Goal: Information Seeking & Learning: Compare options

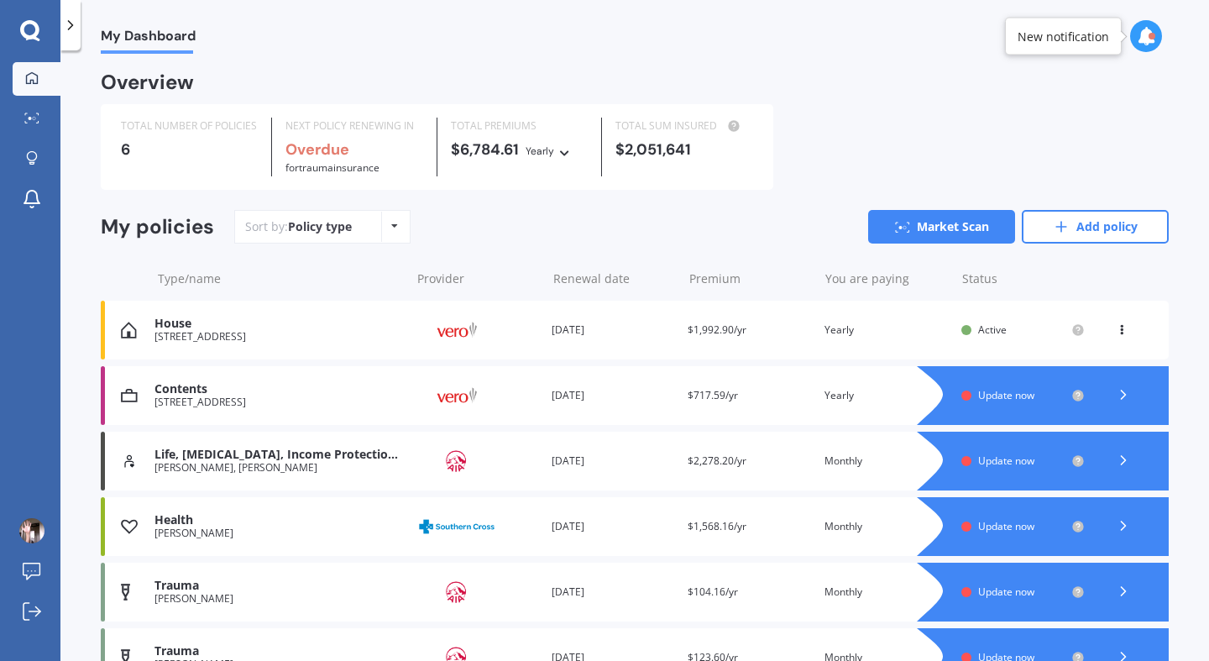
click at [1115, 391] on icon at bounding box center [1123, 394] width 17 height 17
click at [1119, 396] on icon at bounding box center [1123, 394] width 17 height 17
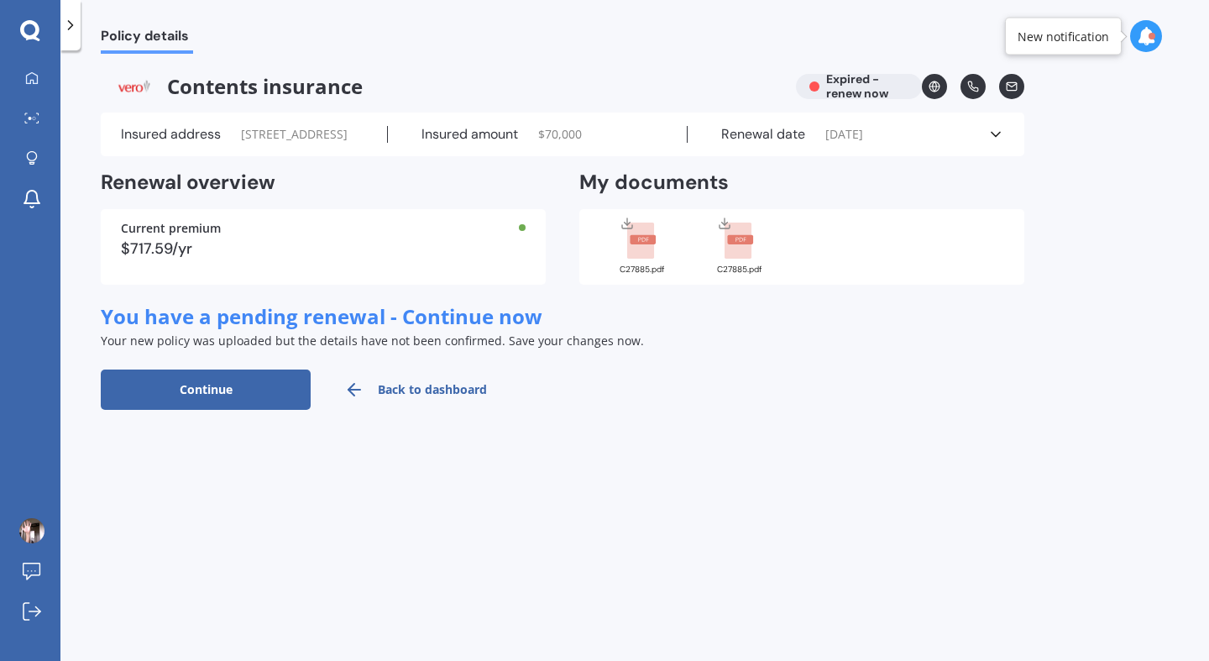
click at [737, 260] on rect at bounding box center [738, 241] width 27 height 37
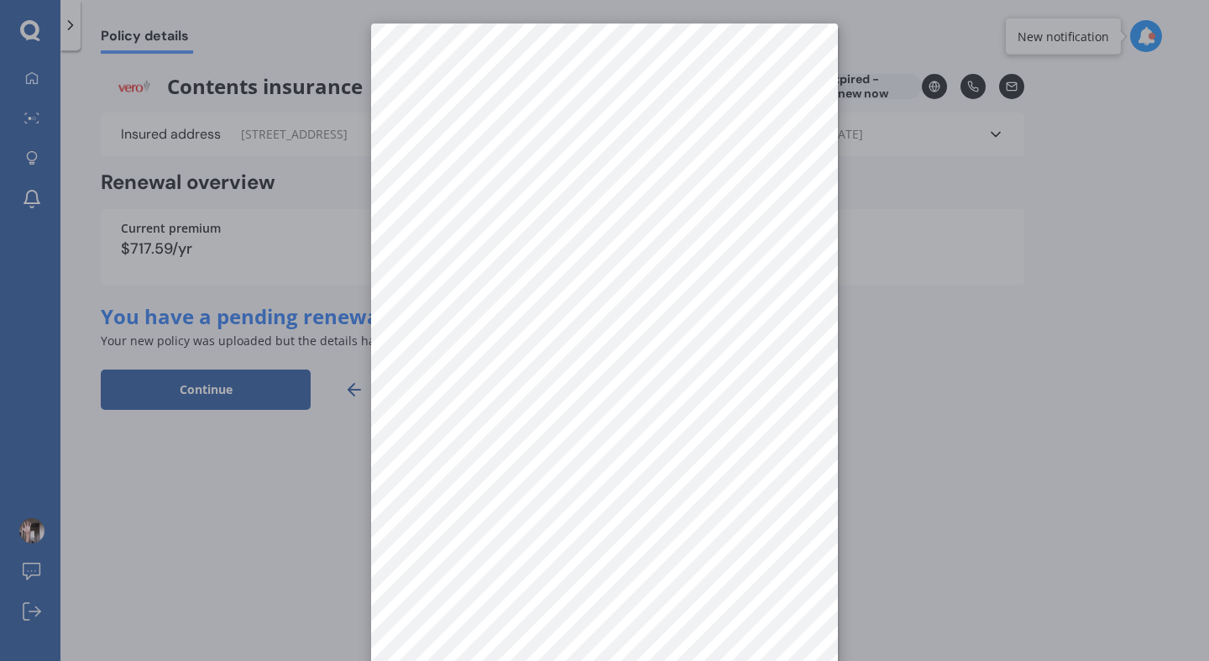
scroll to position [24, 0]
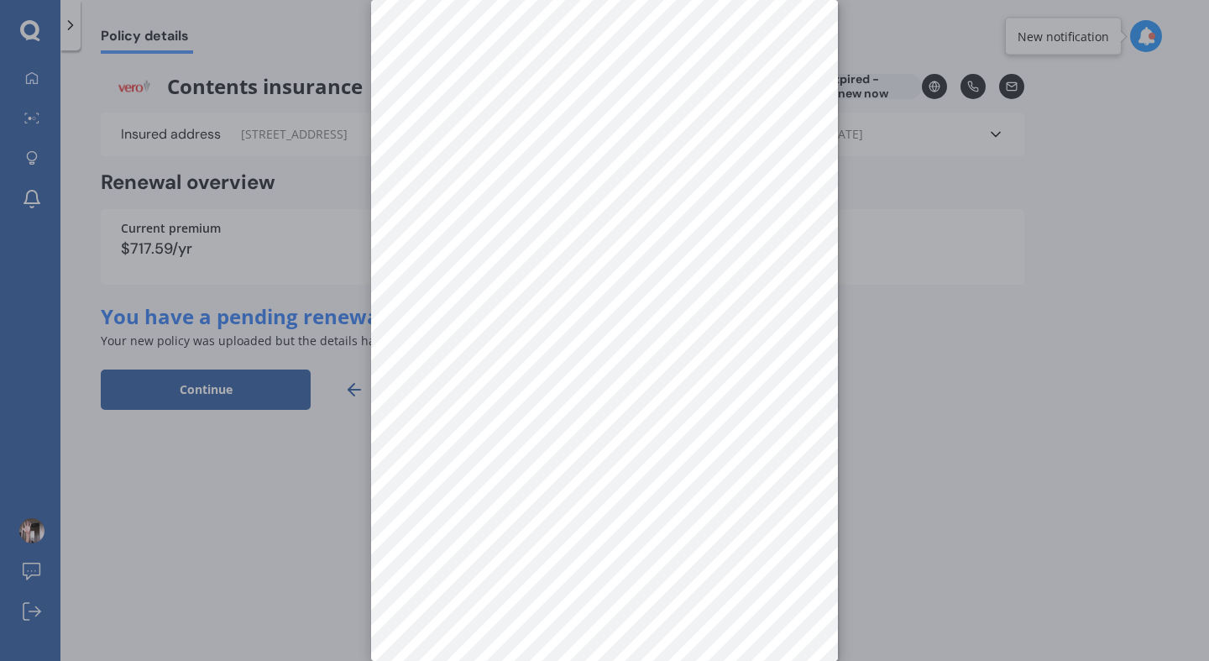
click at [963, 378] on div at bounding box center [604, 330] width 1209 height 661
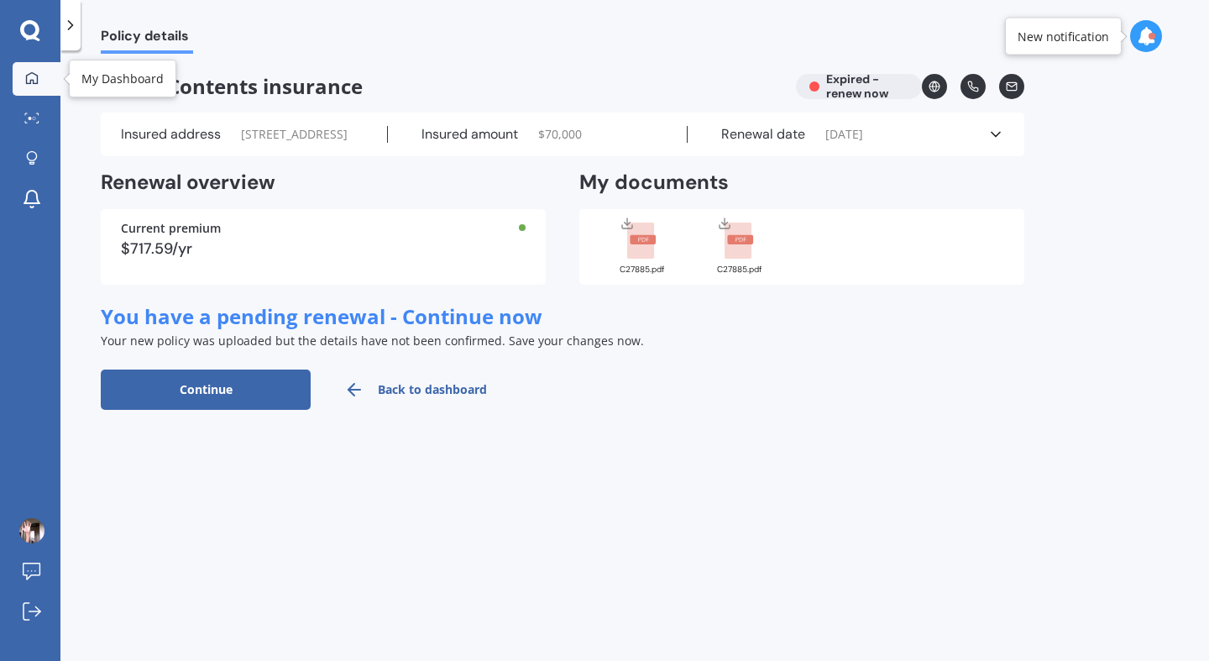
click at [33, 71] on icon at bounding box center [31, 77] width 13 height 13
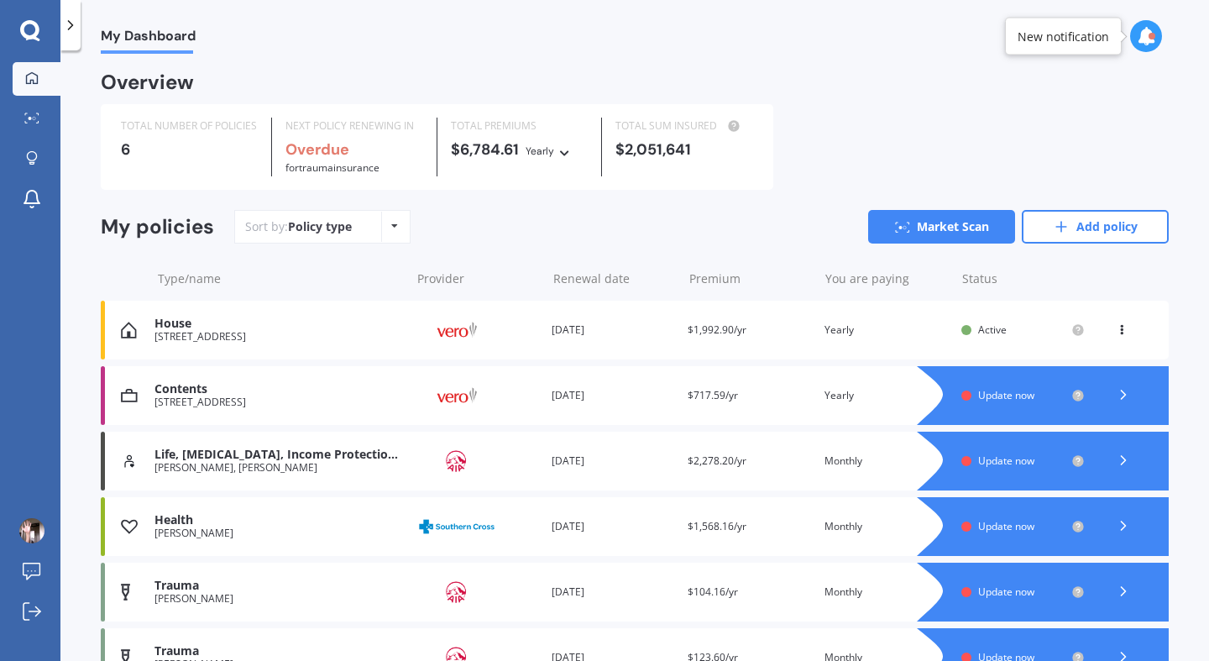
click at [71, 20] on icon at bounding box center [70, 25] width 17 height 17
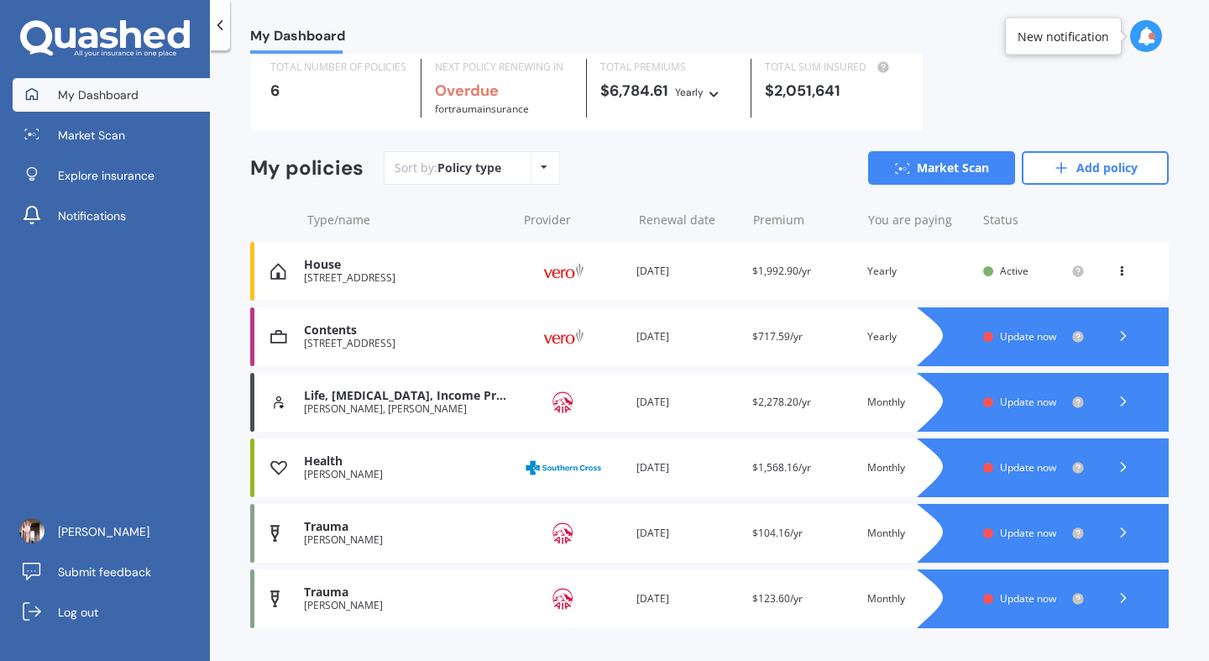
scroll to position [97, 0]
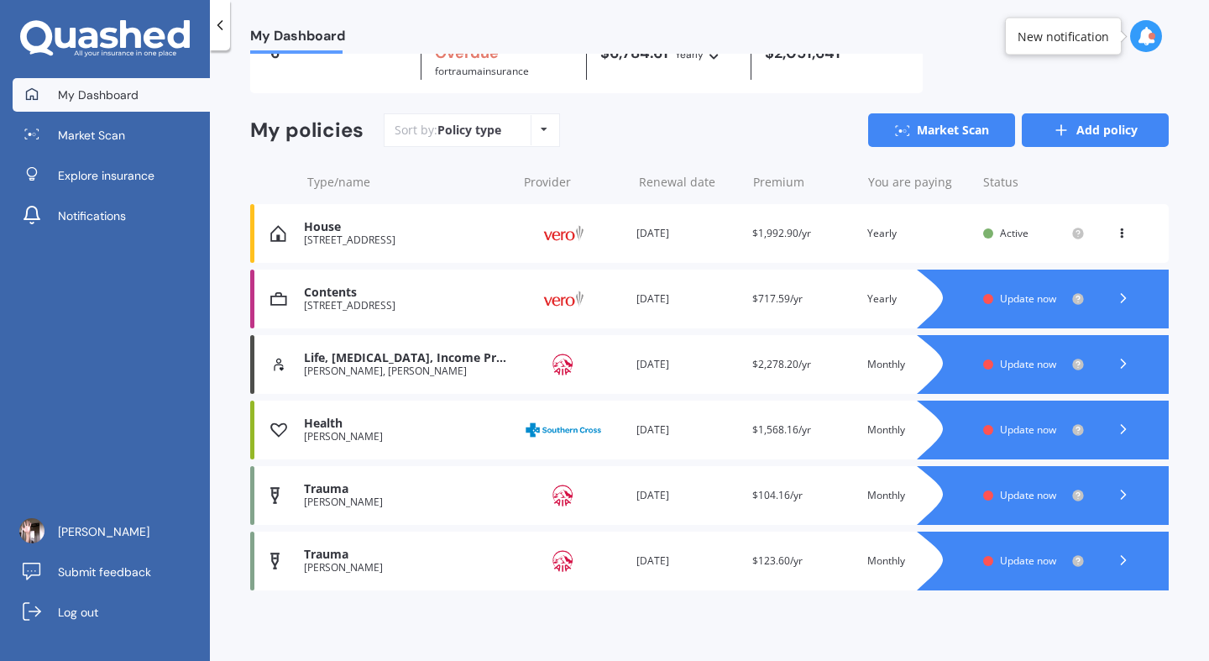
click at [1073, 133] on link "Add policy" at bounding box center [1095, 130] width 147 height 34
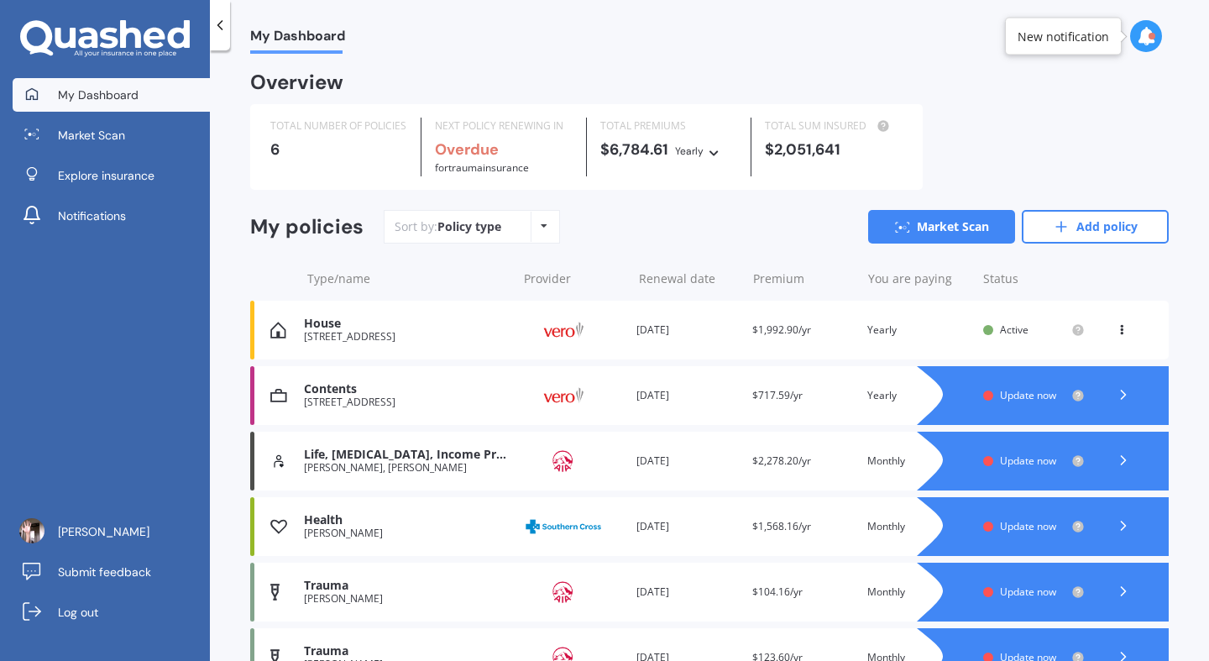
click at [356, 391] on div "Contents" at bounding box center [406, 389] width 204 height 14
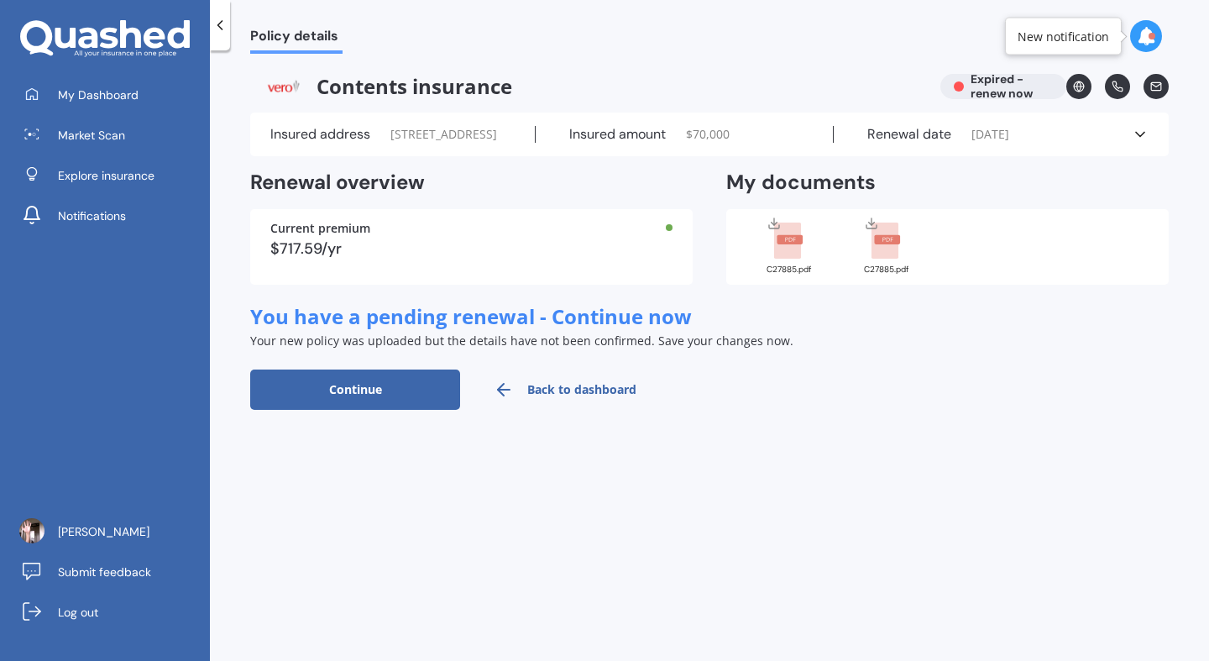
click at [387, 410] on button "Continue" at bounding box center [355, 390] width 210 height 40
select select "04"
select select "06"
select select "2026"
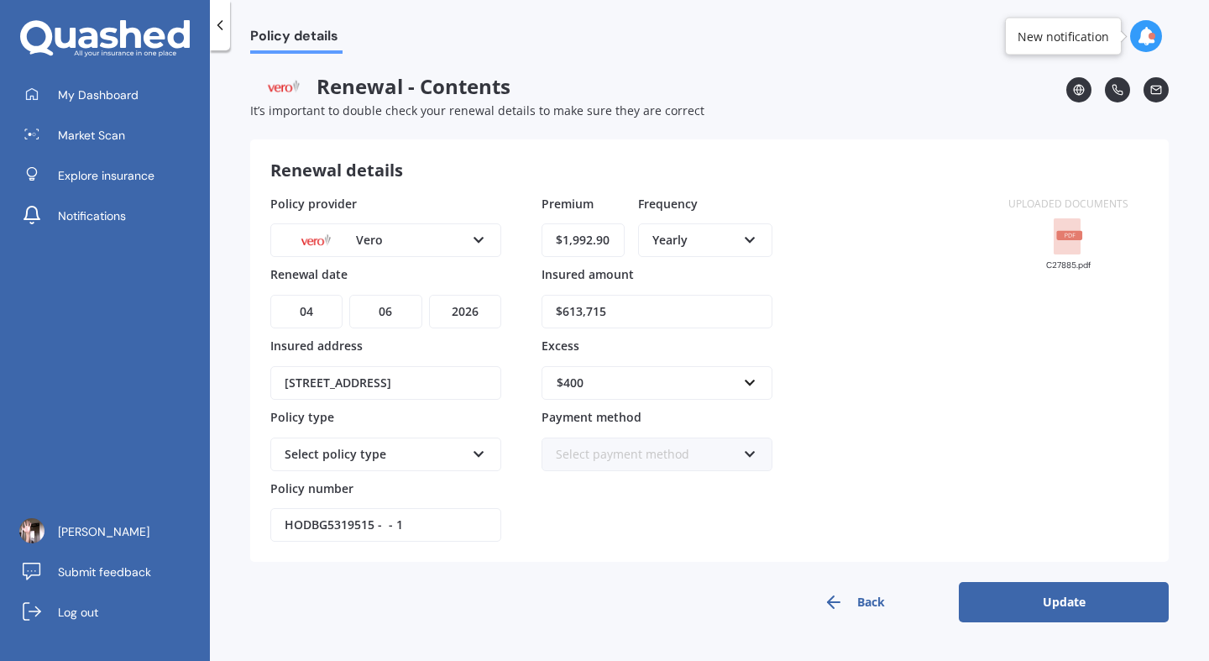
click at [1072, 228] on rect at bounding box center [1067, 236] width 27 height 37
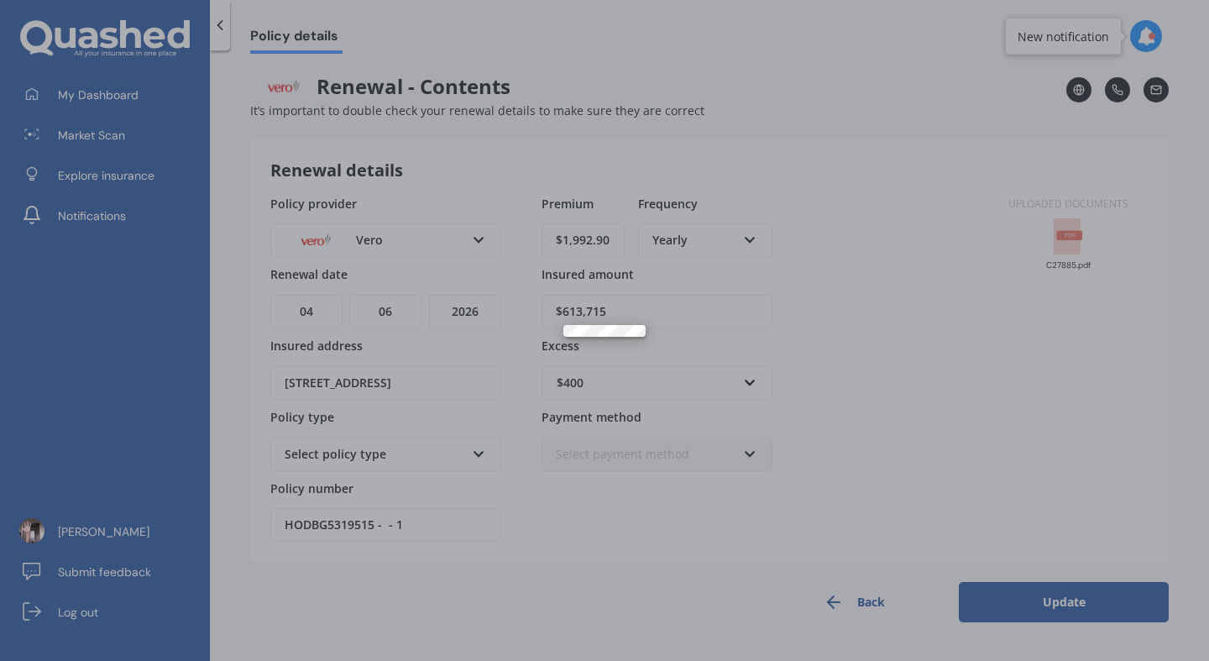
click at [642, 605] on div at bounding box center [604, 330] width 1209 height 661
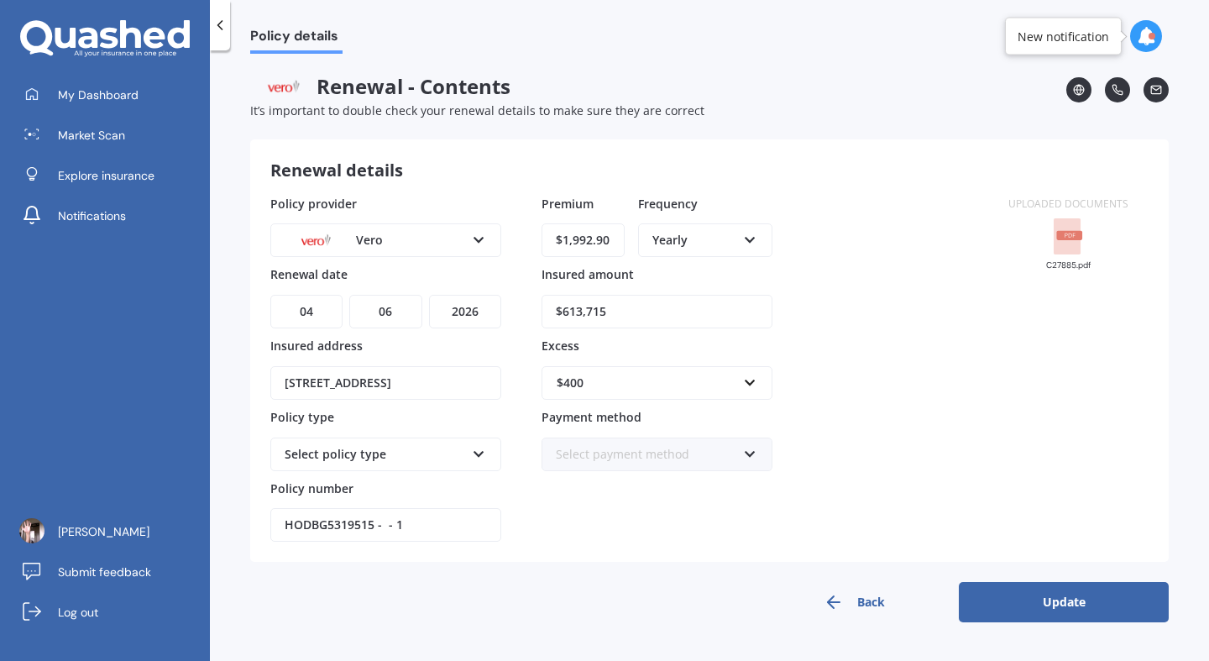
click at [1151, 38] on div at bounding box center [1152, 36] width 7 height 7
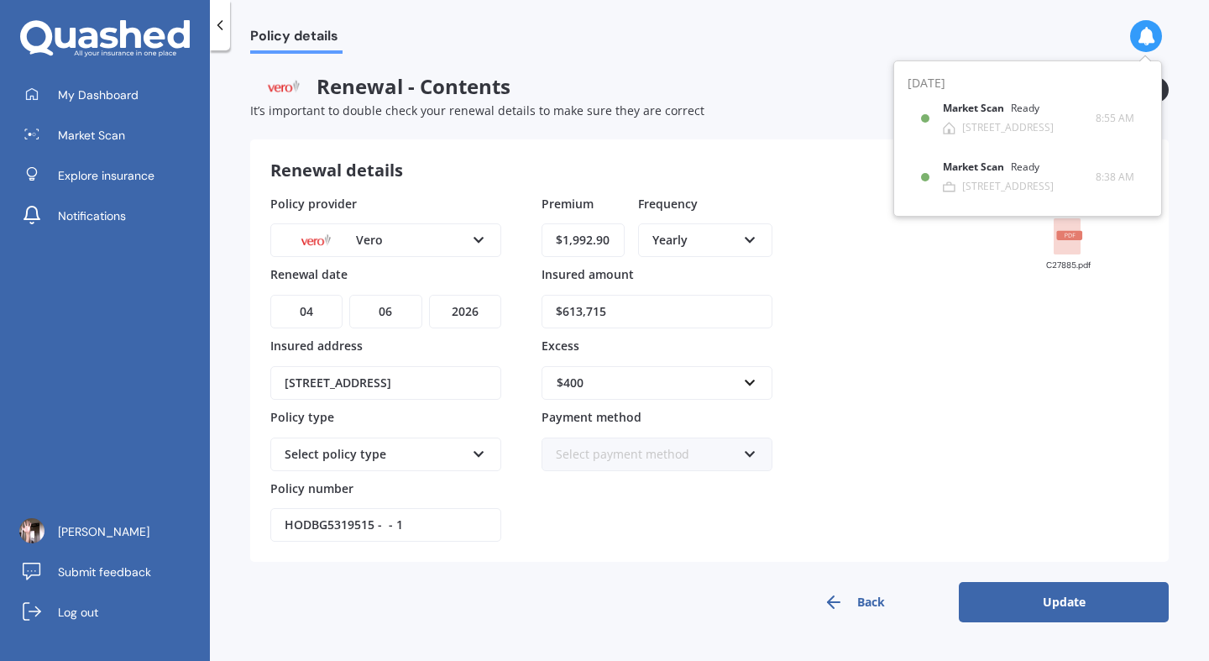
click at [822, 121] on div "Renewal - Contents It’s important to double check your renewal details to make …" at bounding box center [658, 107] width 816 height 66
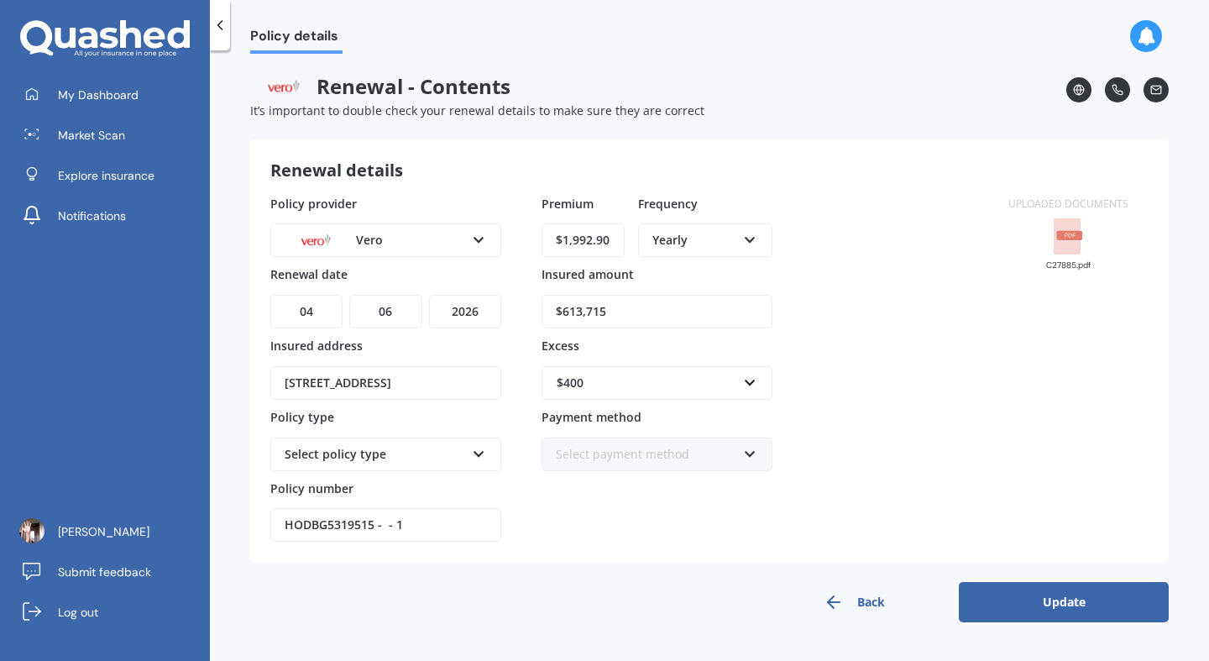
click at [863, 600] on button "Back" at bounding box center [854, 602] width 210 height 40
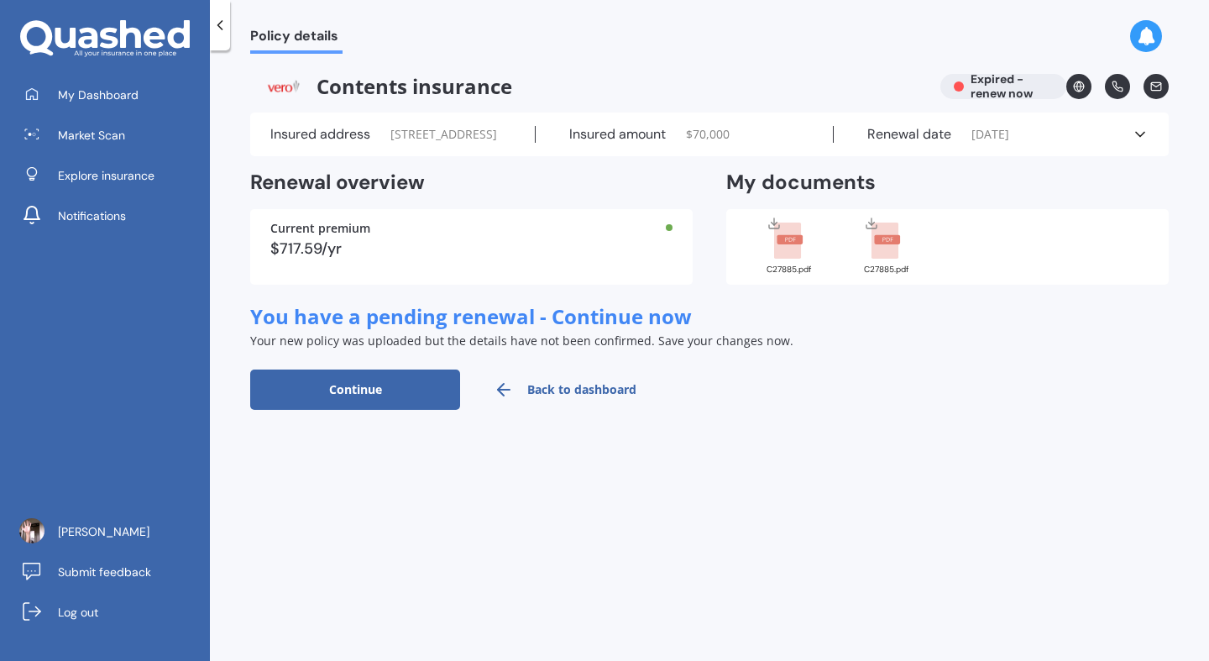
click at [767, 196] on h2 "My documents" at bounding box center [800, 183] width 149 height 26
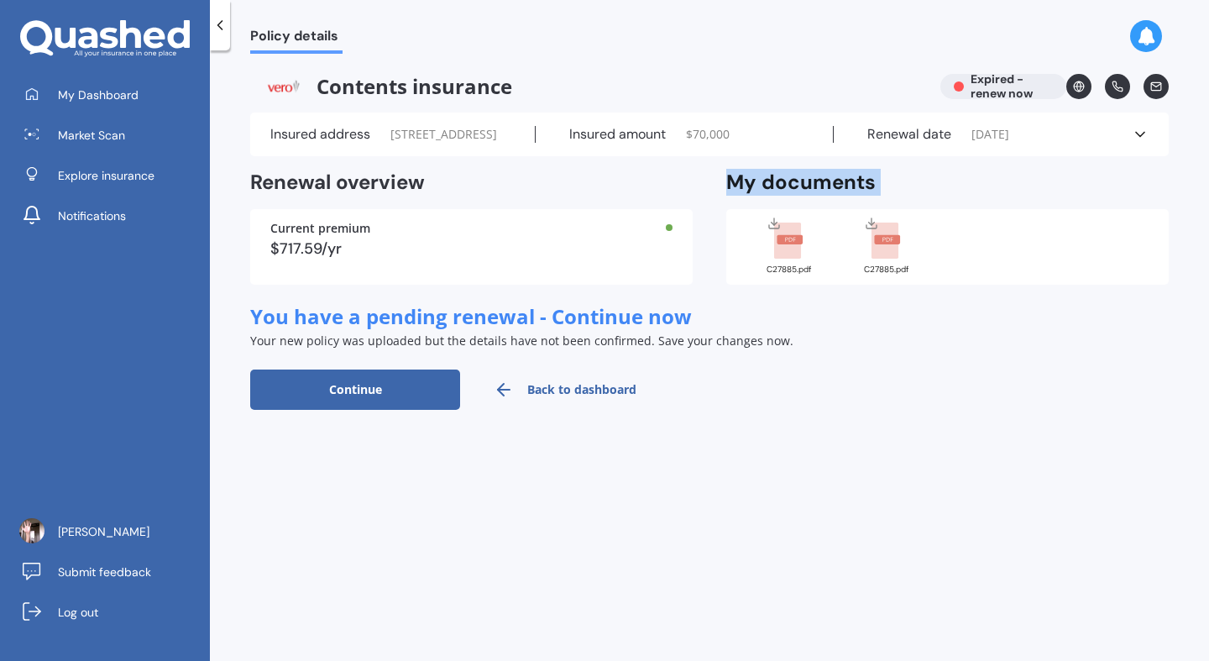
click at [767, 196] on h2 "My documents" at bounding box center [800, 183] width 149 height 26
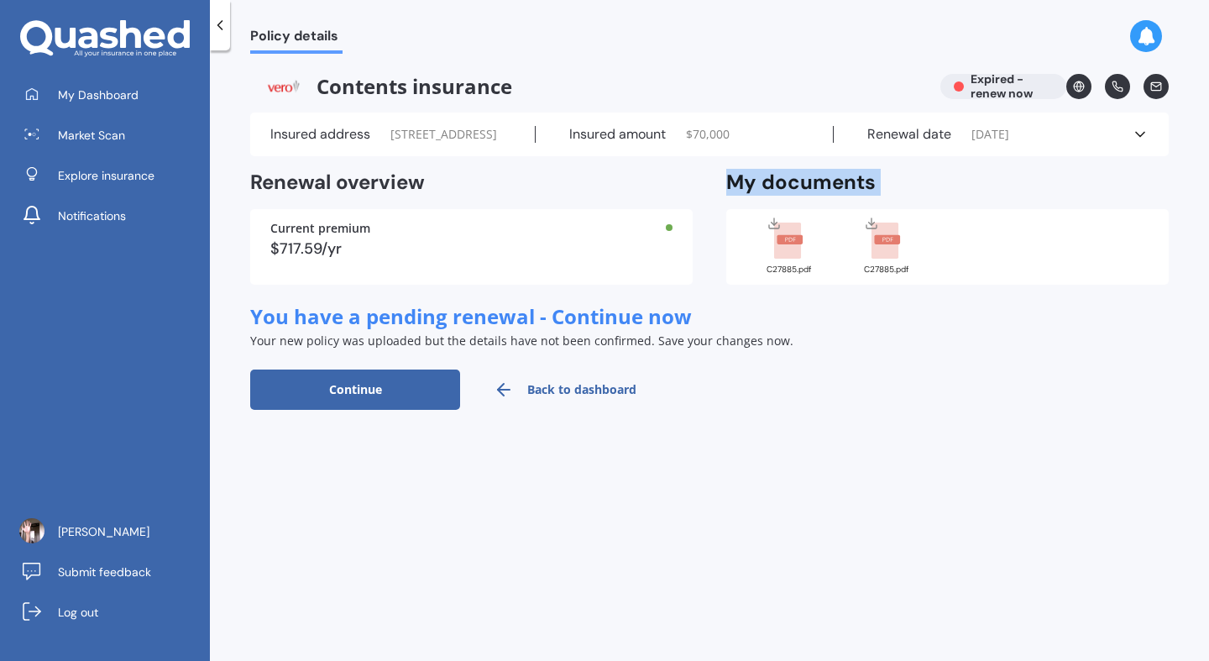
click at [767, 196] on h2 "My documents" at bounding box center [800, 183] width 149 height 26
click at [770, 196] on h2 "My documents" at bounding box center [800, 183] width 149 height 26
click at [773, 196] on h2 "My documents" at bounding box center [800, 183] width 149 height 26
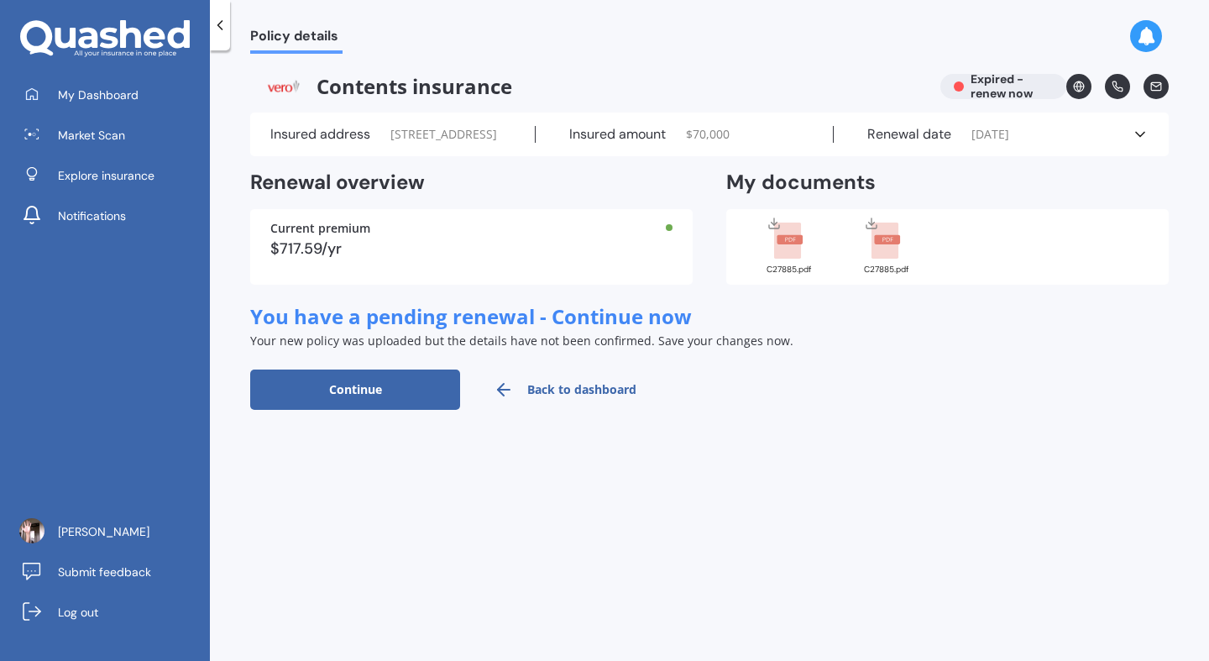
click at [216, 29] on icon at bounding box center [220, 25] width 17 height 17
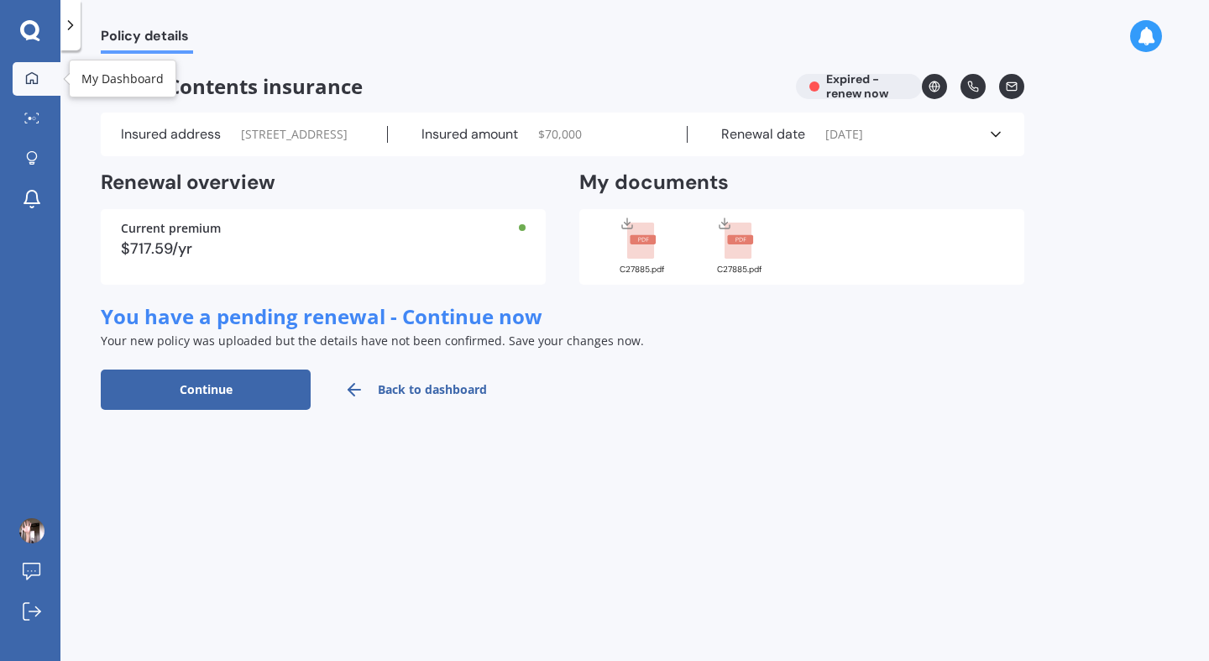
click at [53, 69] on link "My Dashboard" at bounding box center [37, 79] width 48 height 34
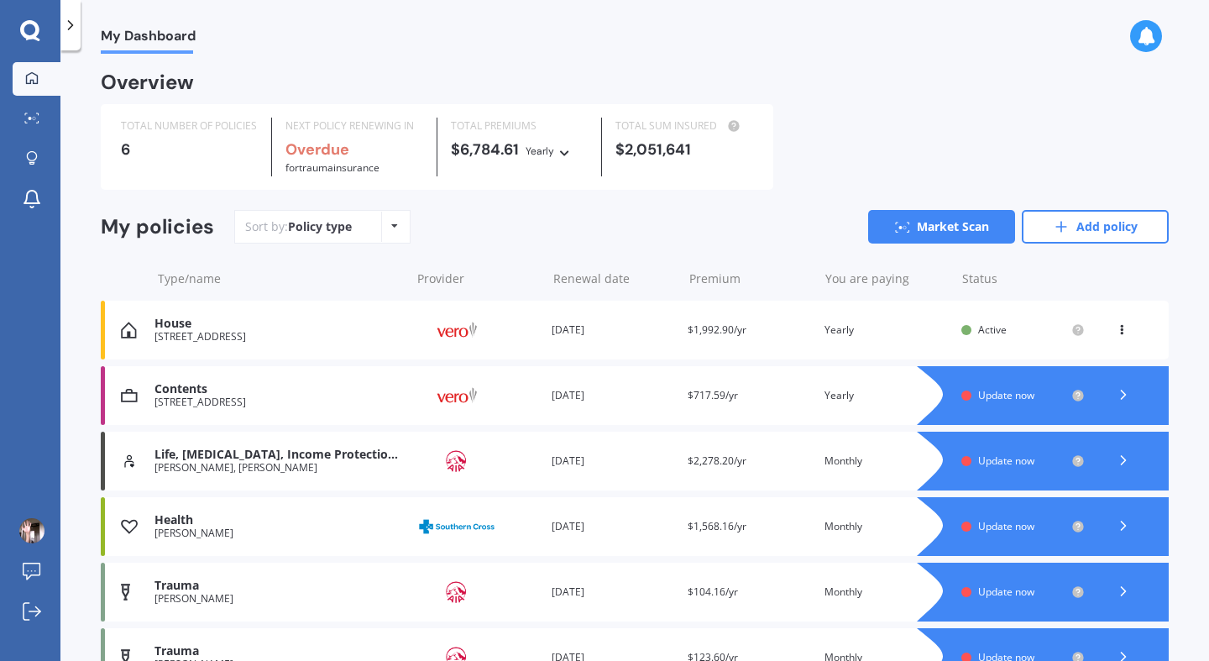
click at [393, 232] on div "Policy type Alphabetical Date added Renewing next" at bounding box center [394, 227] width 26 height 30
click at [393, 231] on icon at bounding box center [394, 226] width 7 height 10
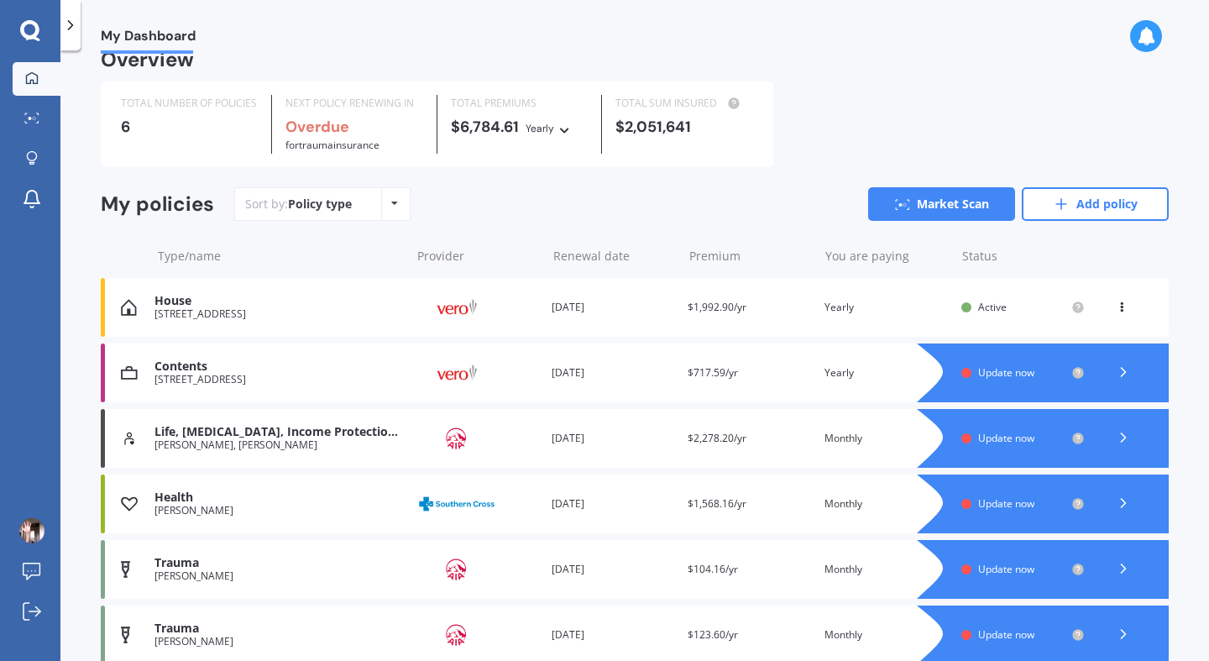
scroll to position [9, 0]
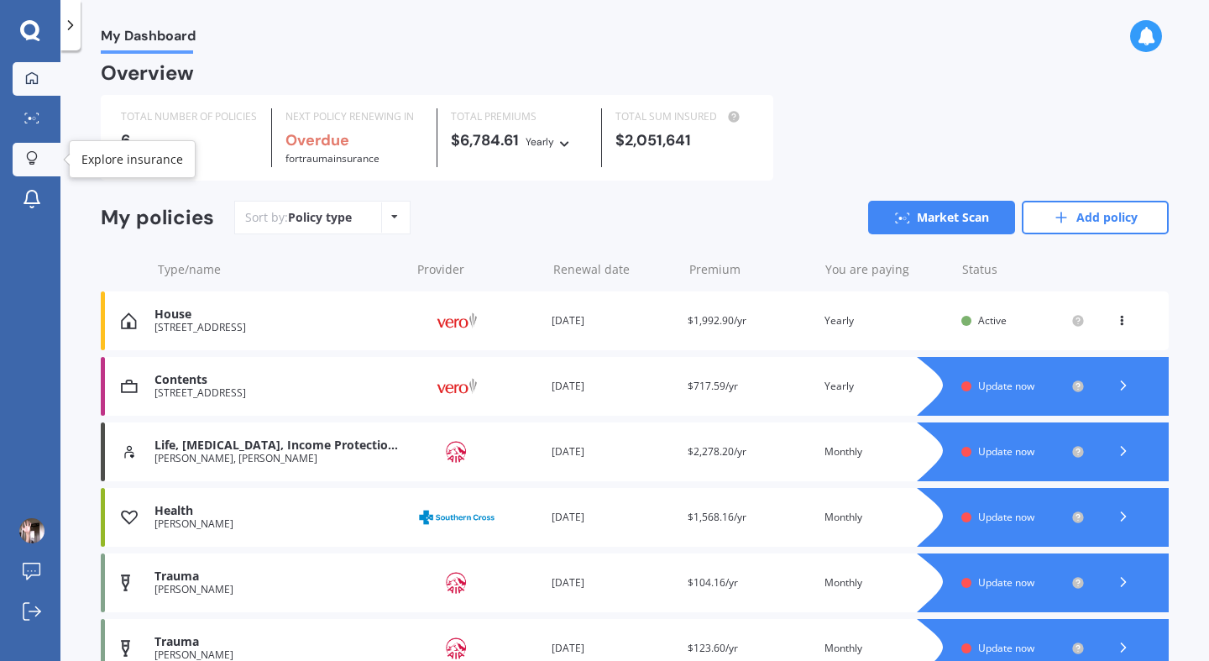
click at [34, 155] on icon at bounding box center [32, 158] width 12 height 14
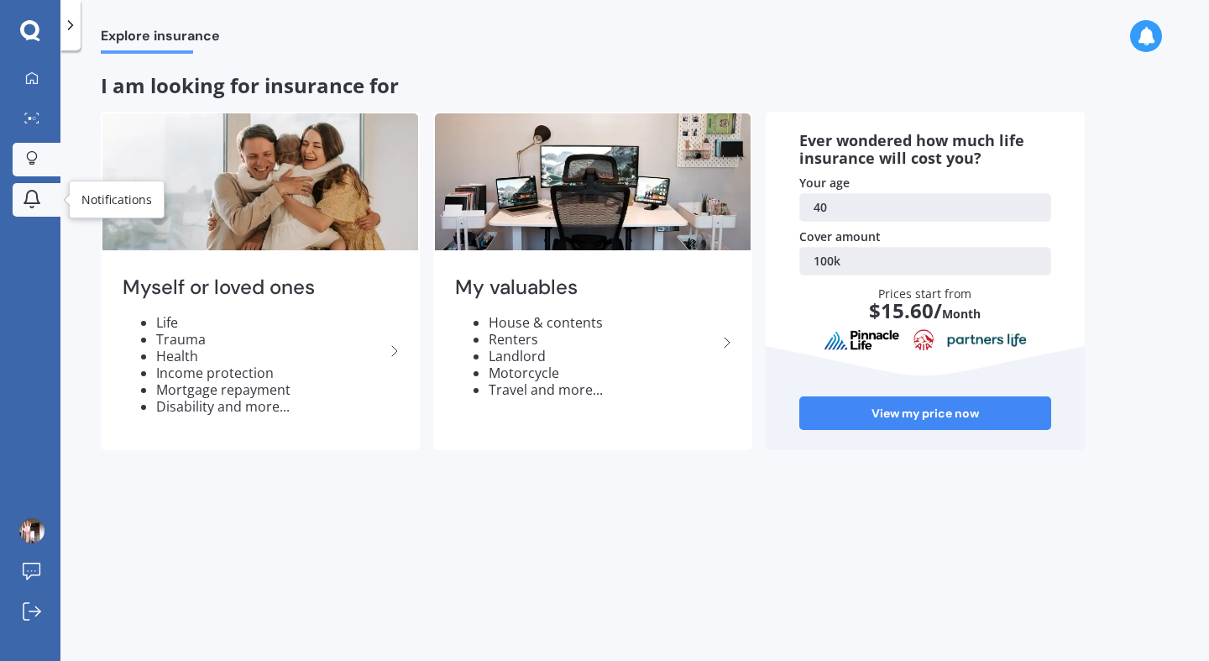
click at [30, 199] on icon at bounding box center [32, 199] width 20 height 20
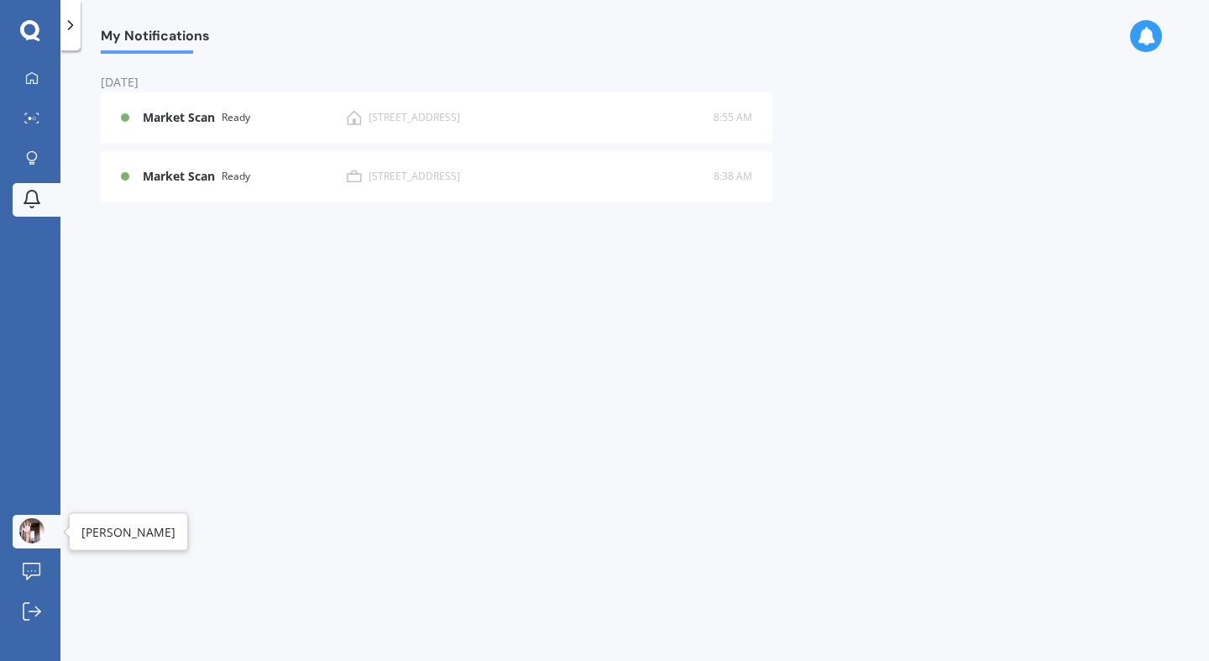
click at [27, 530] on img at bounding box center [31, 530] width 25 height 25
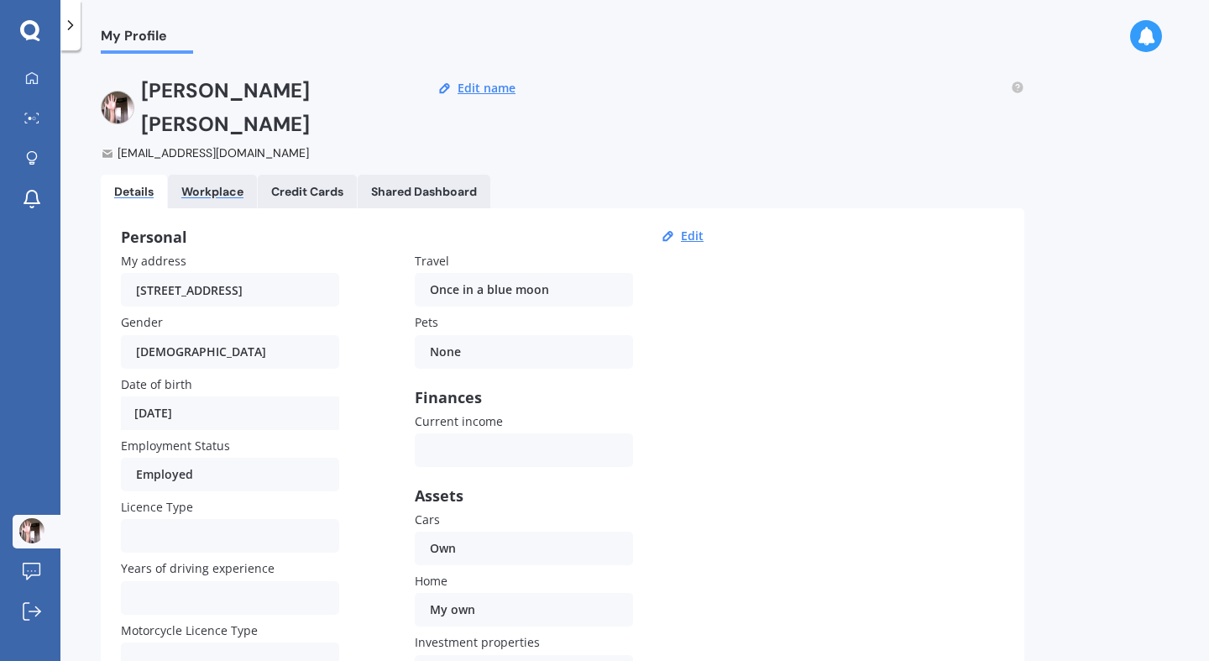
click at [214, 185] on div "Workplace" at bounding box center [212, 192] width 62 height 14
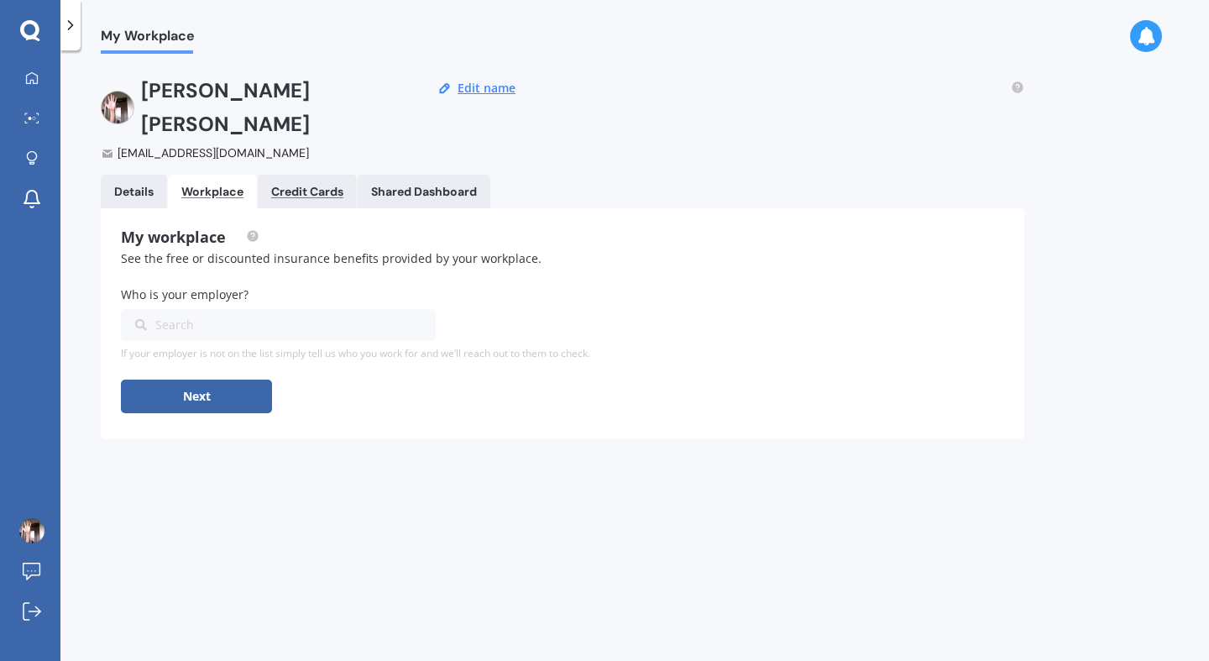
click at [314, 185] on div "Credit Cards" at bounding box center [307, 192] width 72 height 14
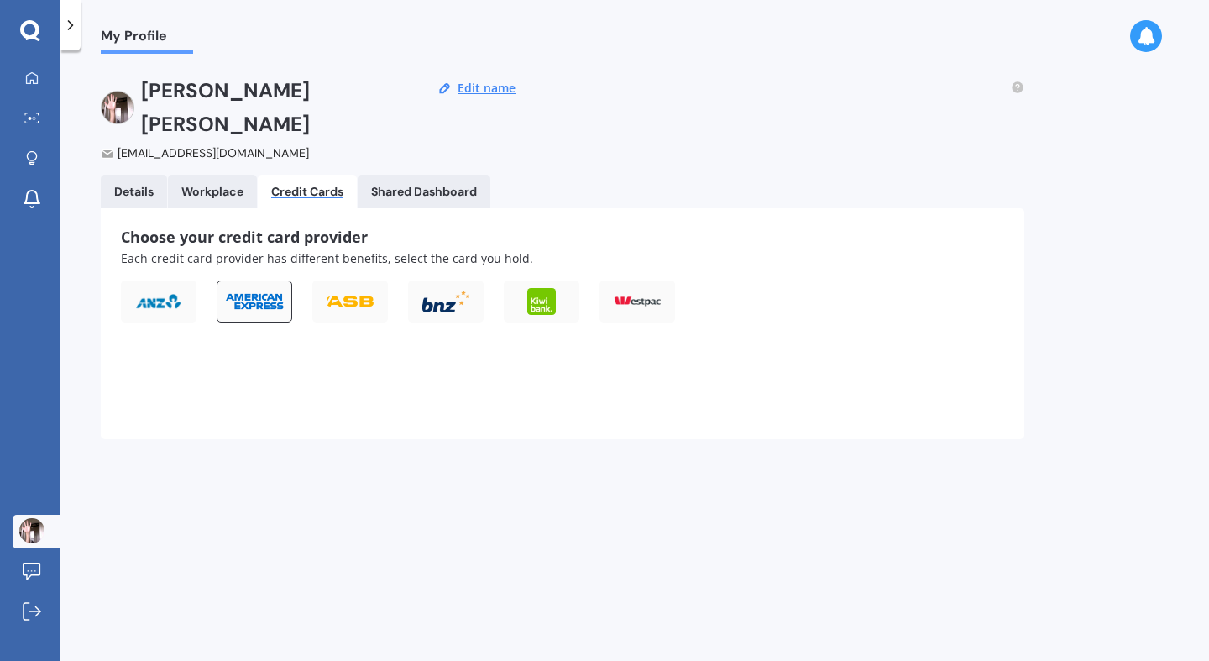
click at [265, 292] on img at bounding box center [254, 301] width 60 height 18
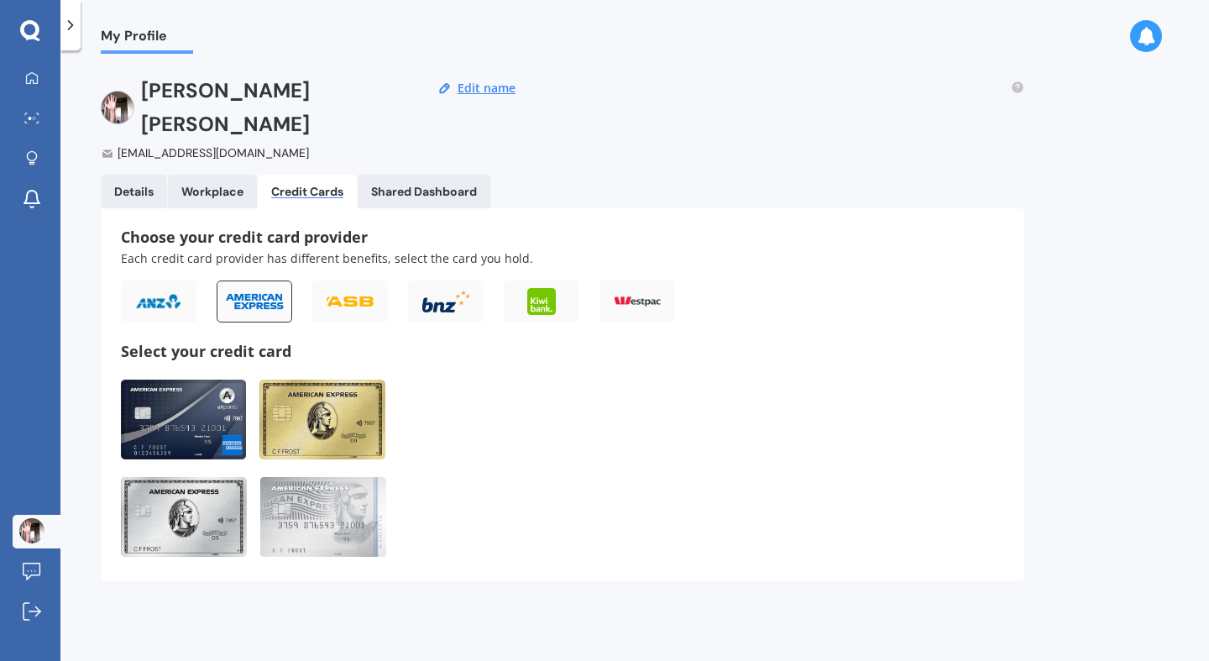
click at [191, 390] on img at bounding box center [183, 420] width 125 height 80
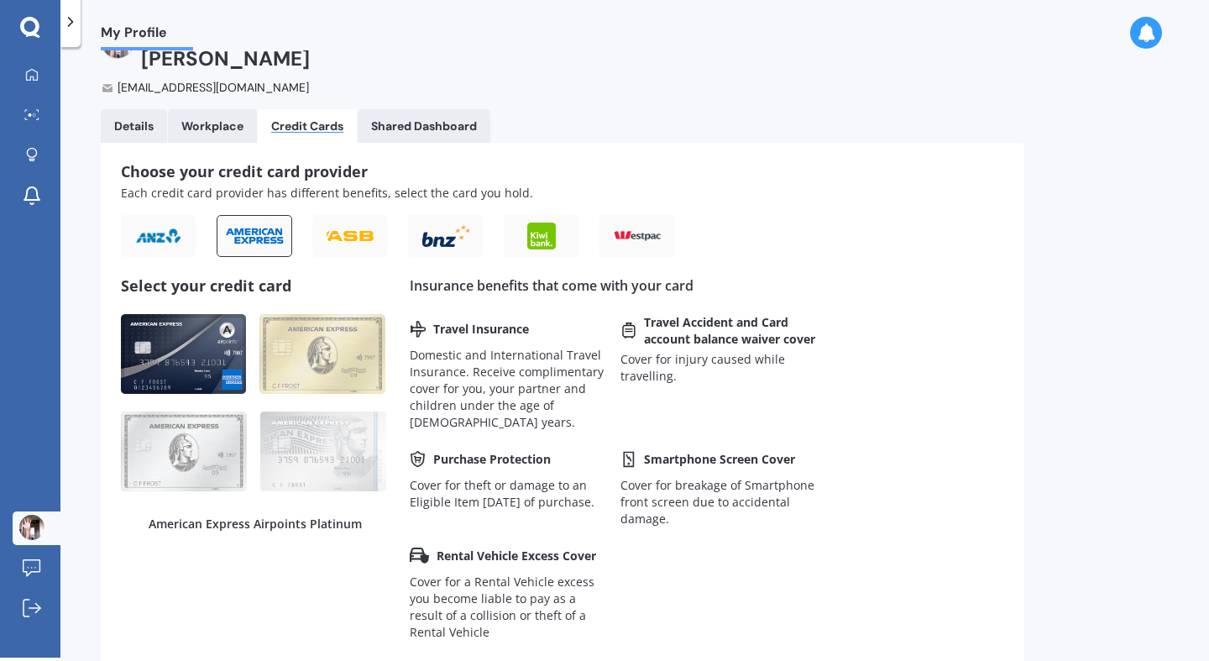
scroll to position [71, 0]
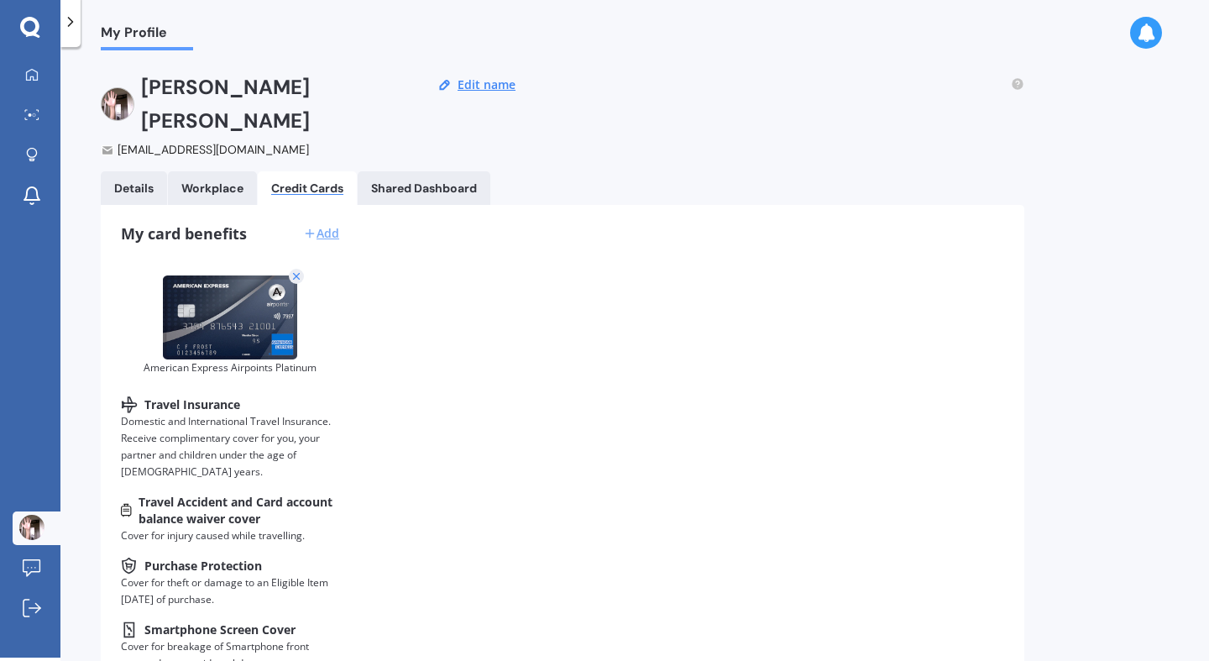
click at [325, 225] on div "Add" at bounding box center [321, 233] width 36 height 17
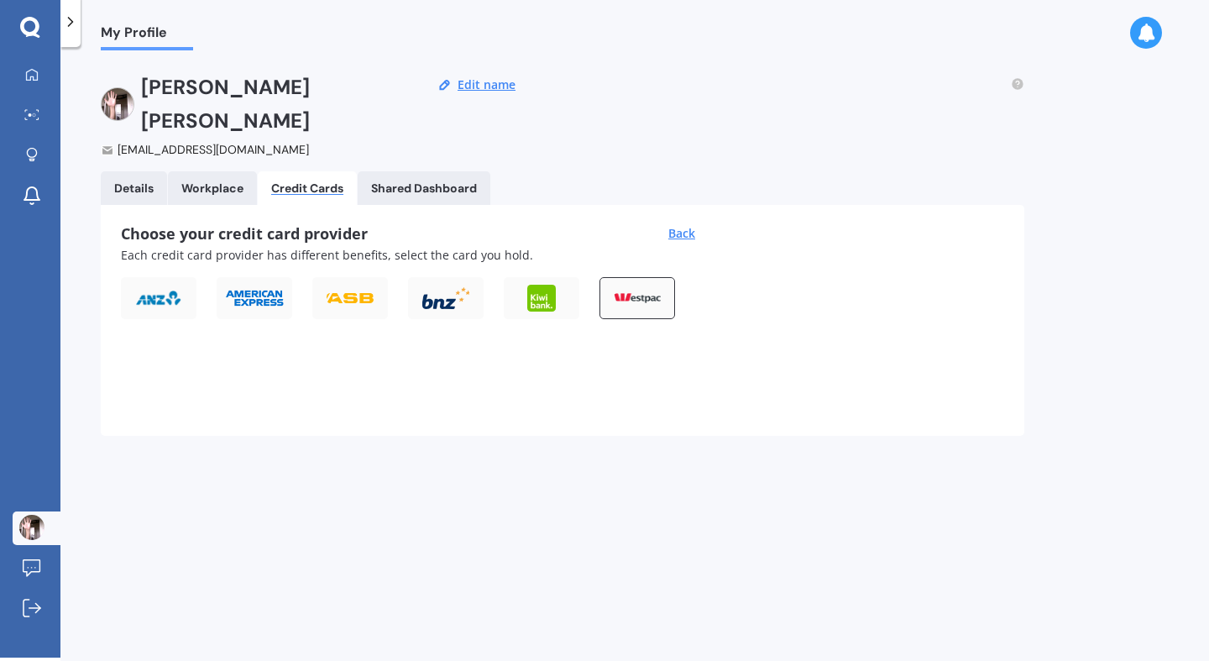
click at [645, 293] on img at bounding box center [637, 297] width 47 height 9
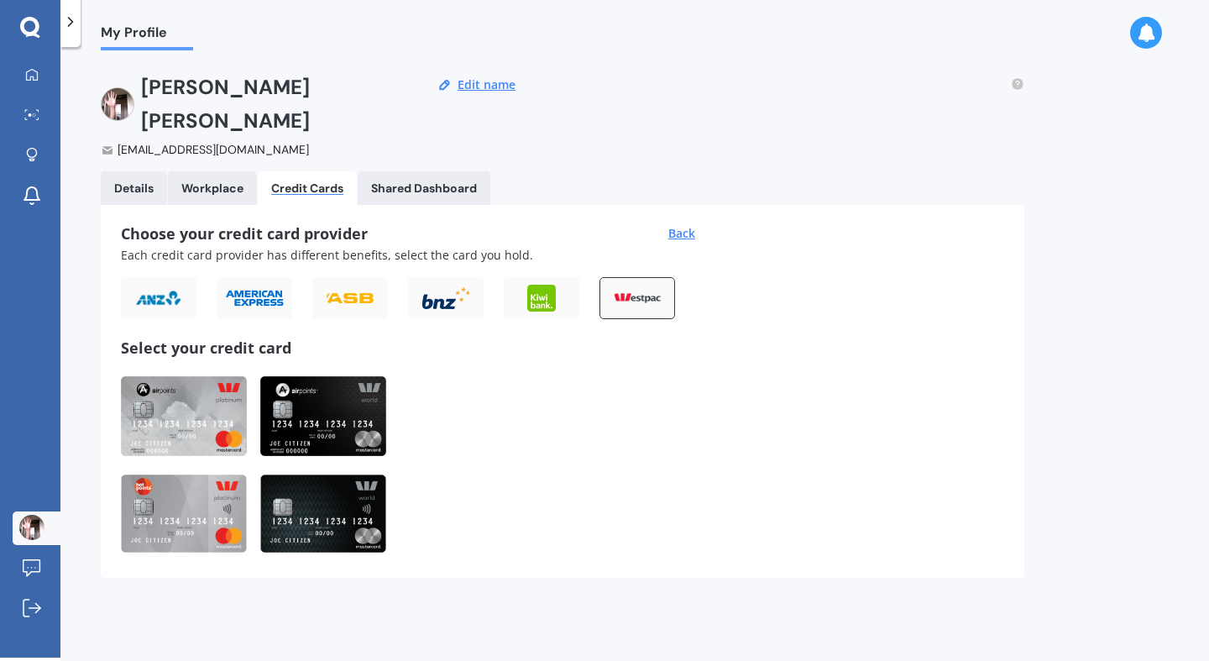
click at [188, 377] on img at bounding box center [184, 416] width 126 height 80
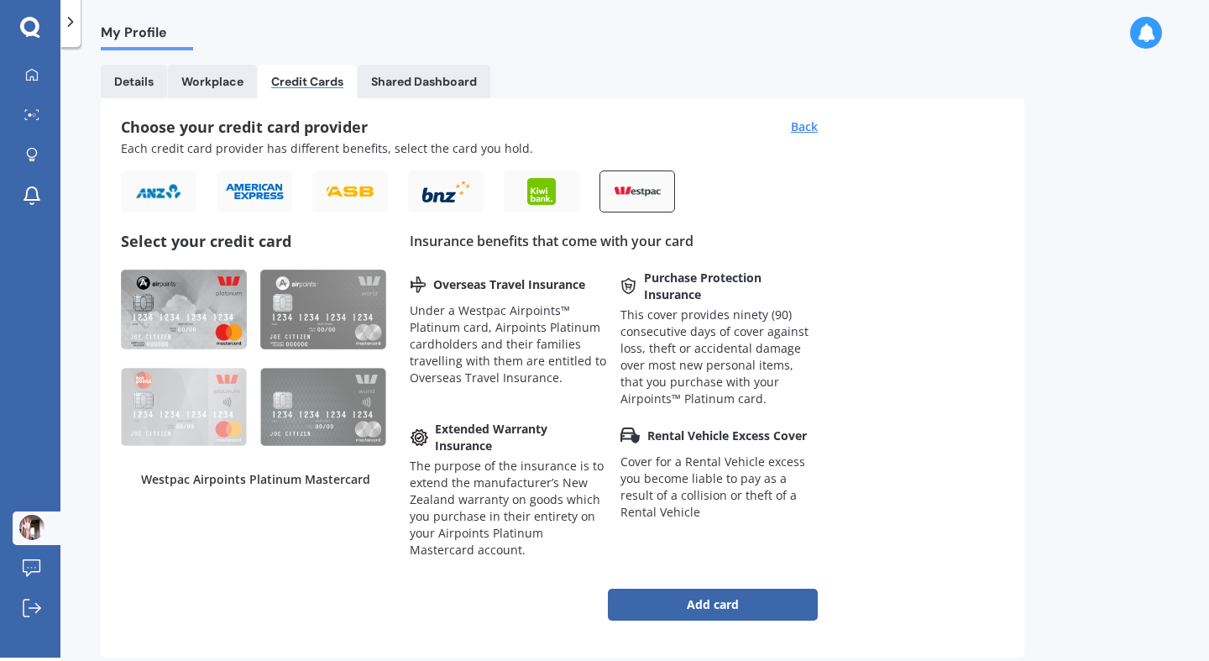
scroll to position [112, 0]
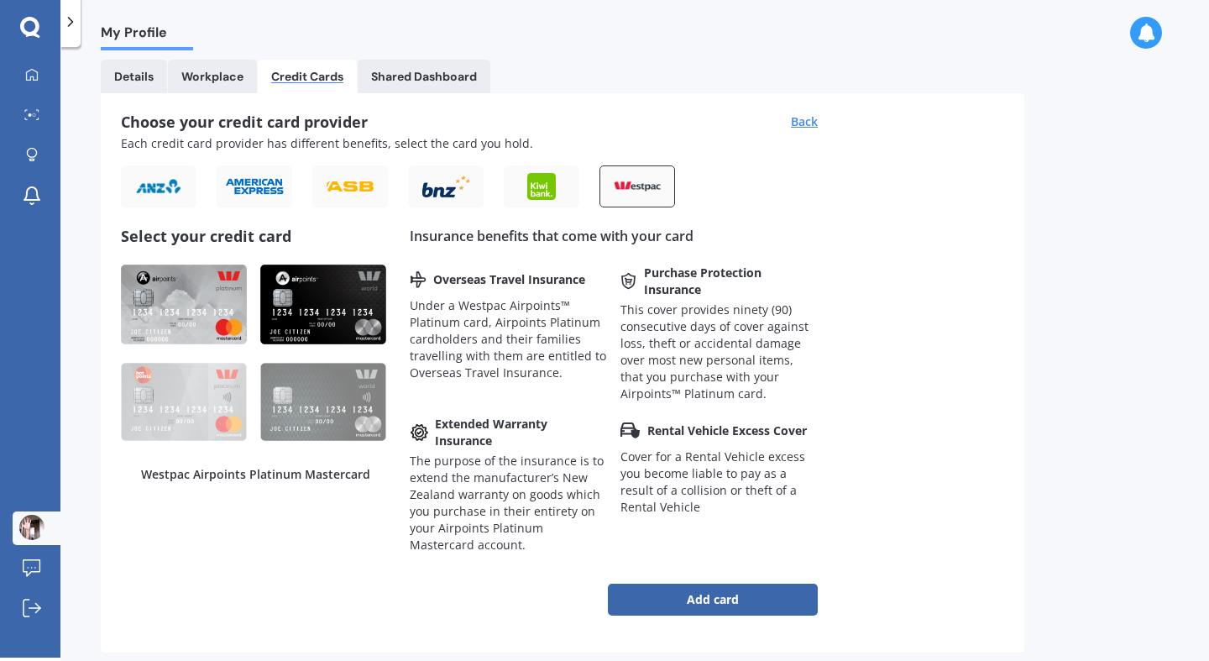
click at [339, 265] on img at bounding box center [323, 305] width 126 height 80
click at [186, 265] on img at bounding box center [184, 305] width 126 height 80
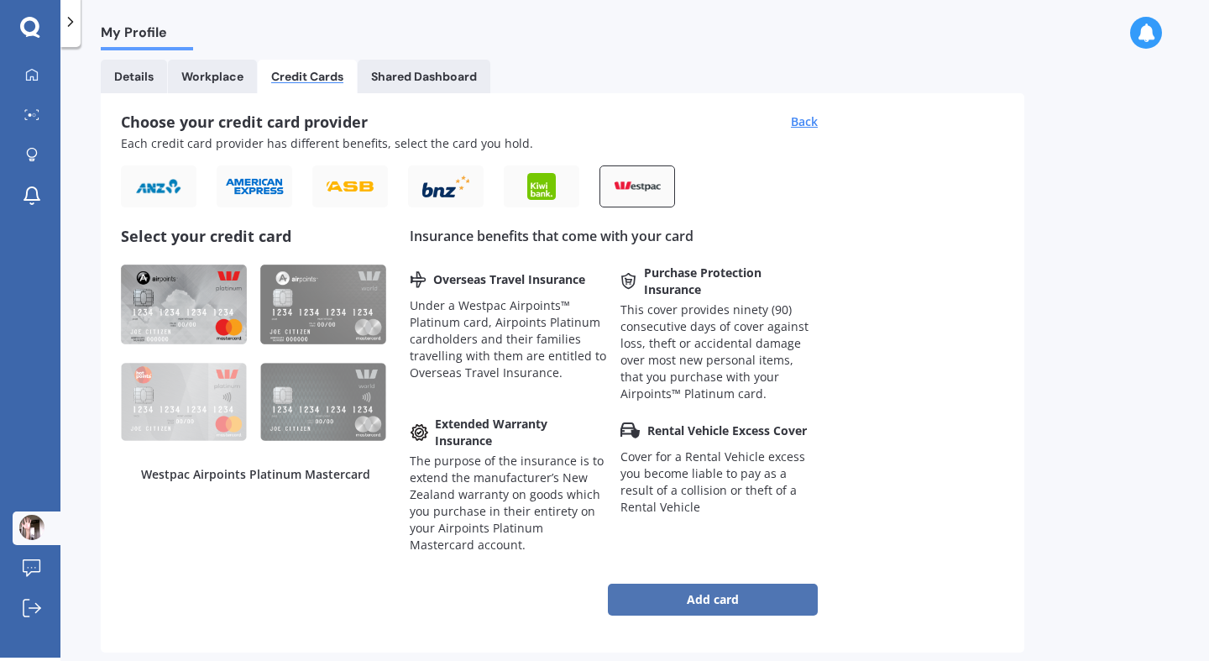
click at [722, 584] on button "Add card" at bounding box center [713, 600] width 210 height 32
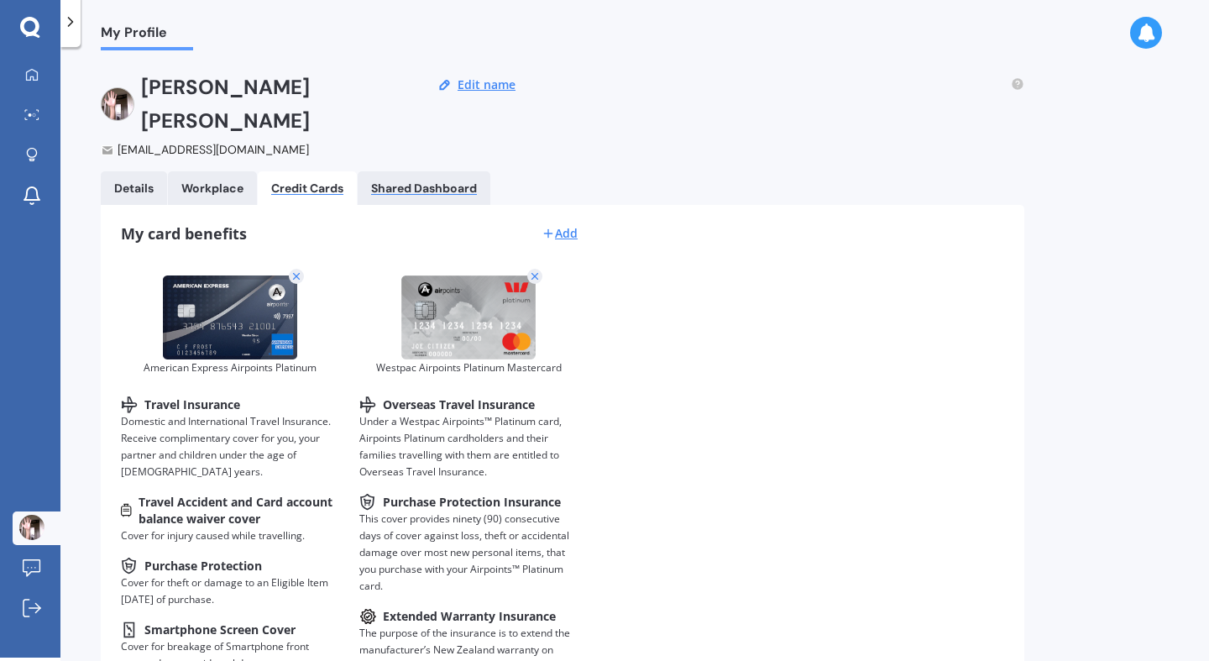
click at [426, 181] on div "Shared Dashboard" at bounding box center [424, 188] width 106 height 14
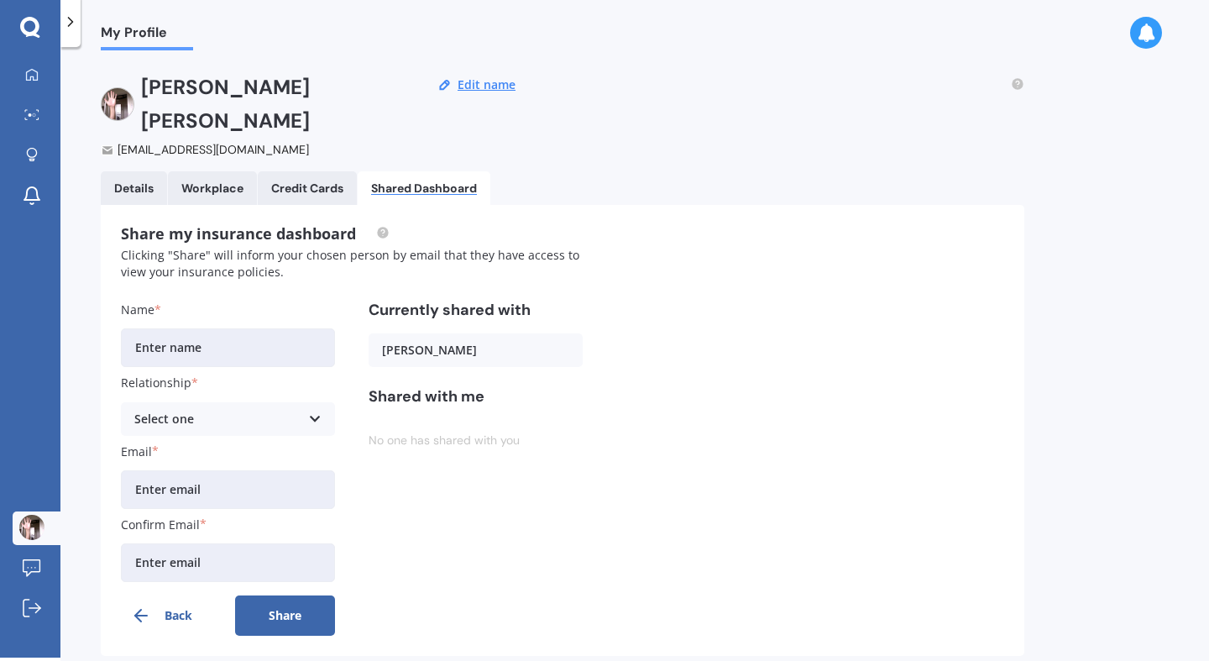
scroll to position [17, 0]
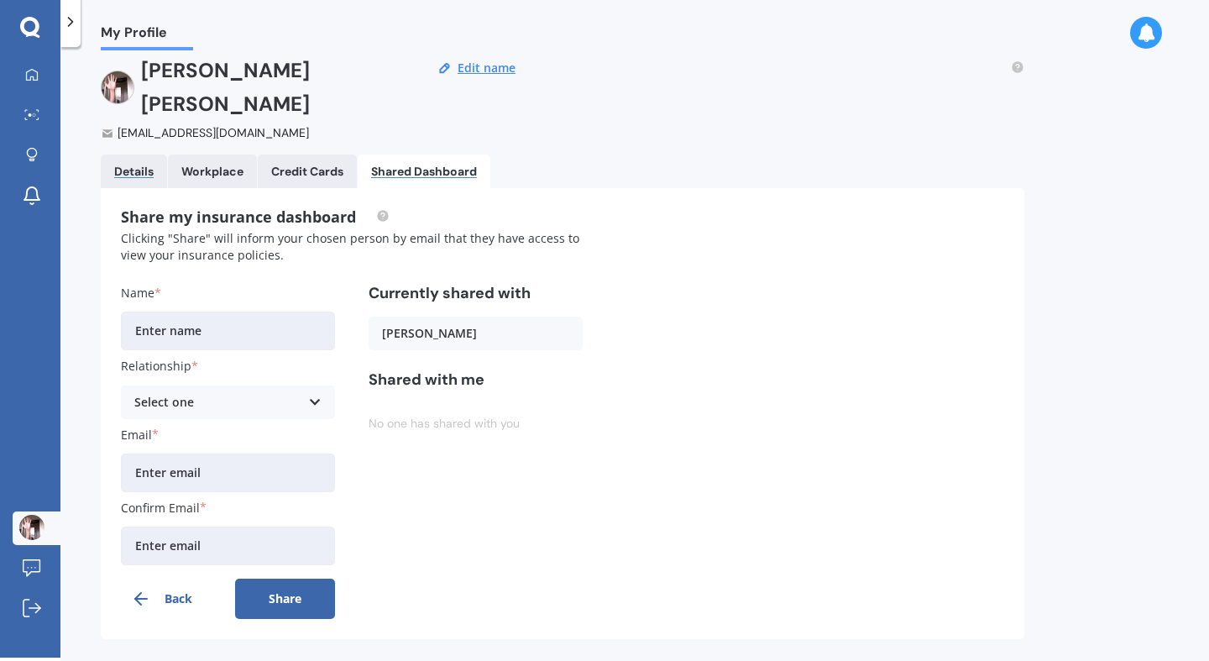
click at [138, 165] on div "Details" at bounding box center [133, 172] width 39 height 14
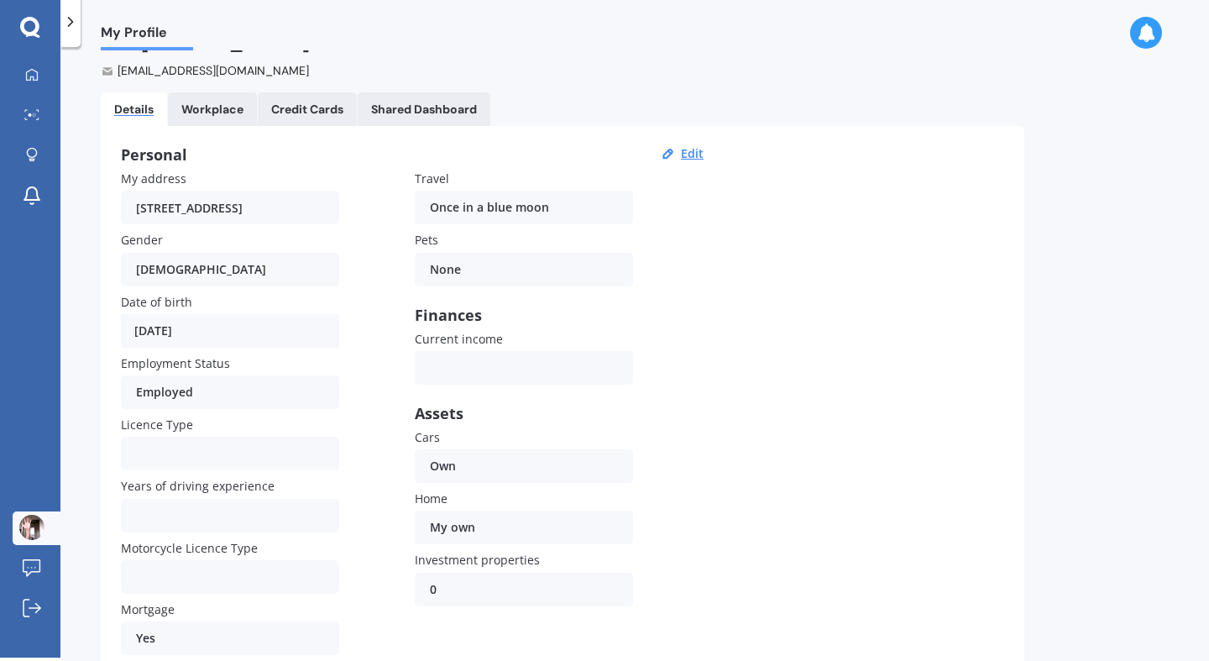
scroll to position [123, 0]
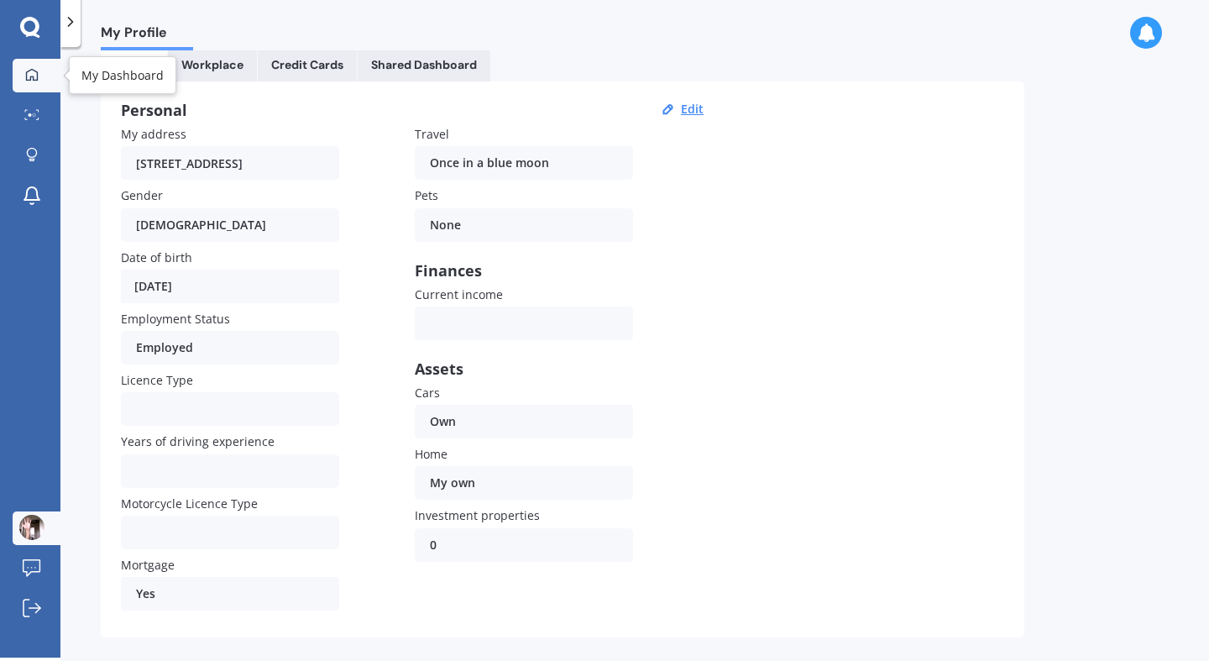
click at [25, 75] on icon at bounding box center [31, 74] width 13 height 13
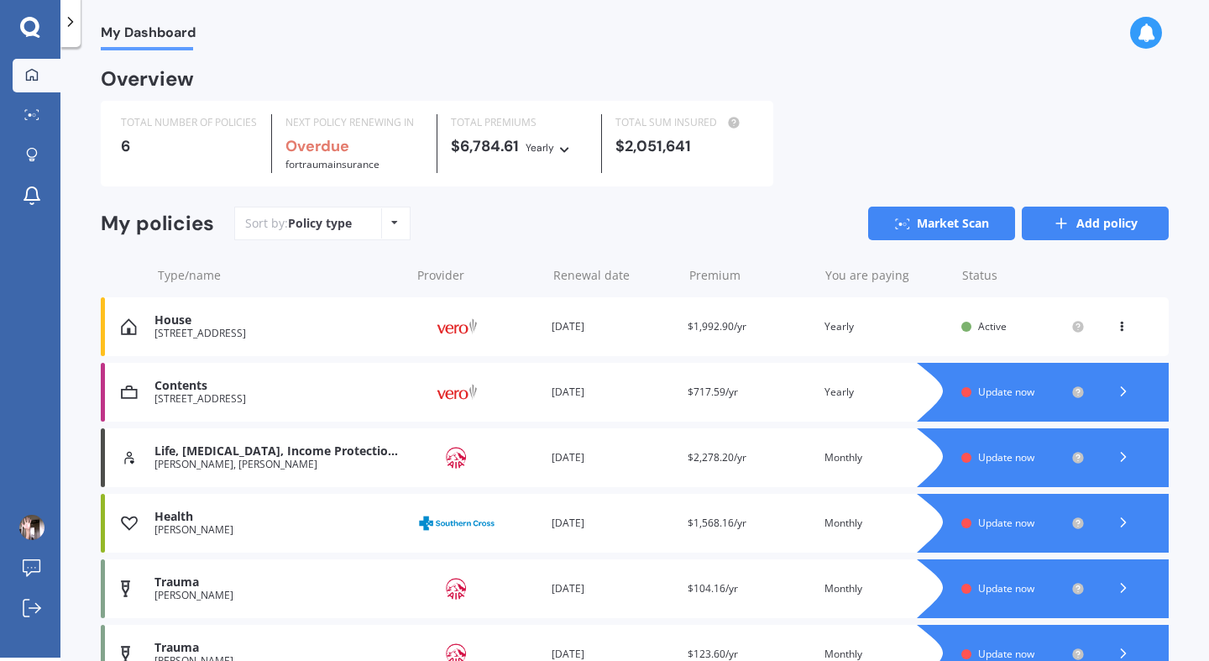
click at [1094, 218] on link "Add policy" at bounding box center [1095, 224] width 147 height 34
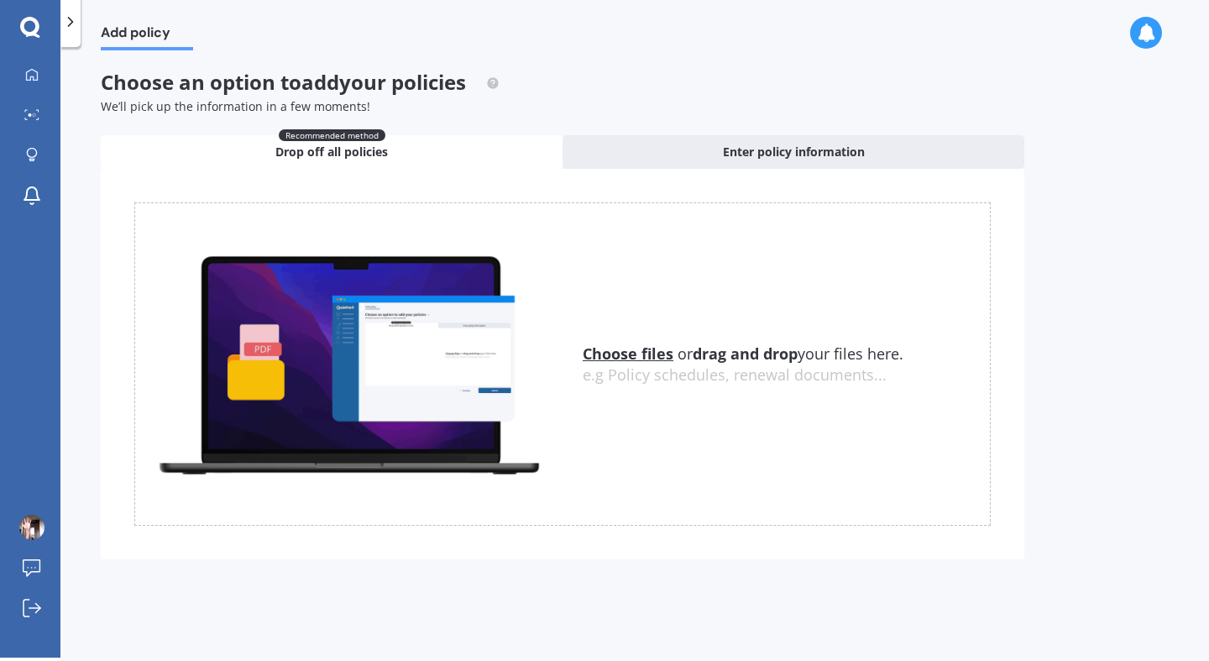
click at [639, 354] on u "Choose files" at bounding box center [628, 354] width 91 height 20
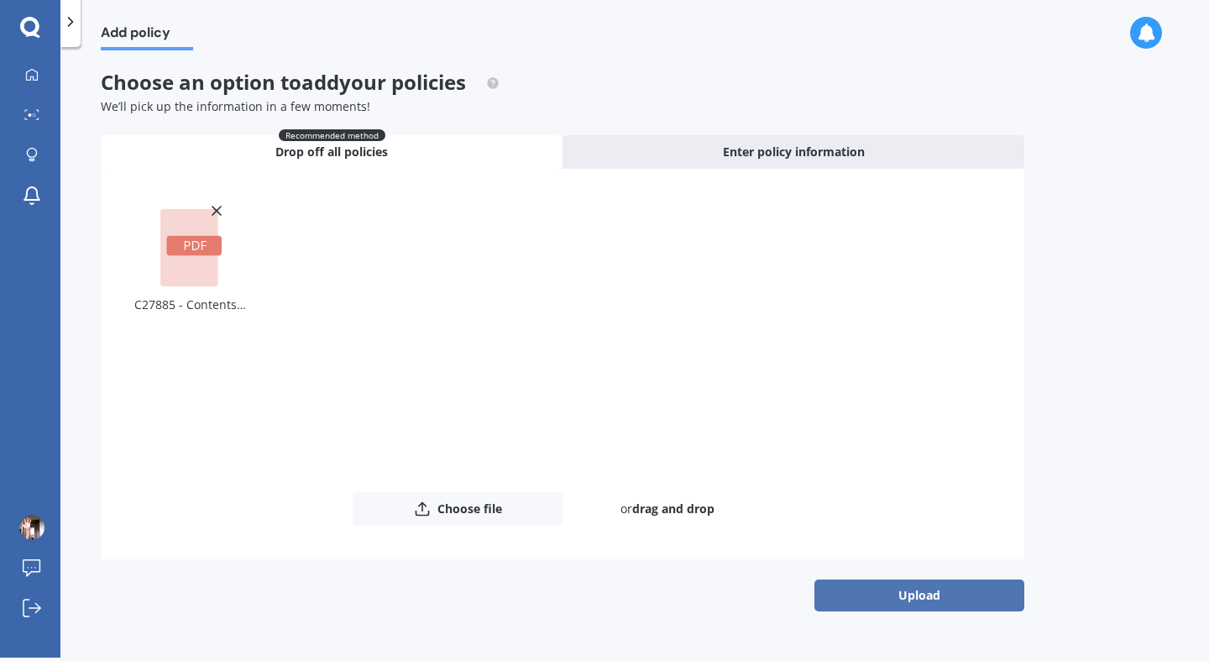
click at [908, 586] on button "Upload" at bounding box center [920, 596] width 210 height 32
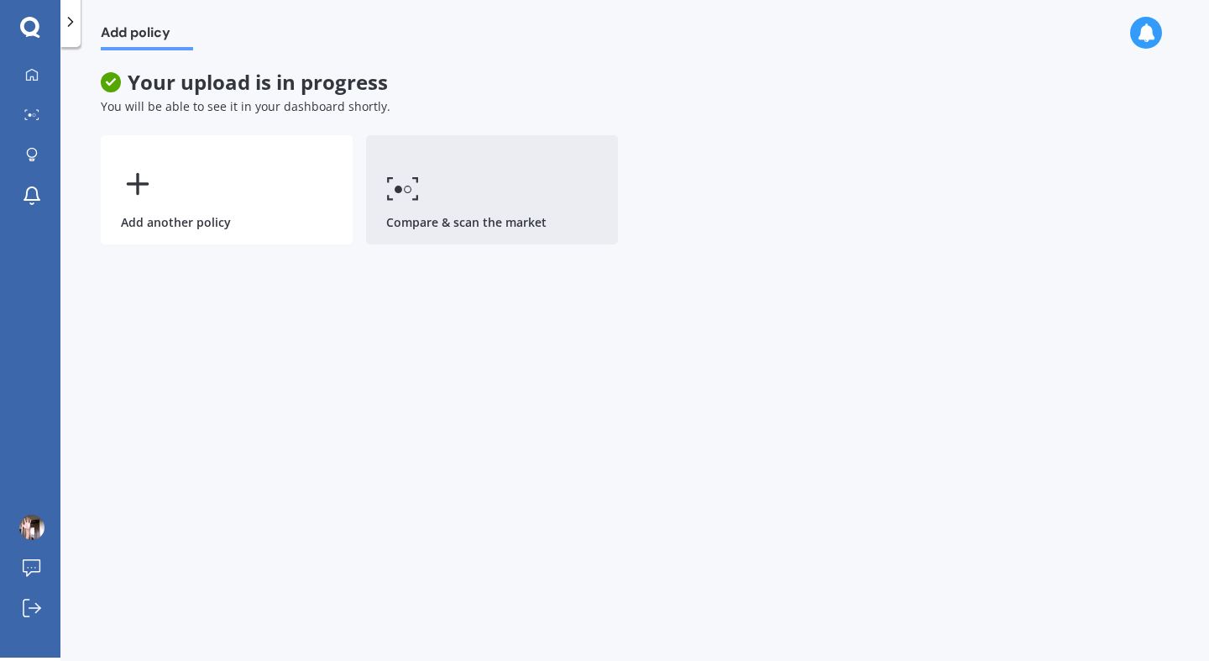
click at [433, 192] on link "Compare & scan the market" at bounding box center [492, 189] width 252 height 109
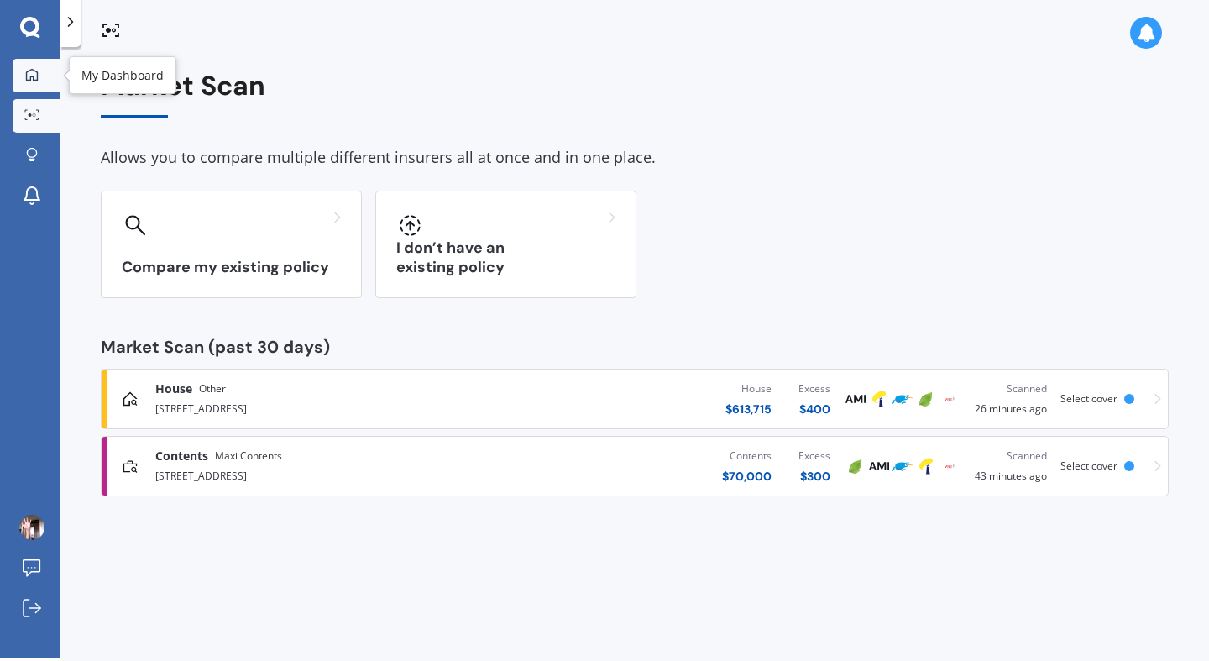
click at [32, 76] on icon at bounding box center [32, 74] width 12 height 12
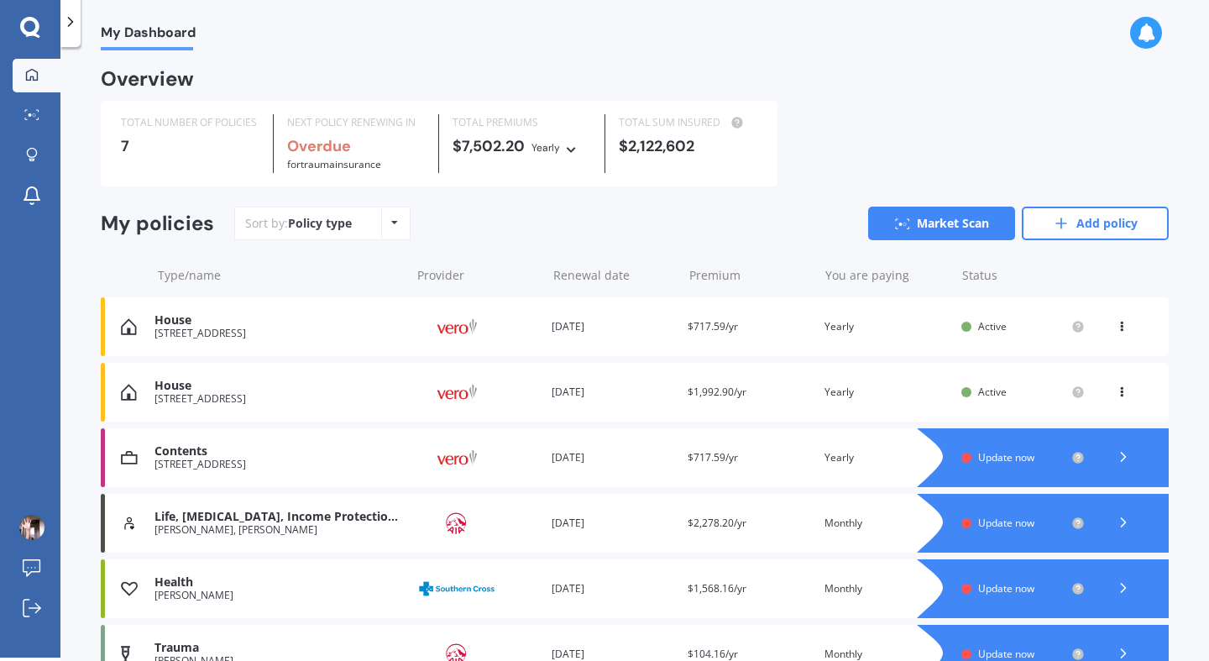
click at [1116, 328] on icon at bounding box center [1122, 323] width 12 height 10
click at [1070, 391] on div "Delete" at bounding box center [1085, 392] width 166 height 34
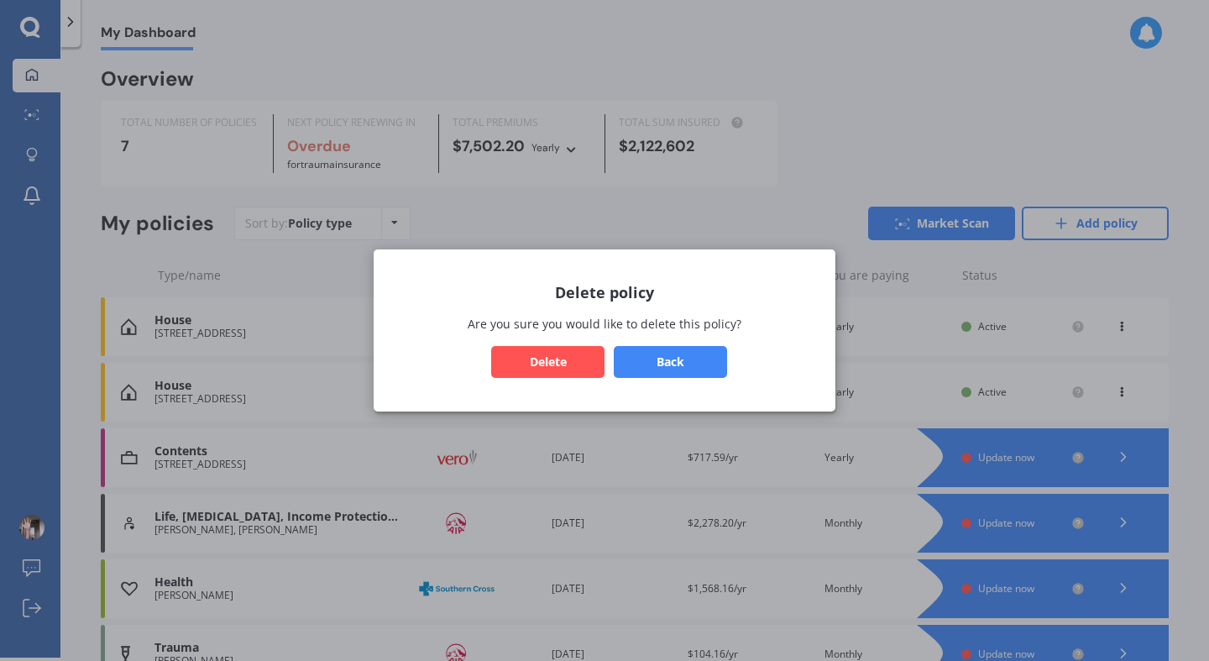
click at [538, 360] on button "Delete" at bounding box center [547, 362] width 113 height 32
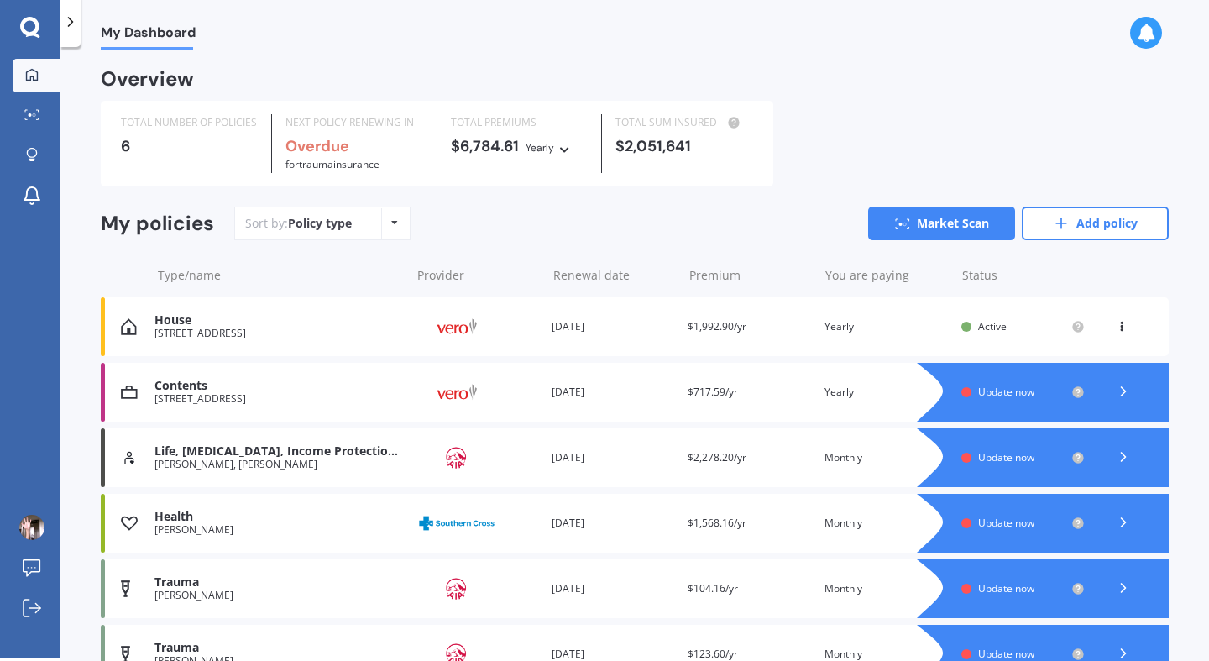
click at [1116, 325] on icon at bounding box center [1122, 323] width 12 height 10
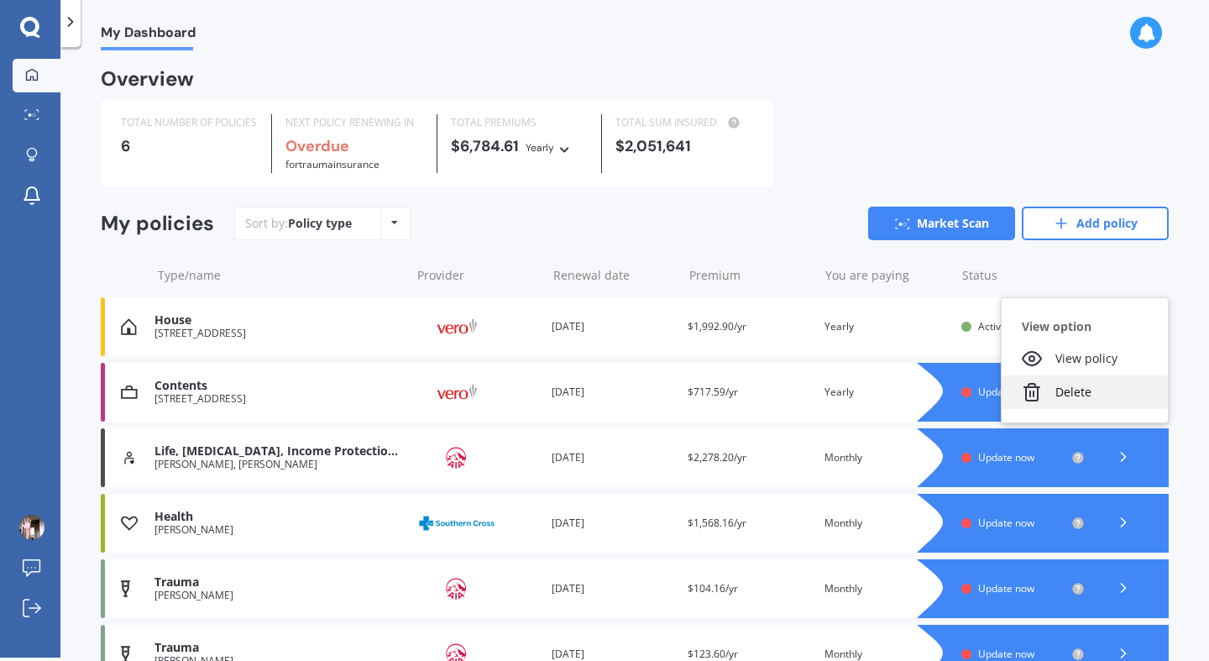
click at [1061, 393] on div "Delete" at bounding box center [1085, 392] width 166 height 34
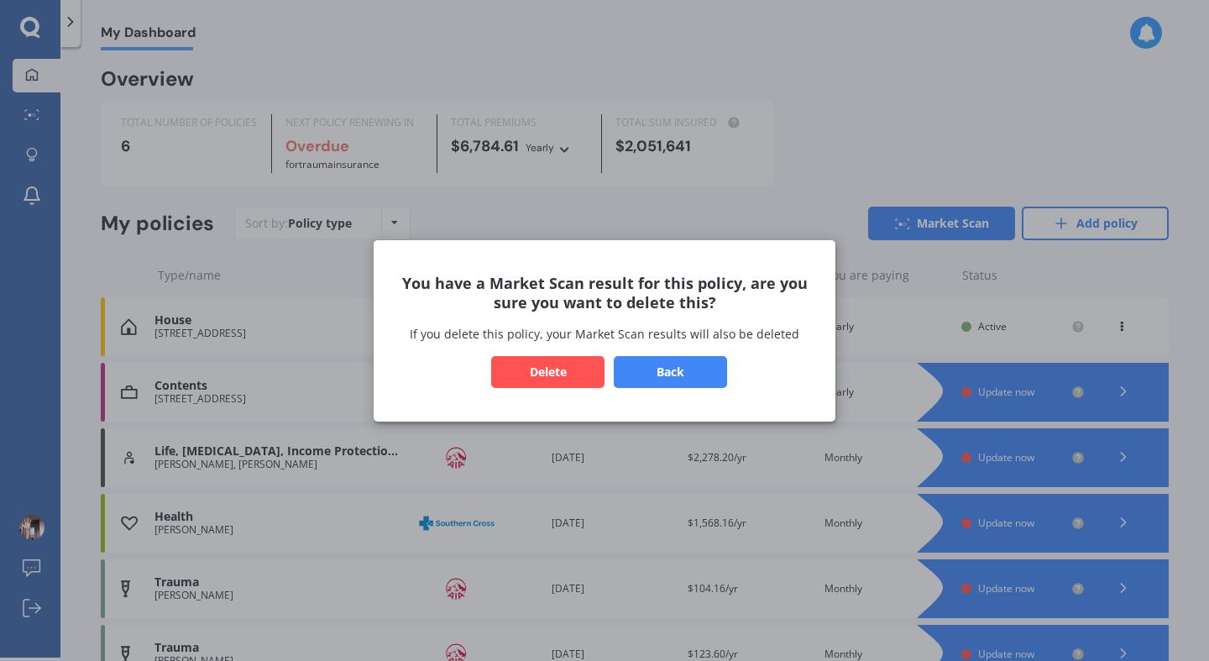
click at [857, 80] on div "You have a Market Scan result for this policy, are you sure you want to delete …" at bounding box center [604, 330] width 1209 height 661
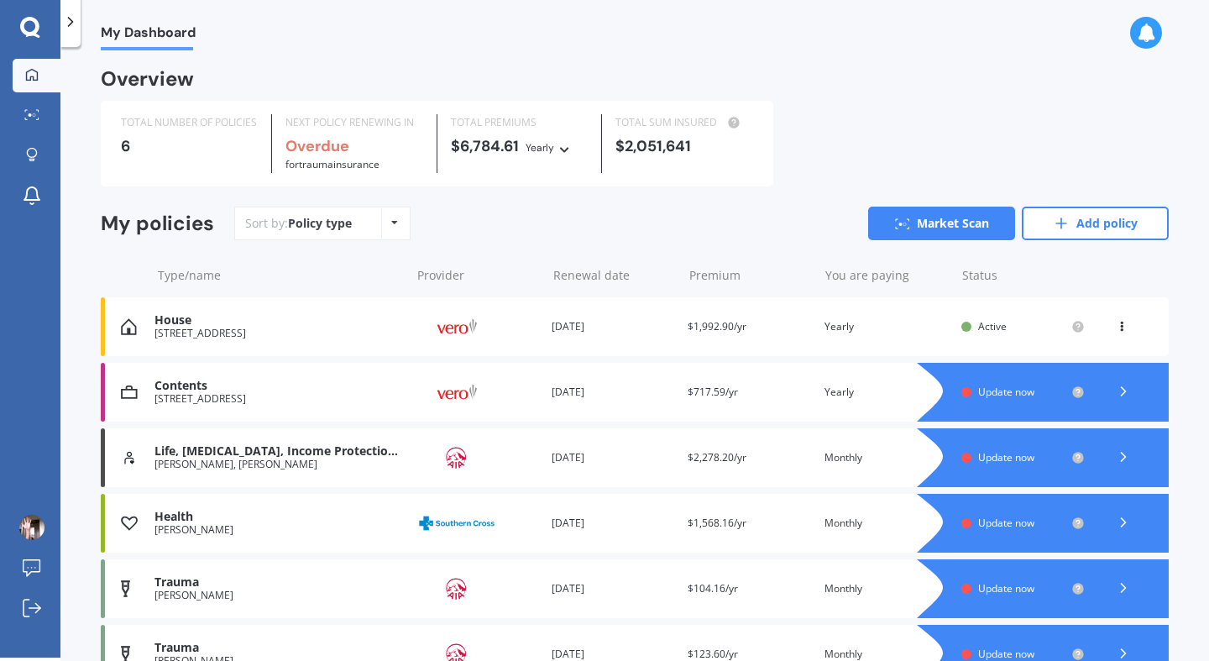
click at [988, 394] on span "Update now" at bounding box center [1006, 392] width 56 height 14
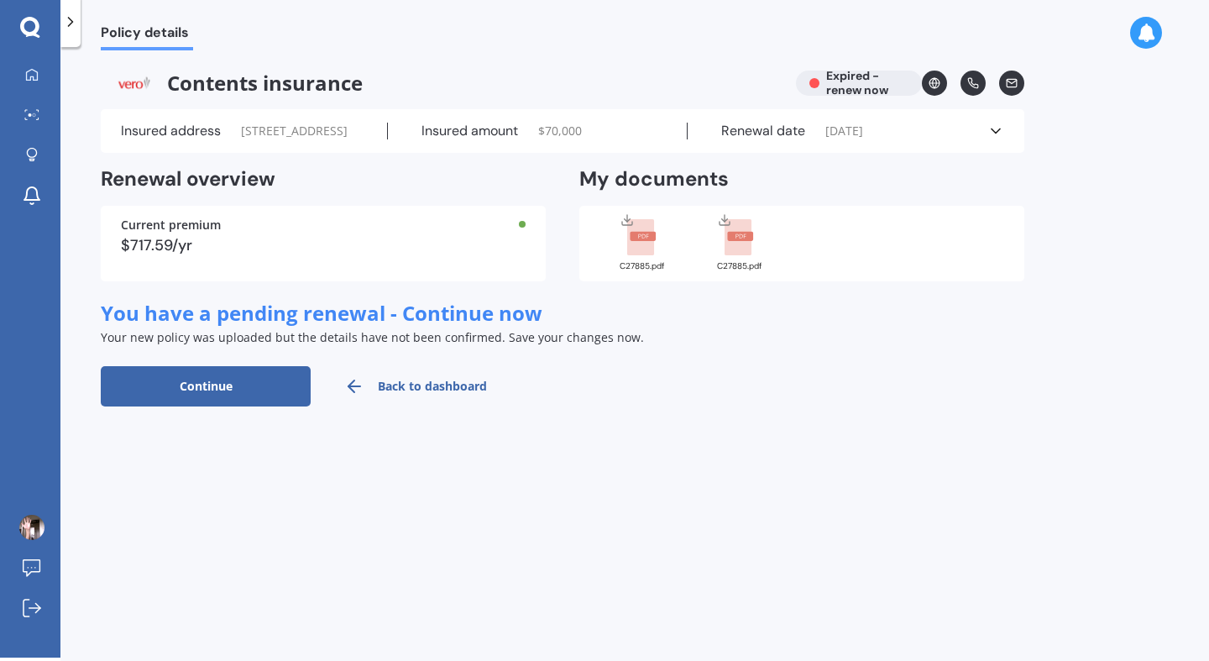
click at [202, 406] on button "Continue" at bounding box center [206, 386] width 210 height 40
select select "04"
select select "06"
select select "2026"
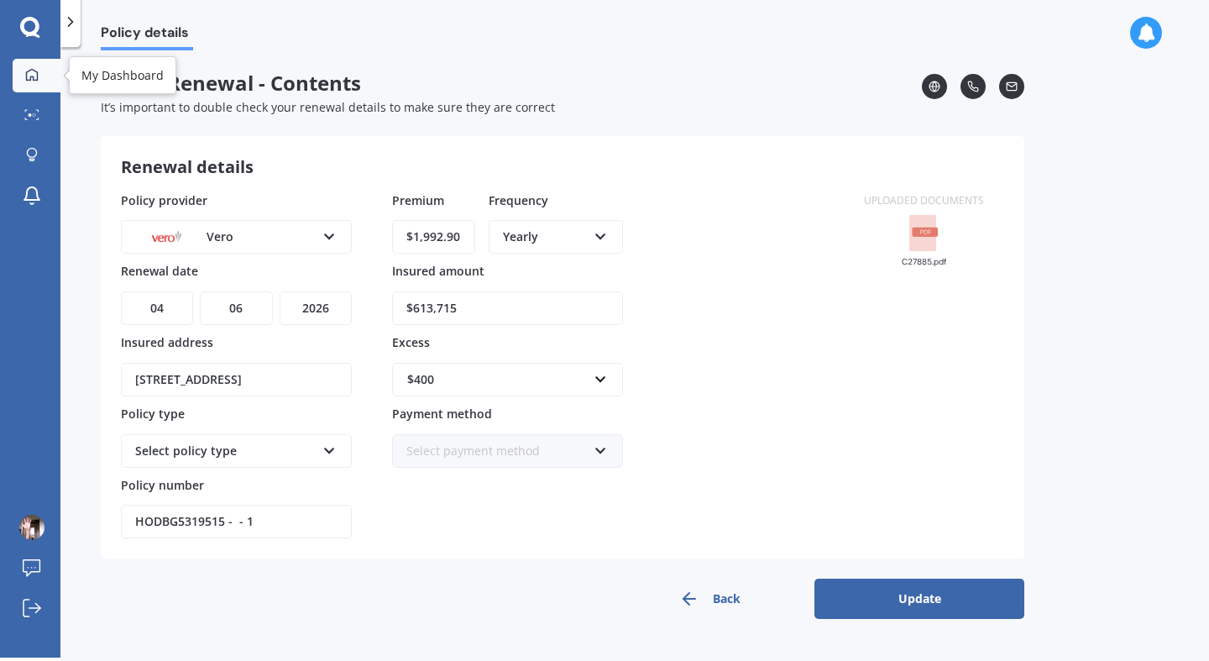
click at [29, 77] on icon at bounding box center [31, 74] width 13 height 13
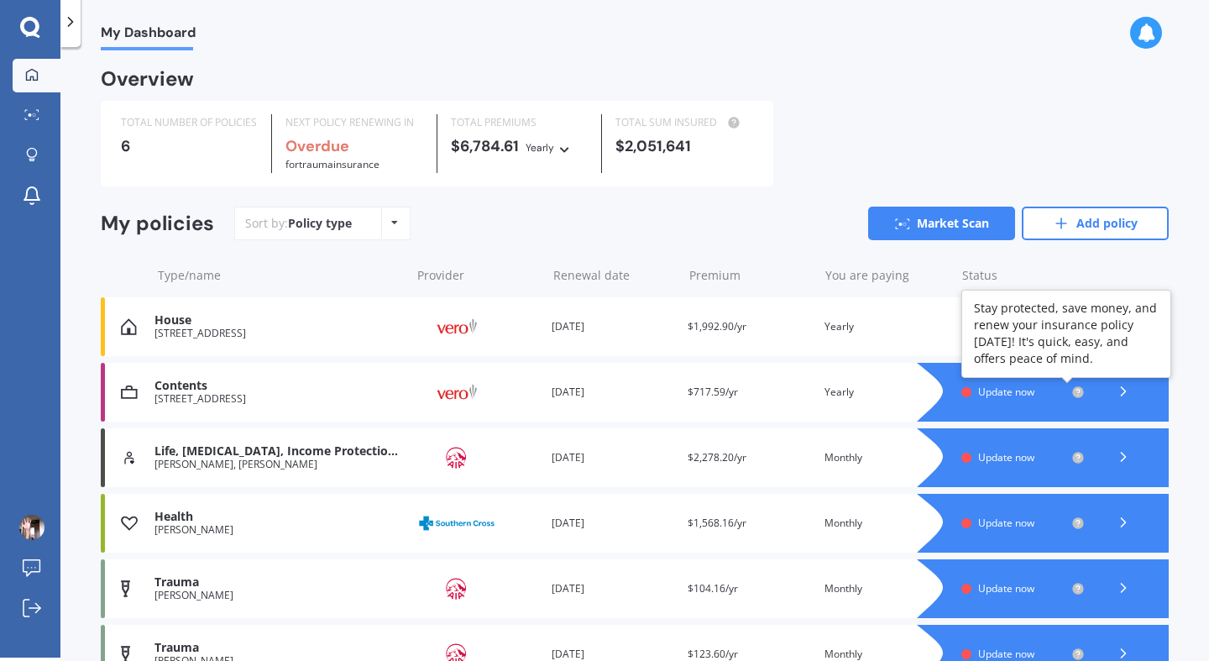
click at [1073, 390] on circle at bounding box center [1078, 391] width 11 height 11
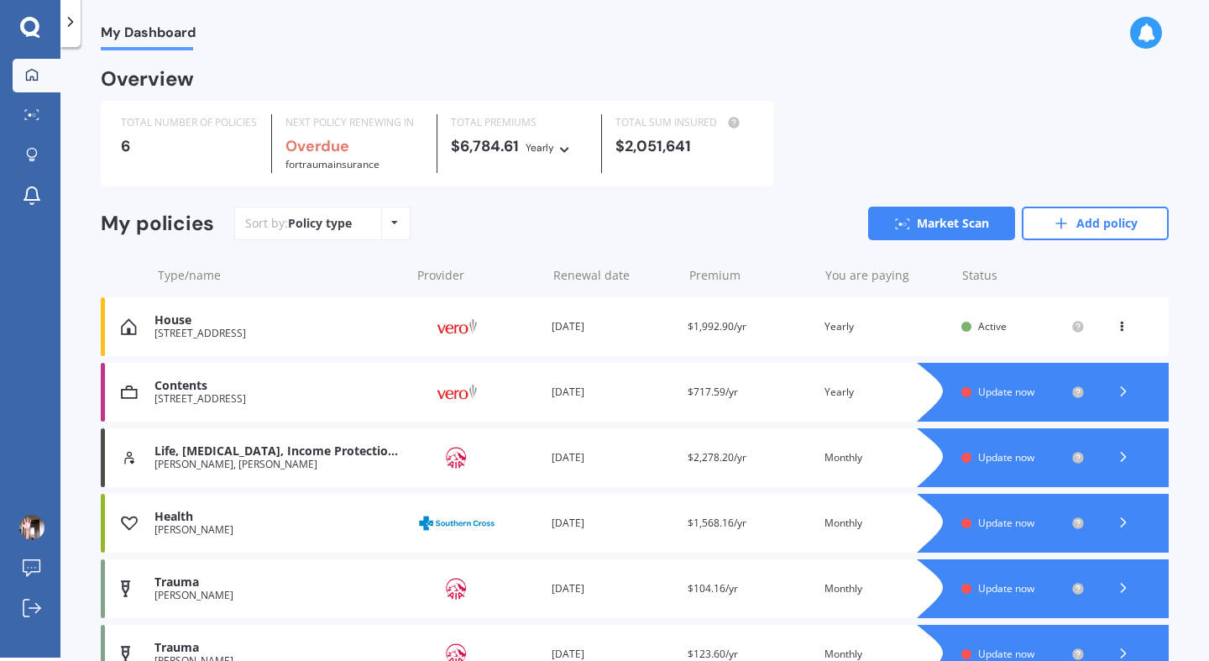
click at [1115, 389] on icon at bounding box center [1123, 391] width 17 height 17
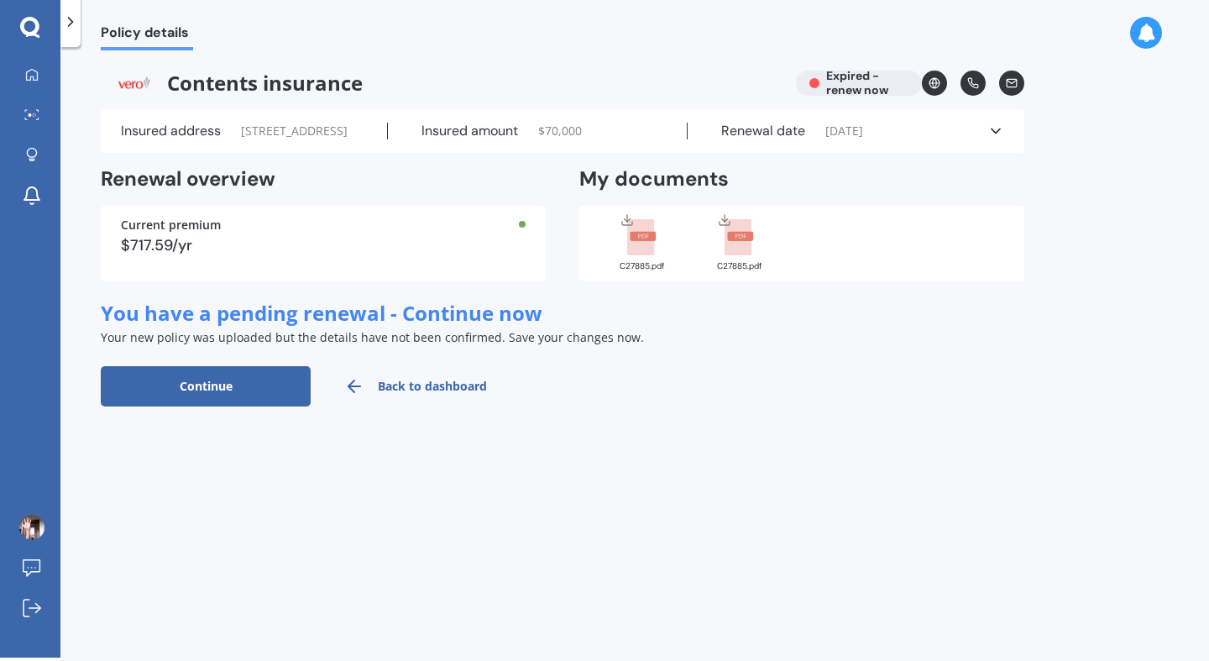
click at [731, 256] on rect at bounding box center [738, 237] width 27 height 37
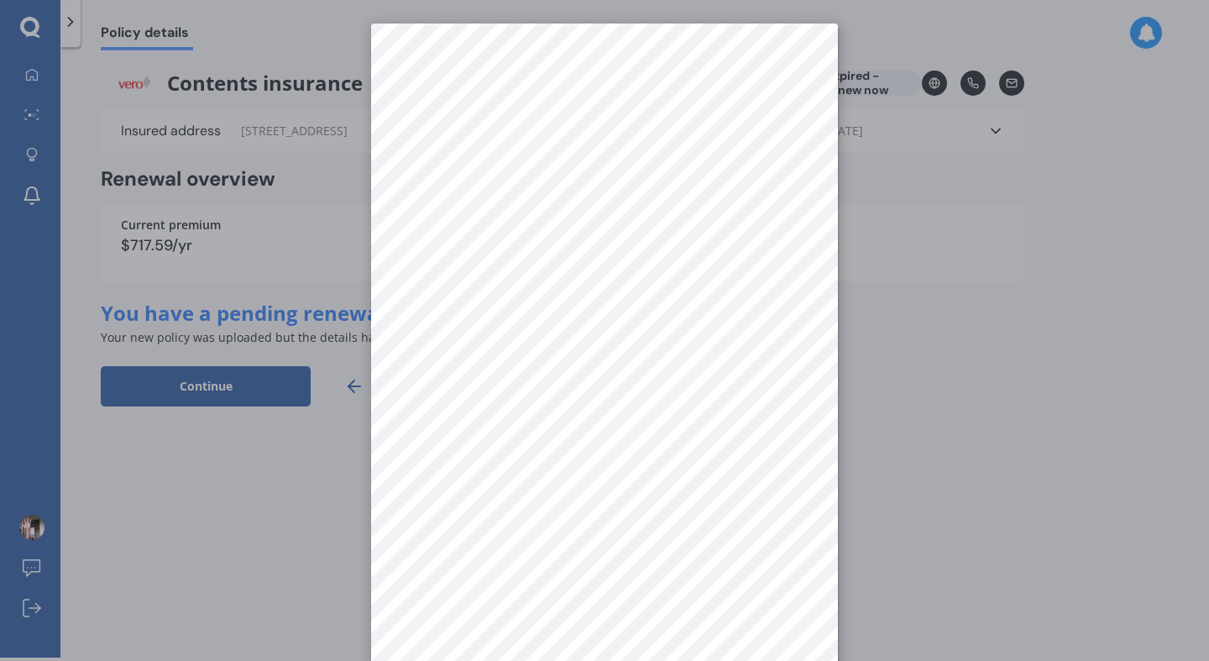
click at [928, 370] on div at bounding box center [604, 330] width 1209 height 661
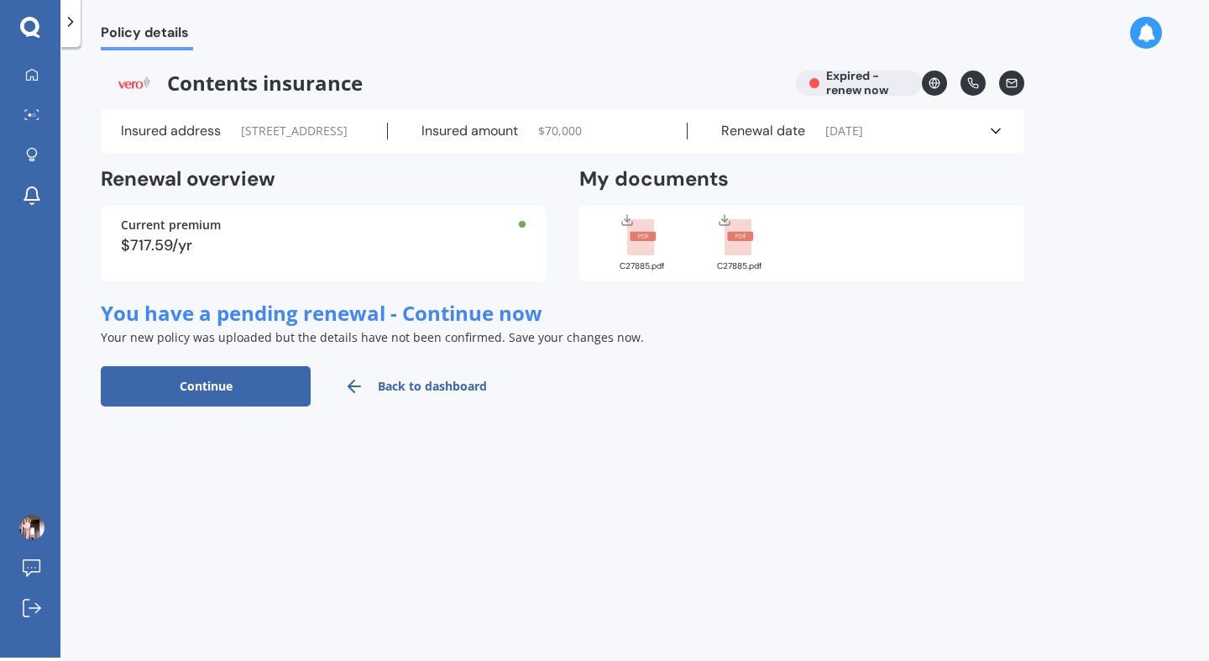
click at [649, 241] on rect at bounding box center [643, 236] width 26 height 9
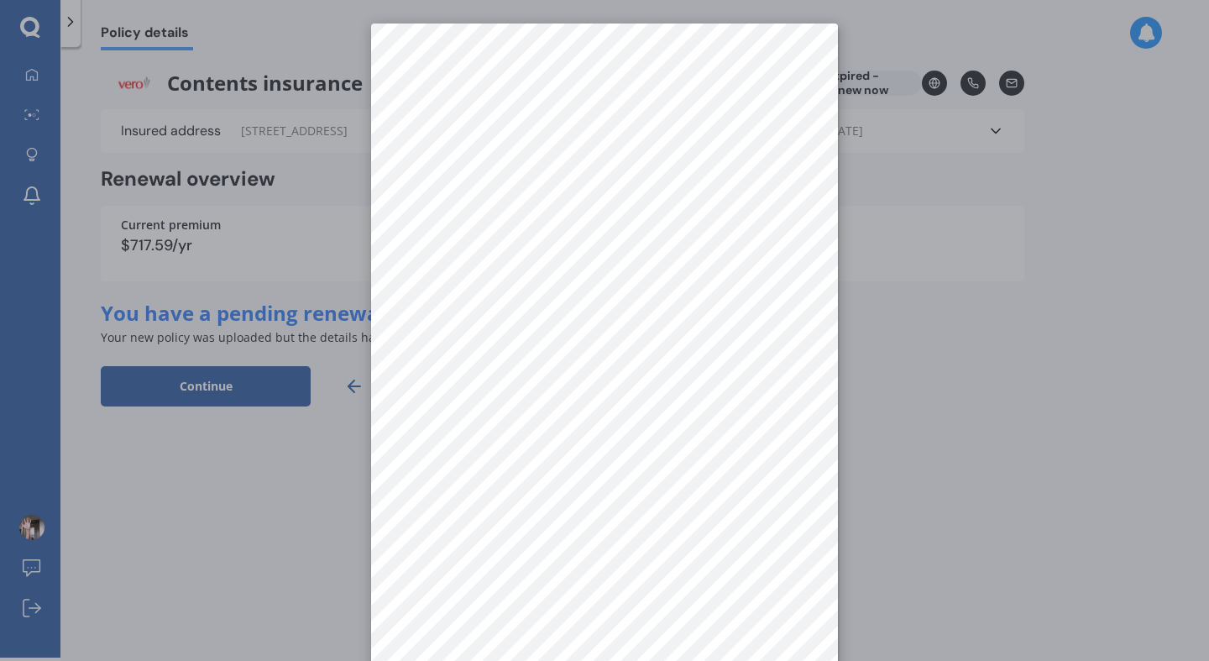
click at [921, 245] on div at bounding box center [604, 330] width 1209 height 661
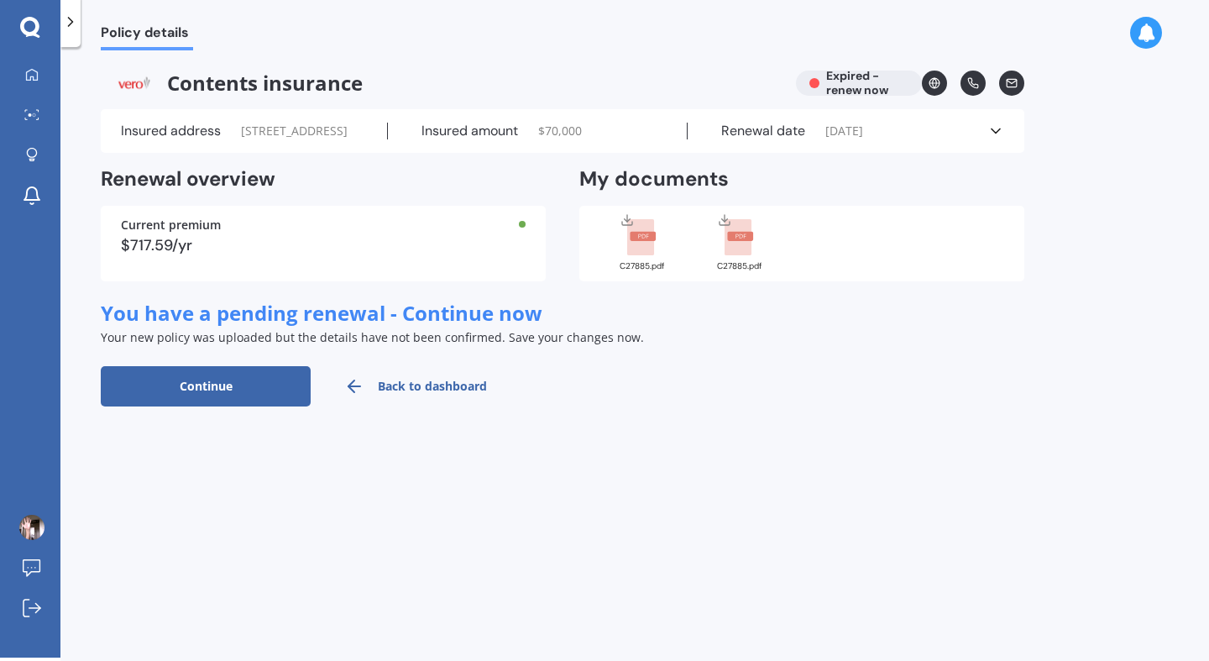
click at [997, 134] on polyline at bounding box center [996, 131] width 8 height 4
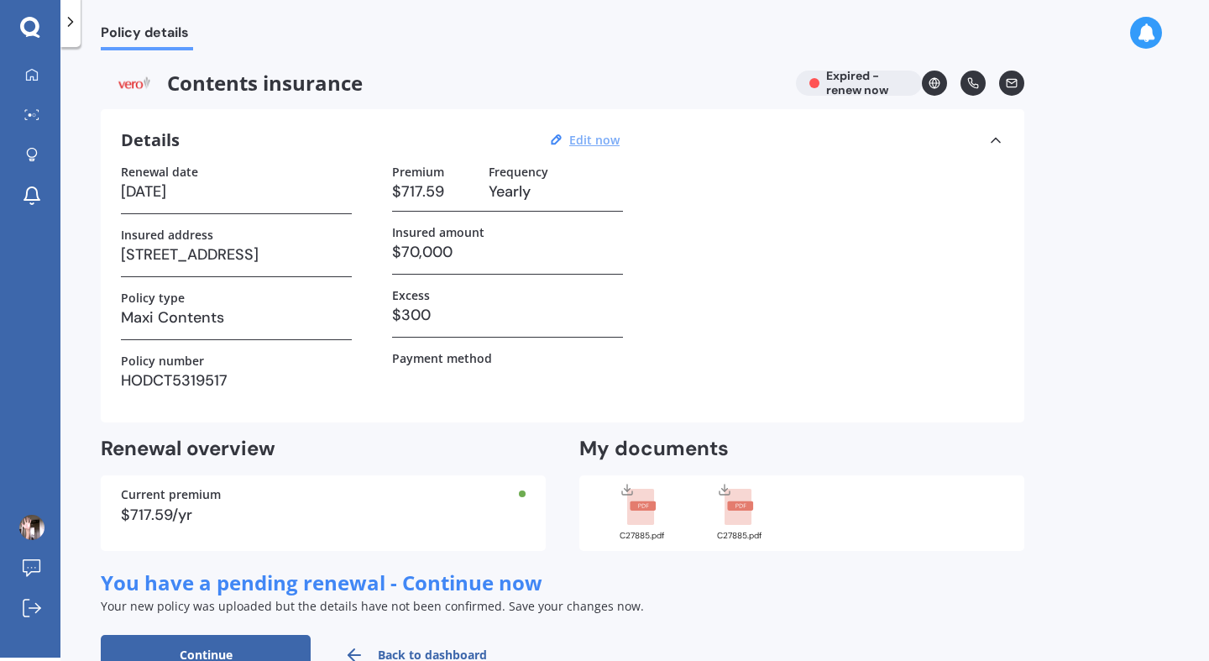
click at [593, 139] on u "Edit now" at bounding box center [594, 140] width 50 height 16
select select "04"
select select "06"
select select "2022"
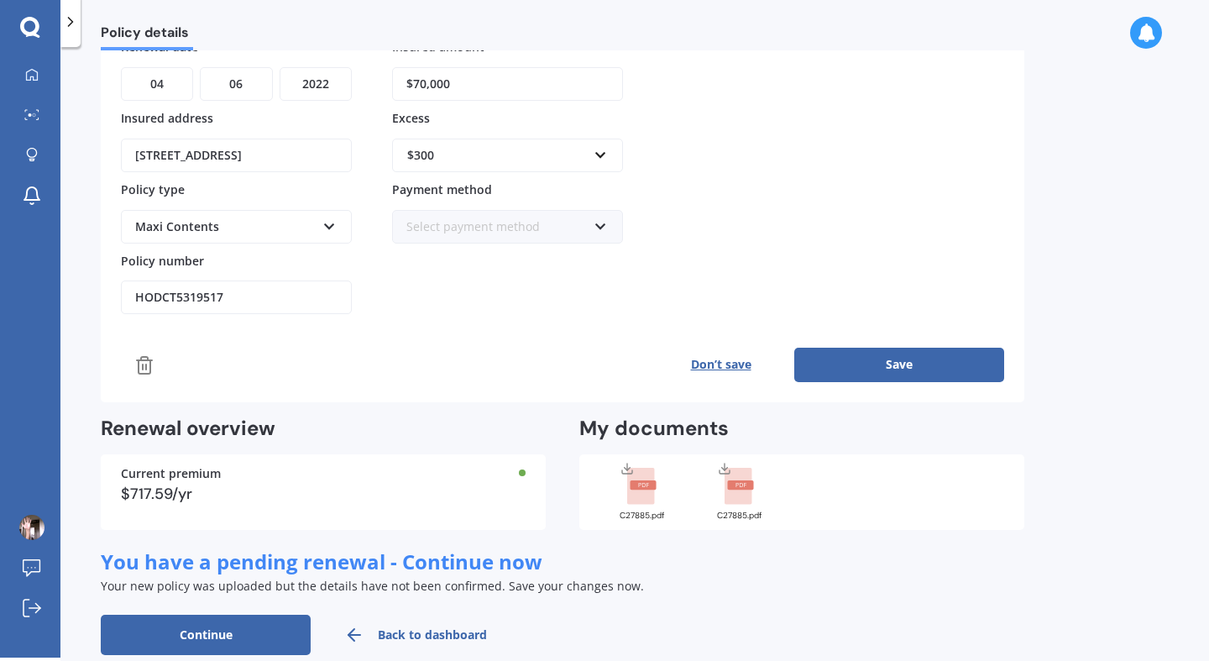
scroll to position [225, 0]
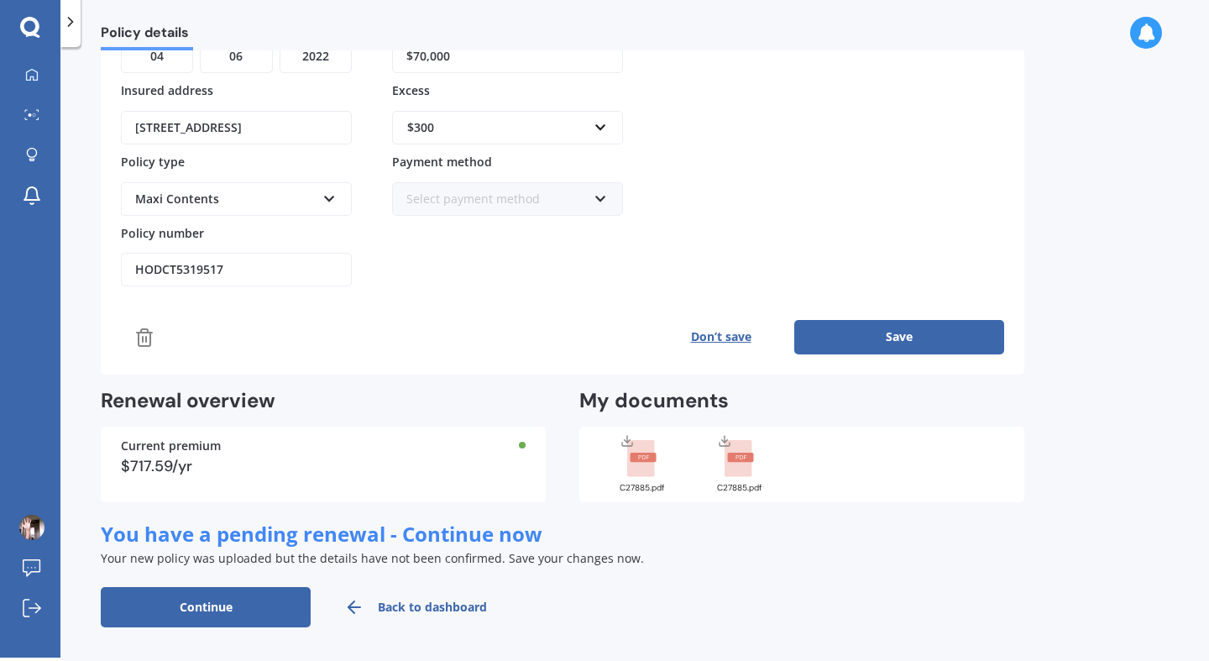
click at [725, 457] on icon at bounding box center [739, 458] width 29 height 37
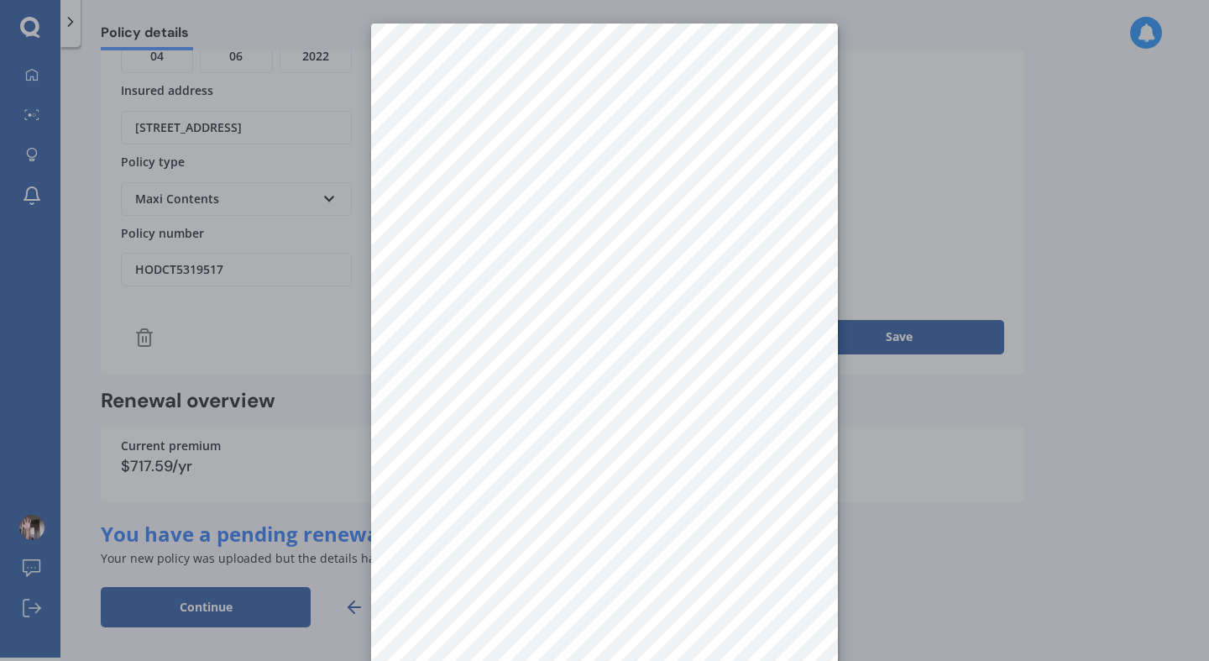
click at [950, 202] on div at bounding box center [604, 330] width 1209 height 661
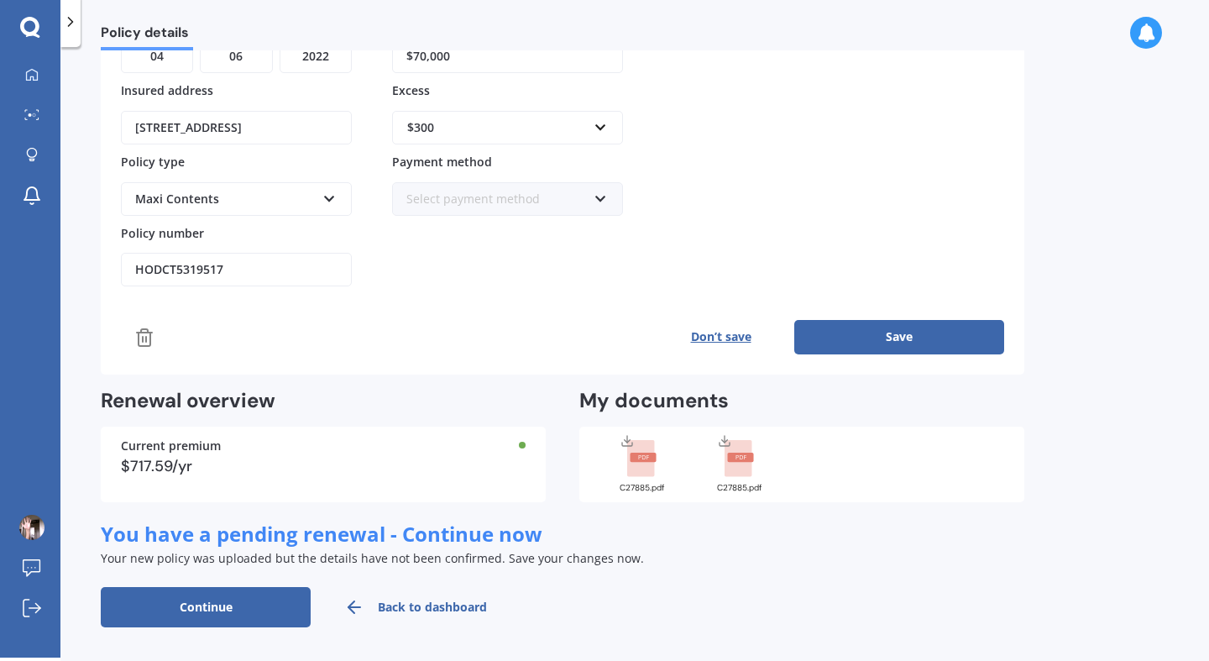
click at [950, 202] on div "Policy provider Vero AA AMI AMP ANZ ASB Ando BNZ Co-Operative Bank FMG Initio K…" at bounding box center [563, 114] width 884 height 348
click at [439, 606] on link "Back to dashboard" at bounding box center [416, 607] width 210 height 40
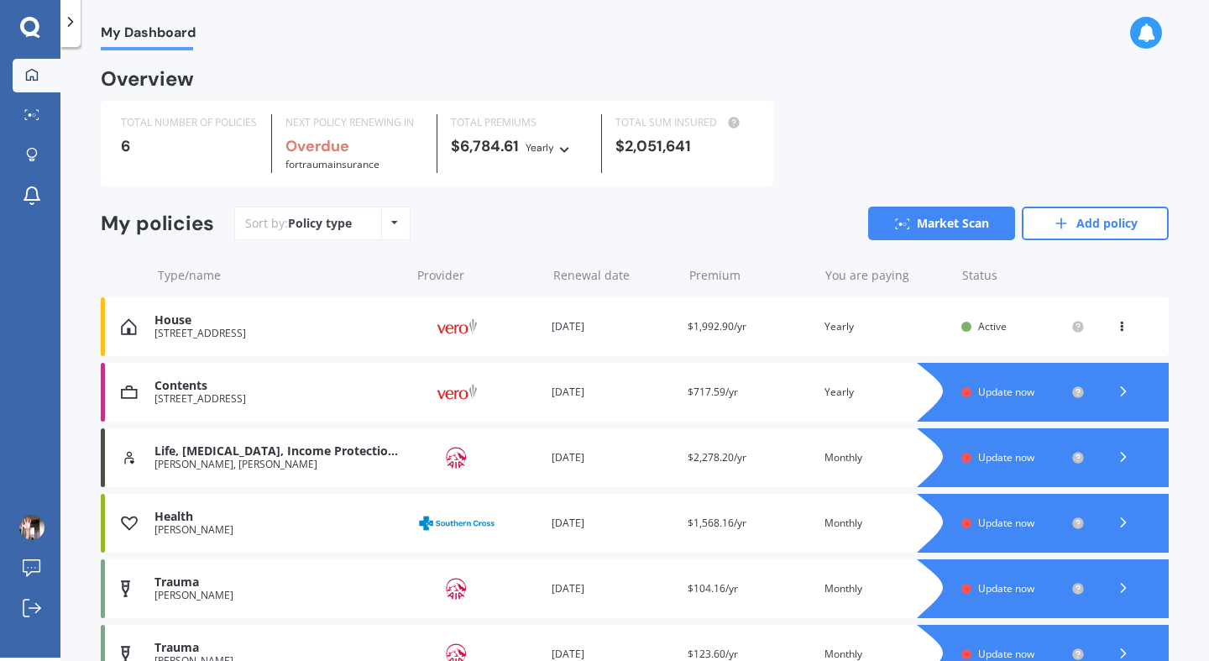
click at [1012, 393] on span "Update now" at bounding box center [1006, 392] width 56 height 14
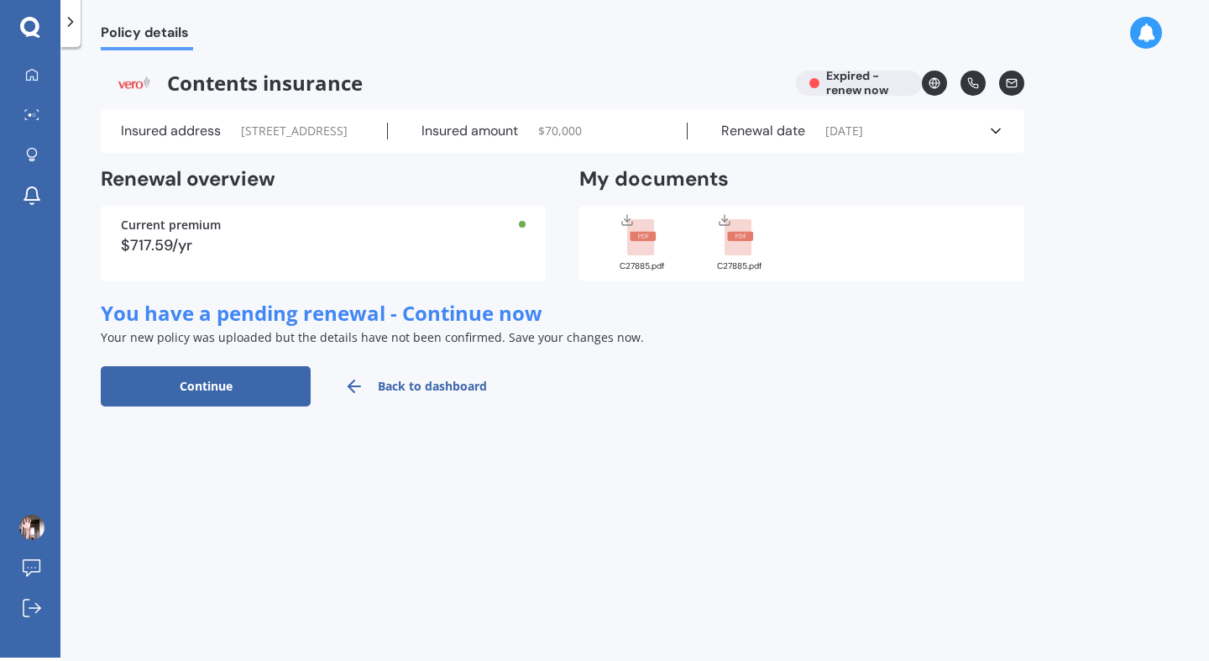
click at [257, 406] on button "Continue" at bounding box center [206, 386] width 210 height 40
select select "04"
select select "06"
select select "2026"
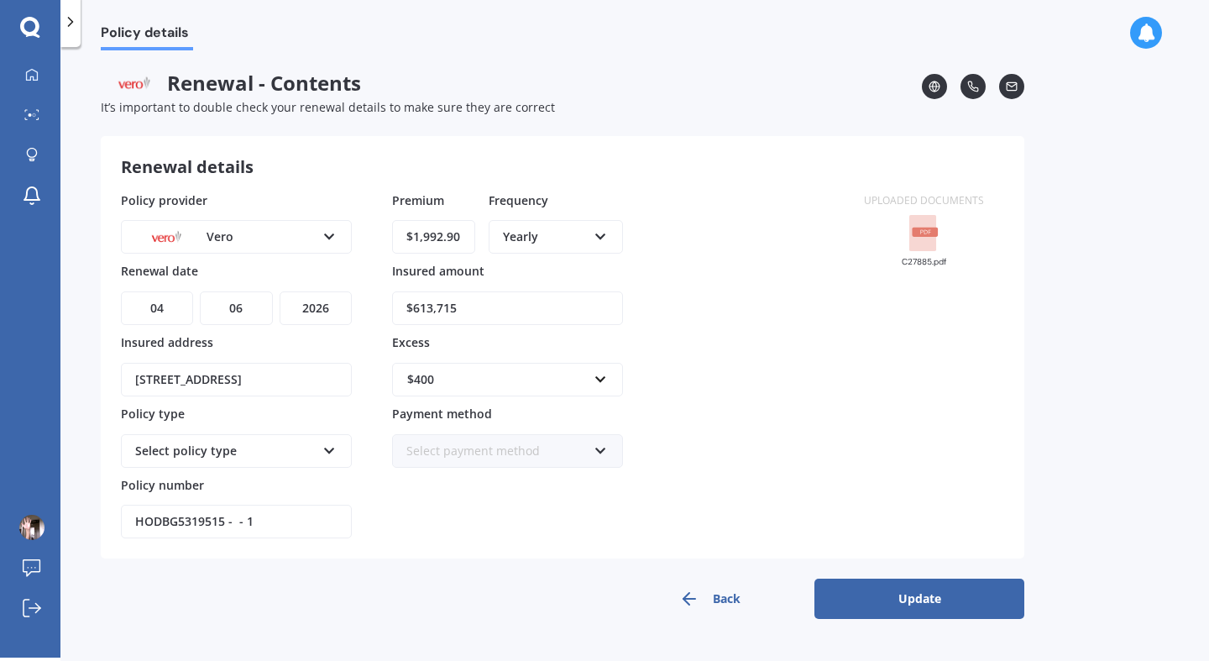
click at [917, 596] on button "Update" at bounding box center [920, 599] width 210 height 40
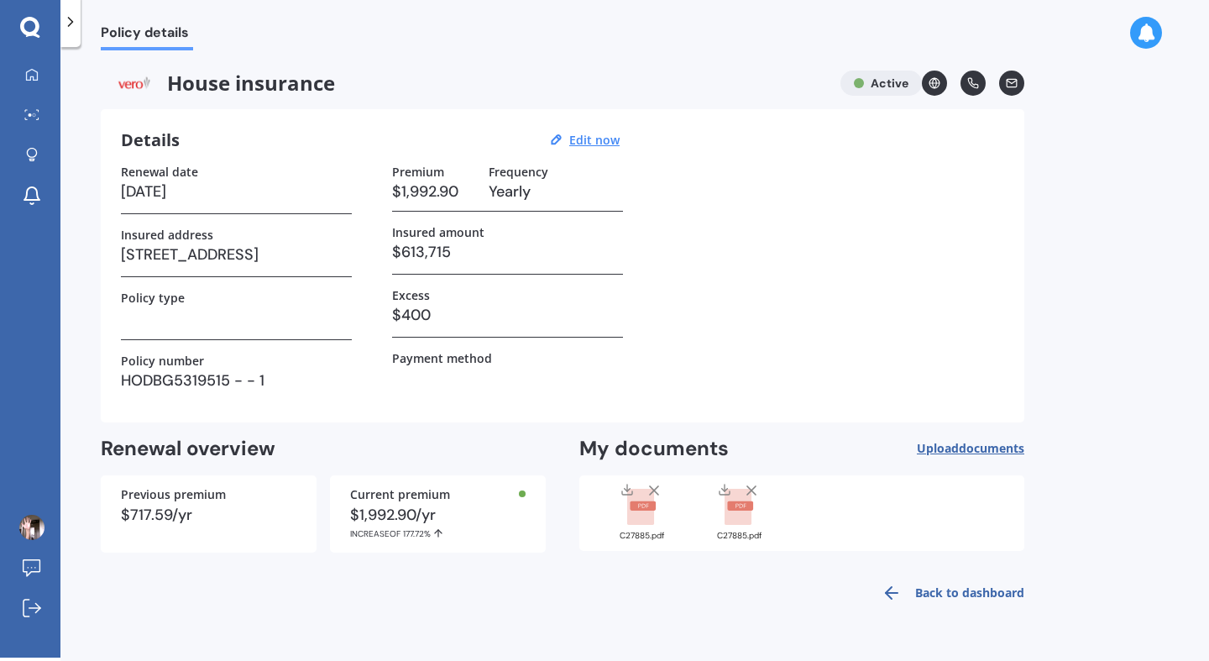
click at [752, 490] on line at bounding box center [751, 490] width 8 height 8
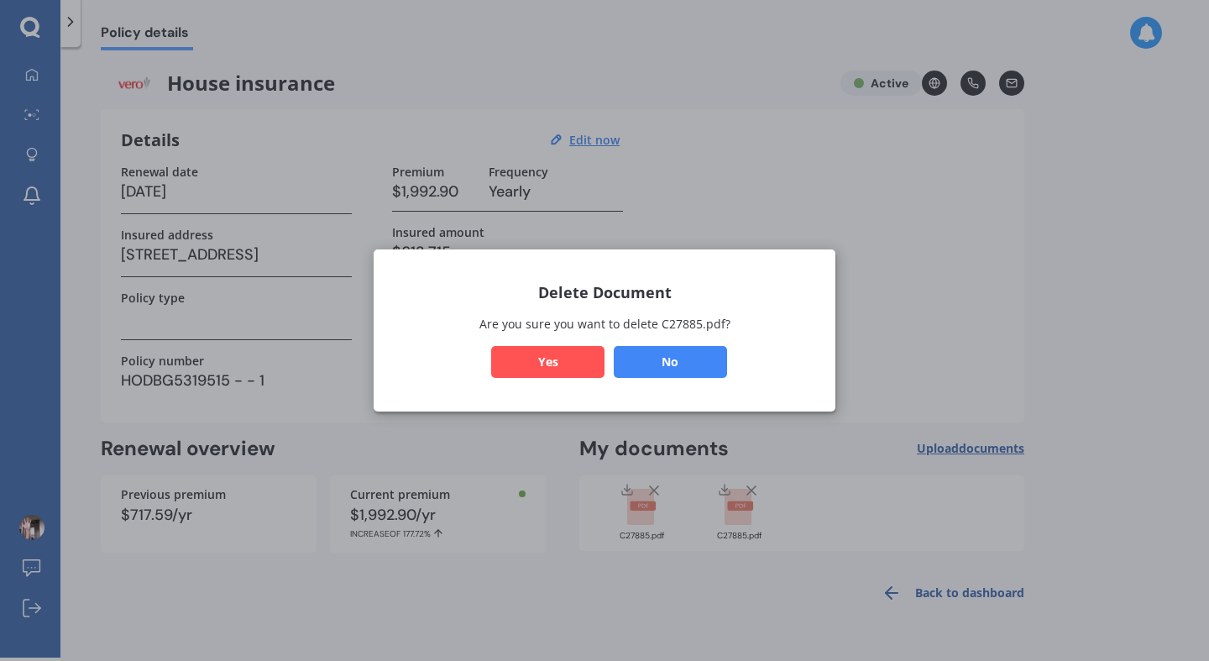
click at [555, 359] on button "Yes" at bounding box center [547, 362] width 113 height 32
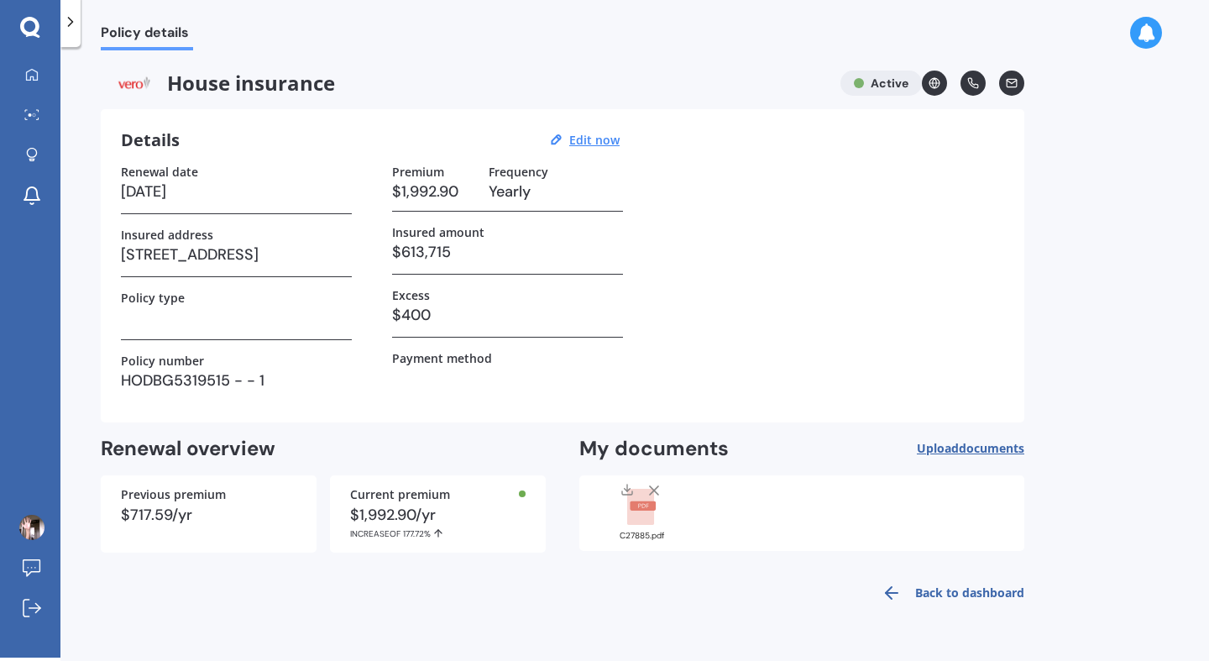
click at [655, 491] on line at bounding box center [654, 490] width 8 height 8
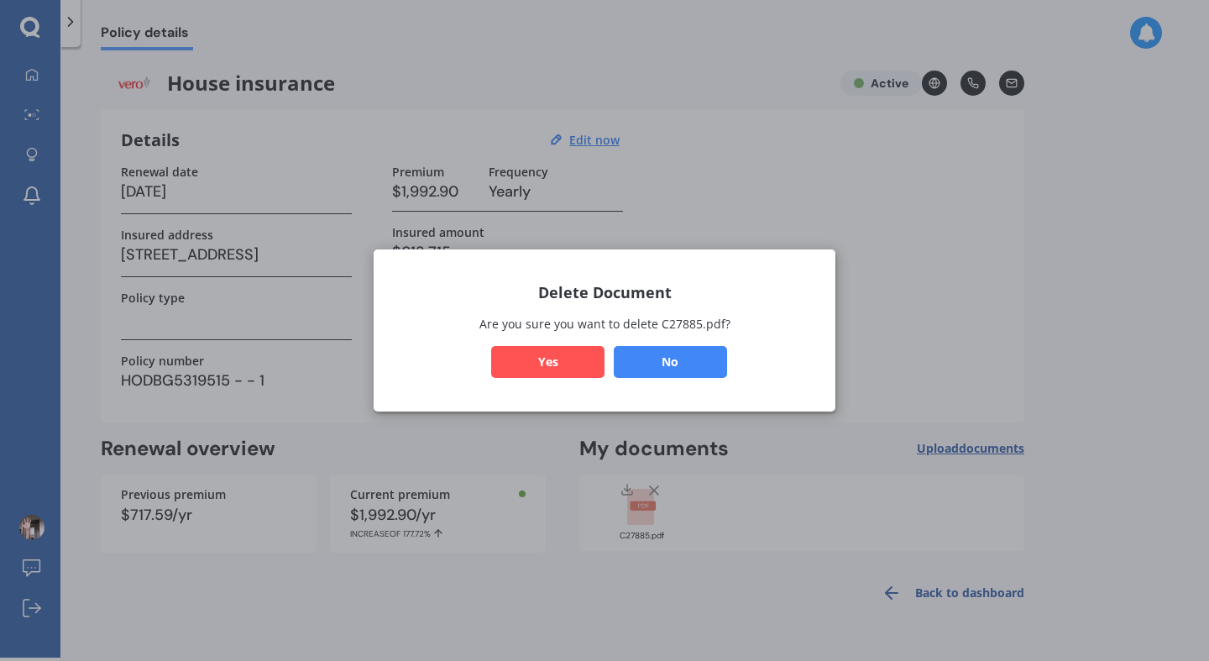
click at [556, 362] on button "Yes" at bounding box center [547, 362] width 113 height 32
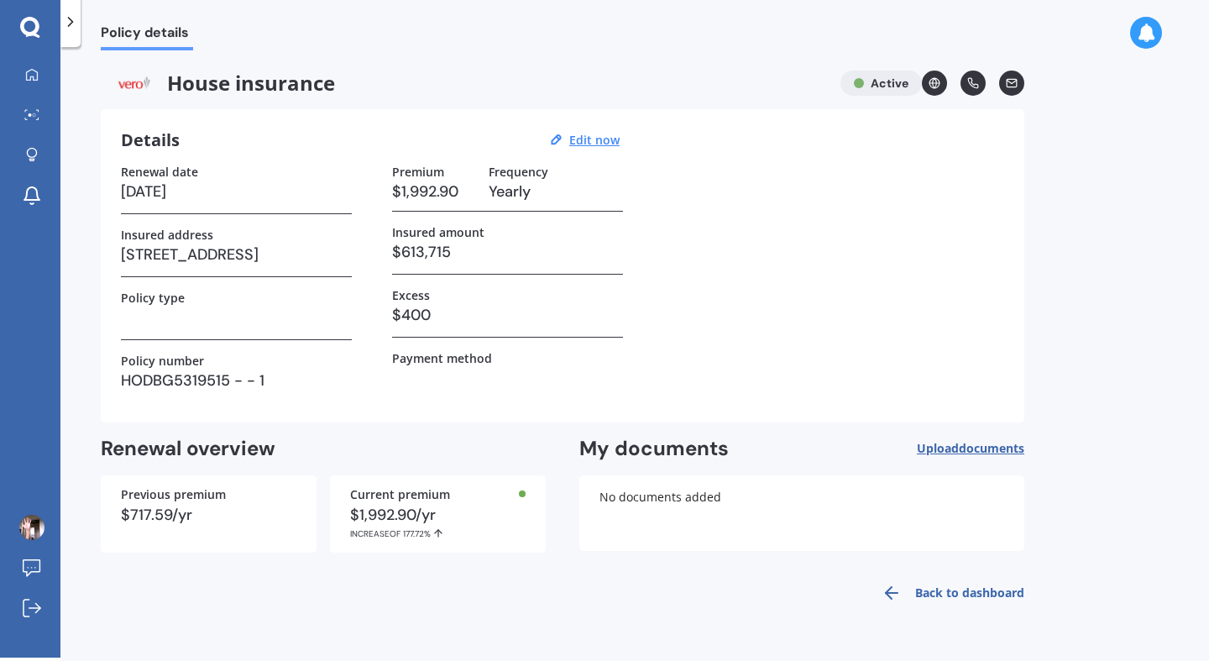
click at [964, 448] on span "documents" at bounding box center [992, 448] width 66 height 16
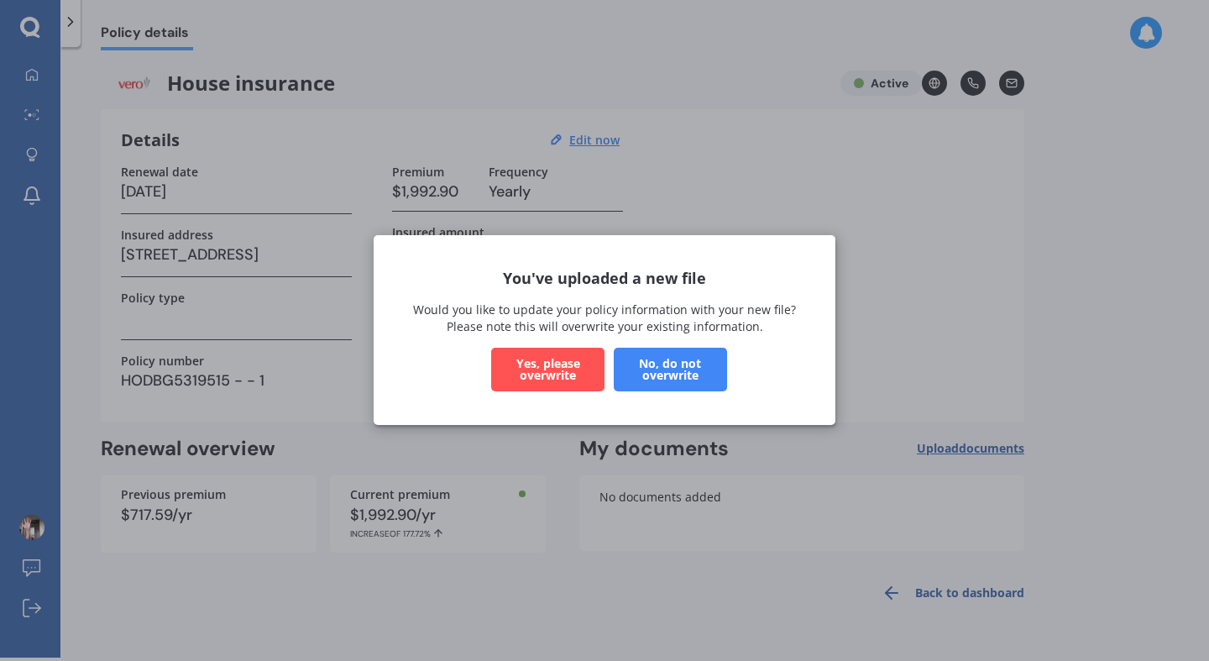
click at [555, 370] on button "Yes, please overwrite" at bounding box center [547, 371] width 113 height 44
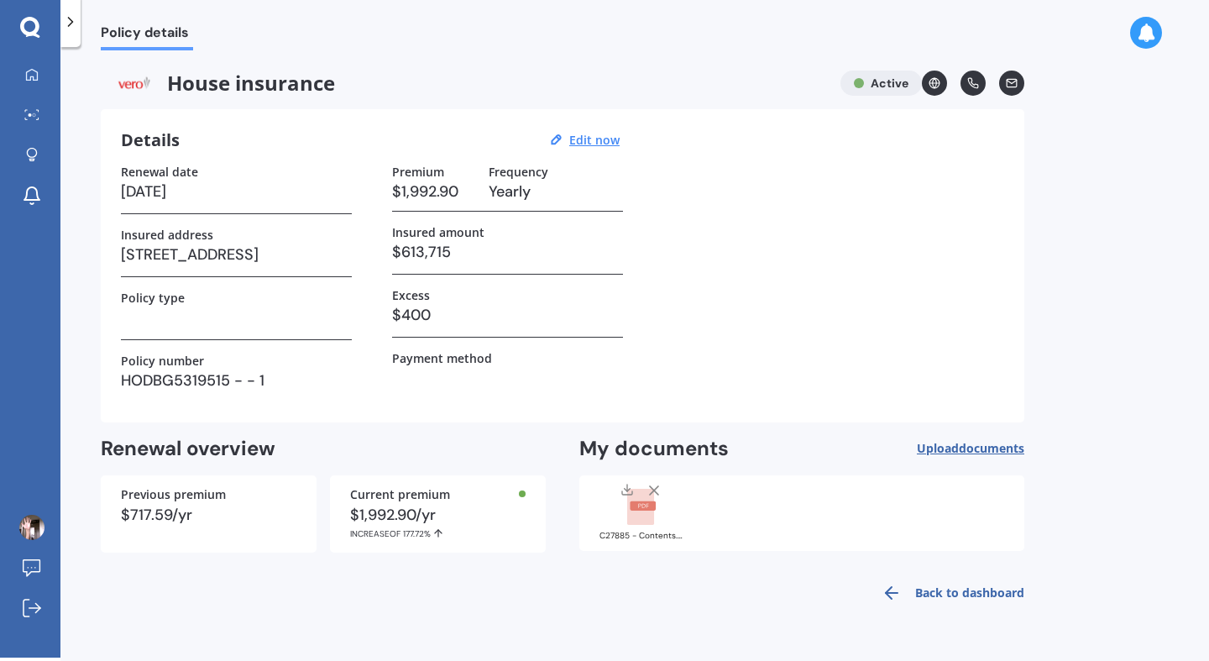
click at [493, 511] on div "$1,992.90/yr INCREASE OF 177.72%" at bounding box center [438, 523] width 176 height 32
click at [584, 138] on u "Edit now" at bounding box center [594, 140] width 50 height 16
select select "04"
select select "06"
select select "2026"
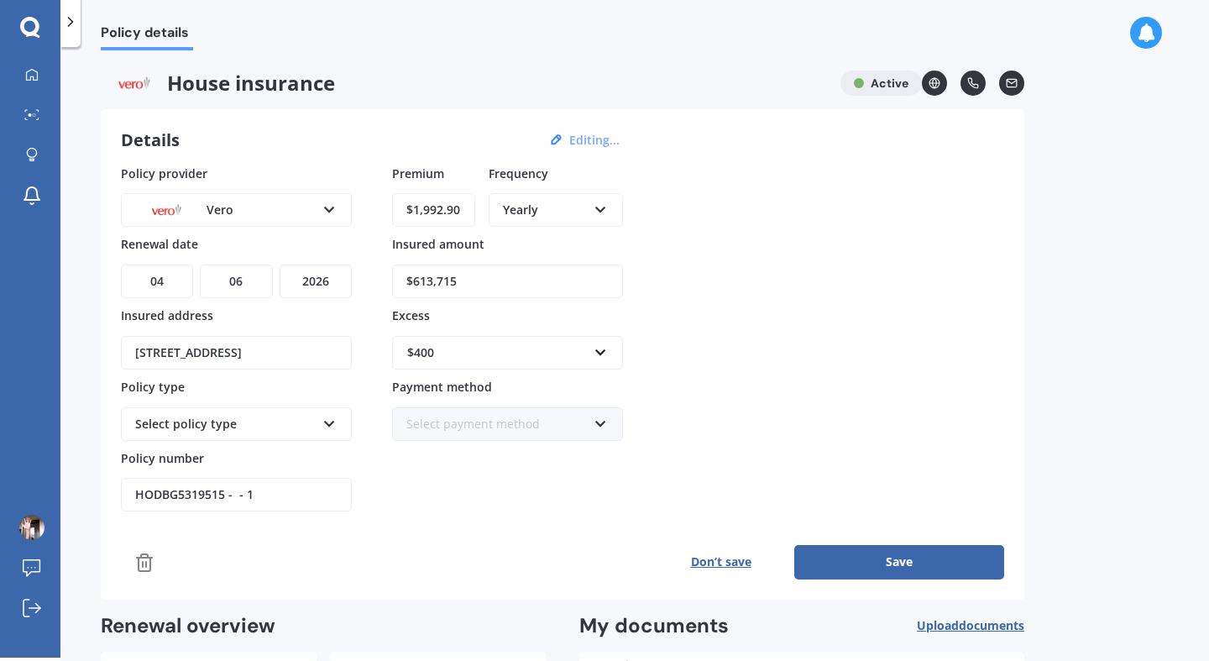
click at [427, 212] on input "$1,992.90" at bounding box center [433, 210] width 83 height 34
click at [436, 282] on input "$613,715" at bounding box center [507, 282] width 231 height 34
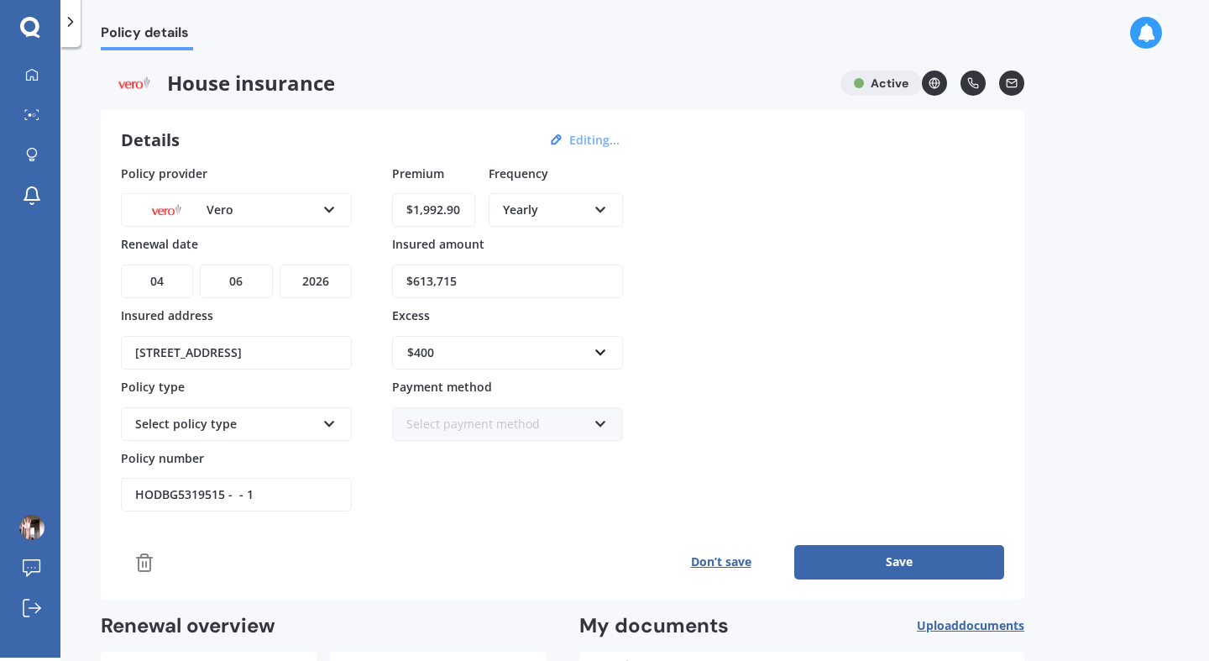
click at [436, 282] on input "$613,715" at bounding box center [507, 282] width 231 height 34
type input "$70,961"
click at [715, 275] on div "Policy provider Vero AA AMI AMP ANZ ASB Ando BNZ Co-Operative Bank FMG Initio K…" at bounding box center [563, 339] width 884 height 348
click at [421, 202] on input "$1,992.90" at bounding box center [433, 210] width 83 height 34
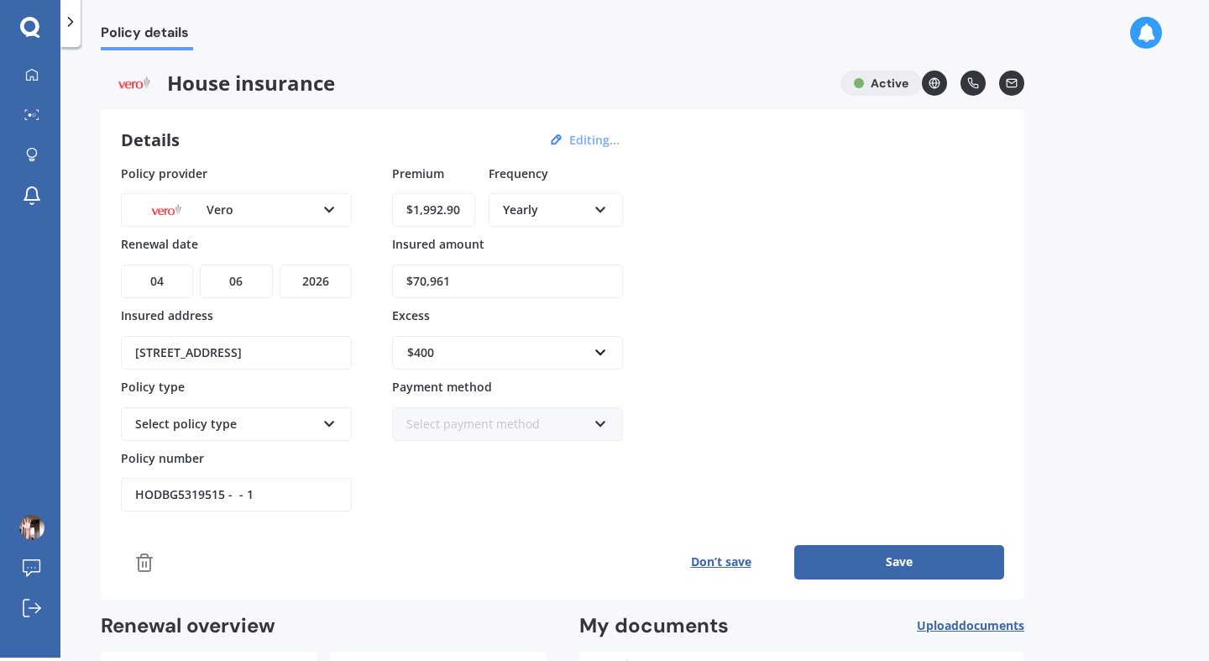
click at [421, 202] on input "$1,992.90" at bounding box center [433, 210] width 83 height 34
type input "$717.59"
click at [751, 253] on div "Policy provider Vero AA AMI AMP ANZ ASB Ando BNZ Co-Operative Bank FMG Initio K…" at bounding box center [563, 339] width 884 height 348
click at [503, 355] on div "$400" at bounding box center [497, 353] width 181 height 18
type input "250"
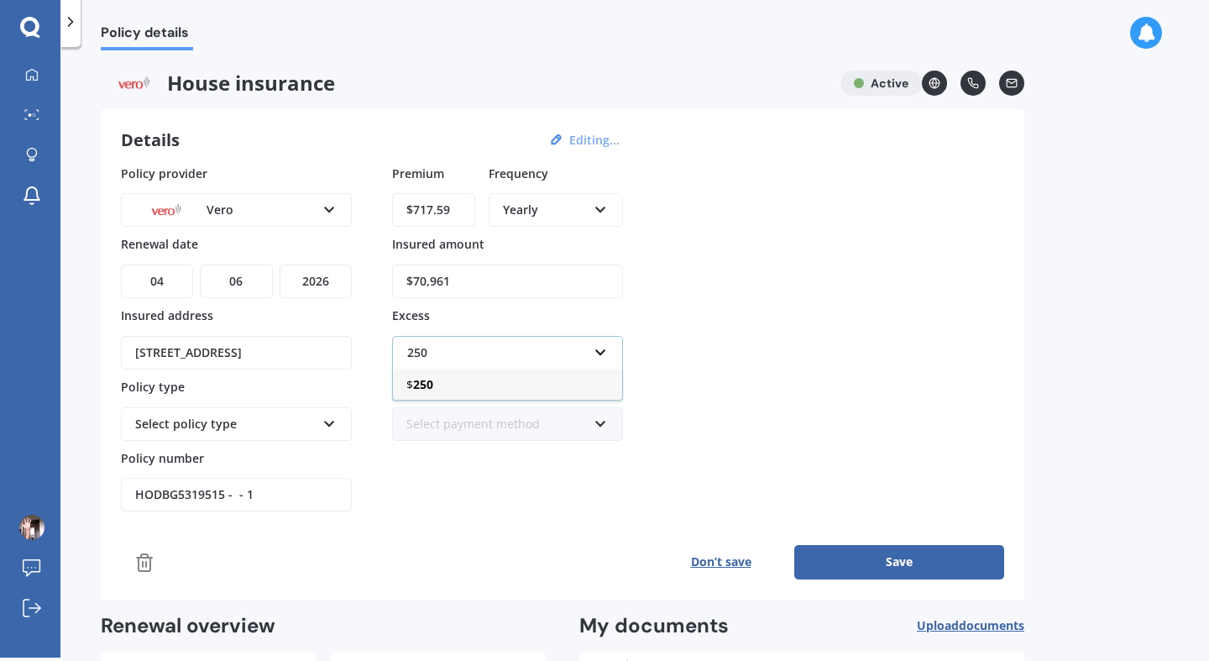
click at [419, 386] on b "250" at bounding box center [423, 384] width 20 height 16
type input "250"
click at [812, 363] on div "Policy provider Vero AA AMI AMP ANZ ASB Ando BNZ Co-Operative Bank FMG Initio K…" at bounding box center [563, 339] width 884 height 348
click at [329, 427] on icon at bounding box center [330, 421] width 14 height 12
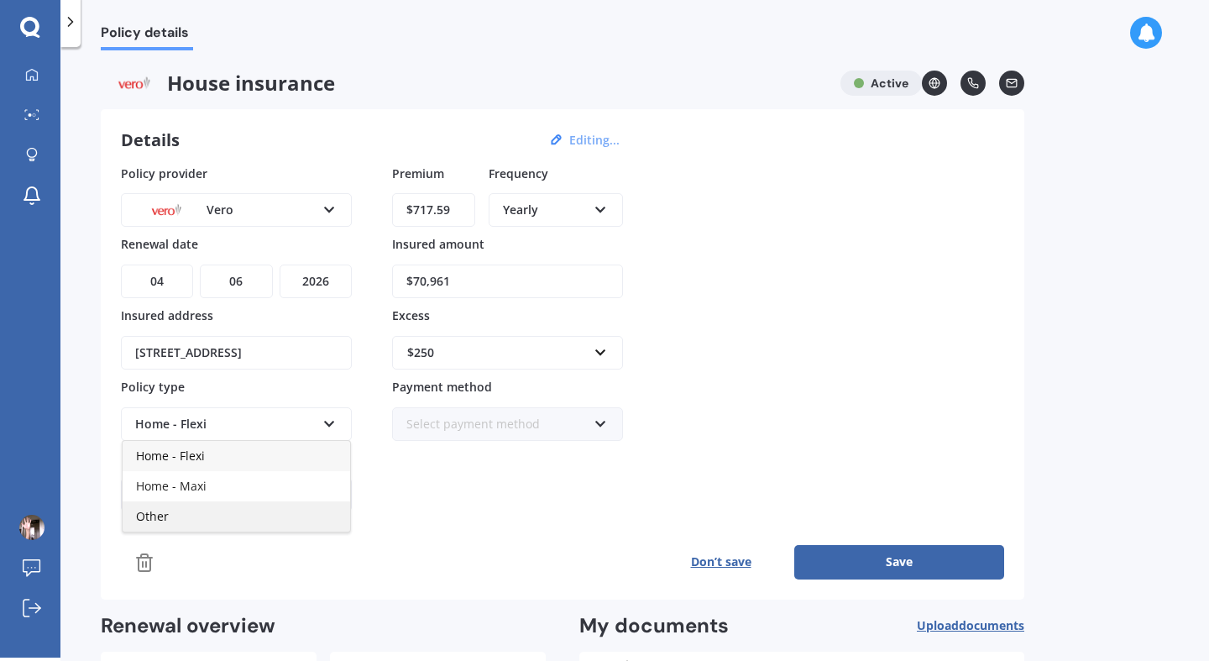
click at [248, 518] on div "Other" at bounding box center [237, 516] width 228 height 30
click at [906, 568] on button "Save" at bounding box center [900, 562] width 210 height 34
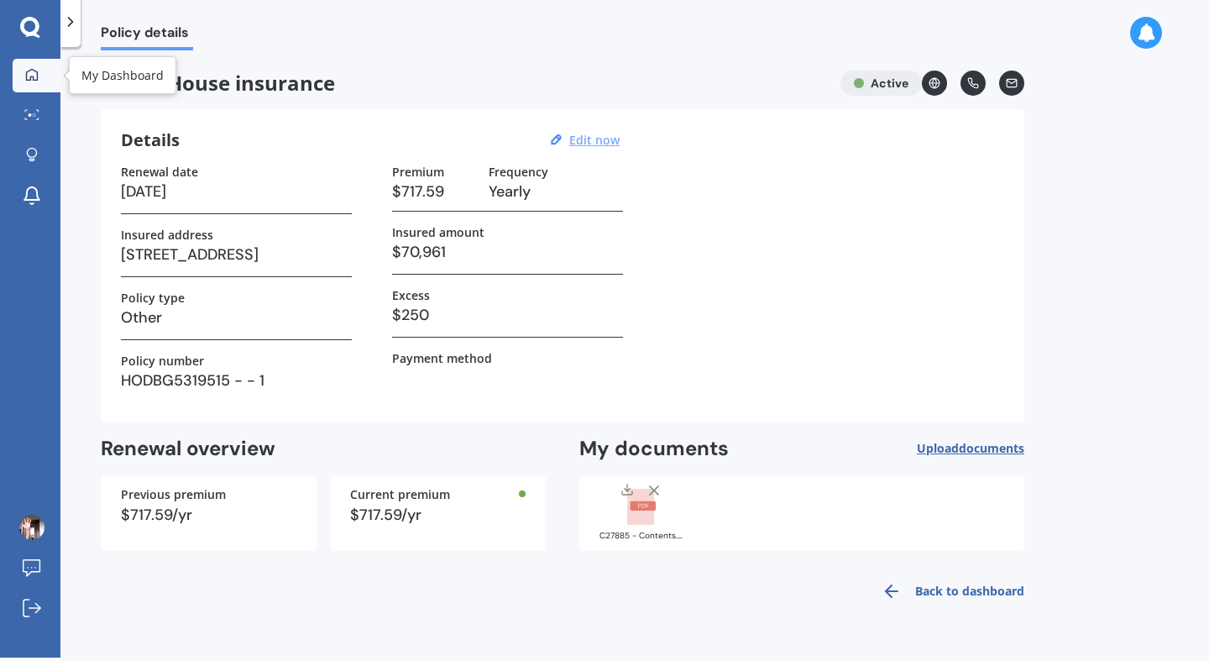
click at [39, 79] on div at bounding box center [31, 75] width 25 height 15
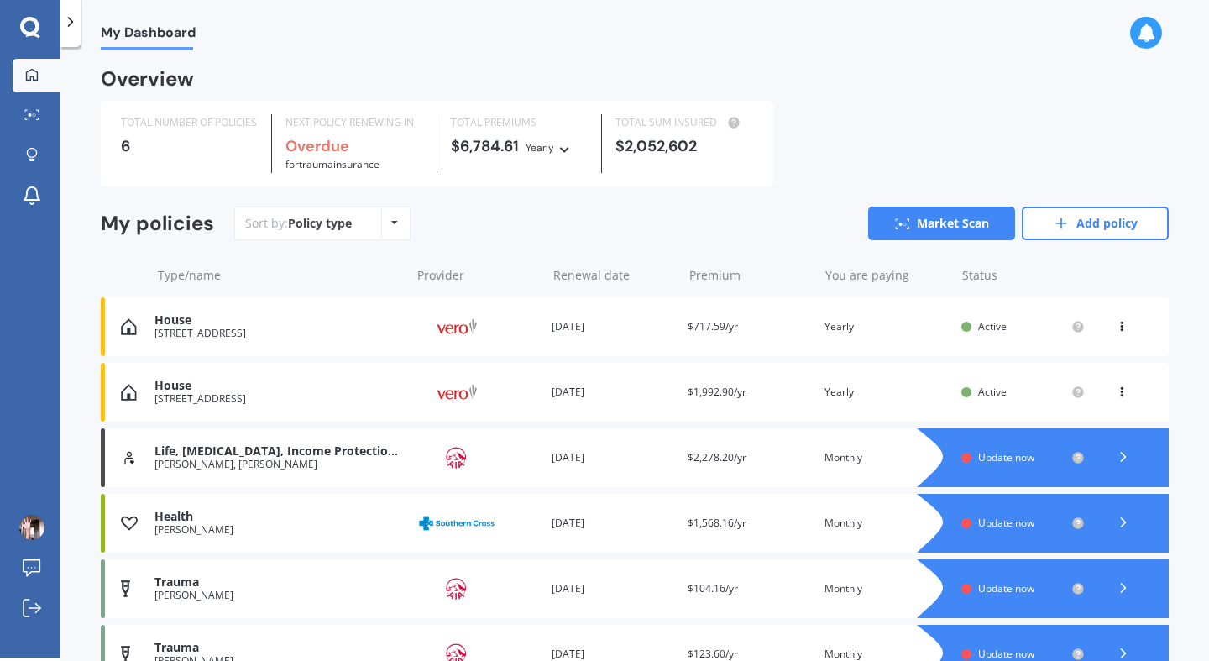
click at [1116, 394] on icon at bounding box center [1122, 389] width 12 height 10
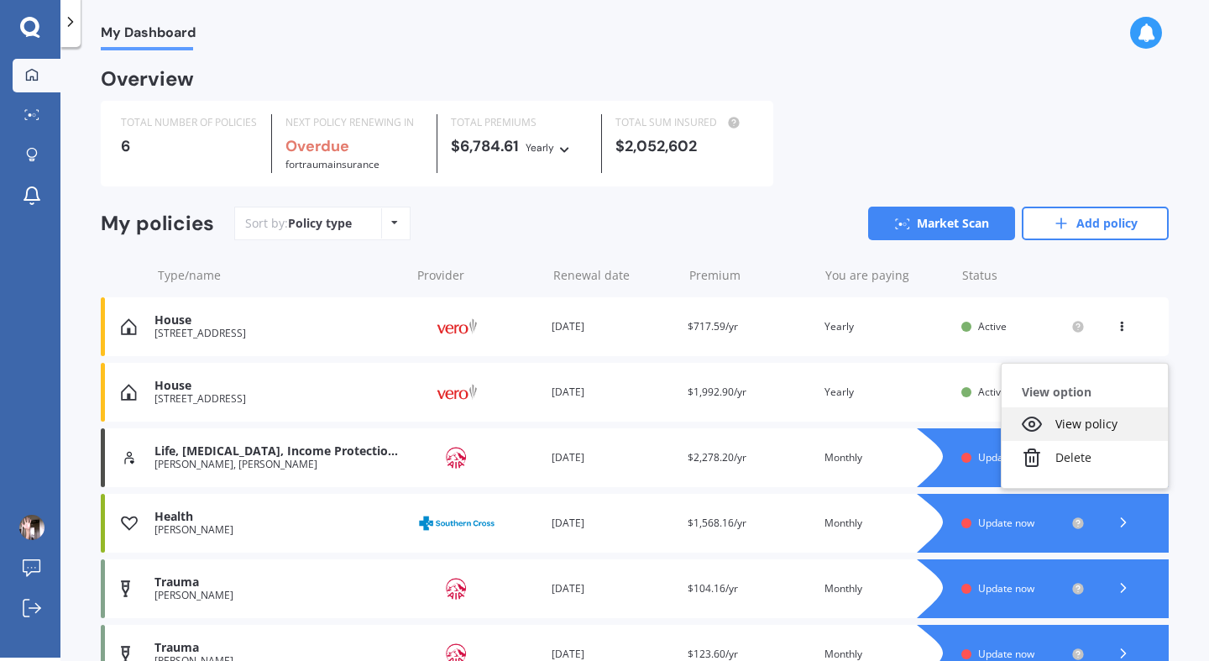
click at [1079, 422] on div "View policy" at bounding box center [1085, 424] width 166 height 34
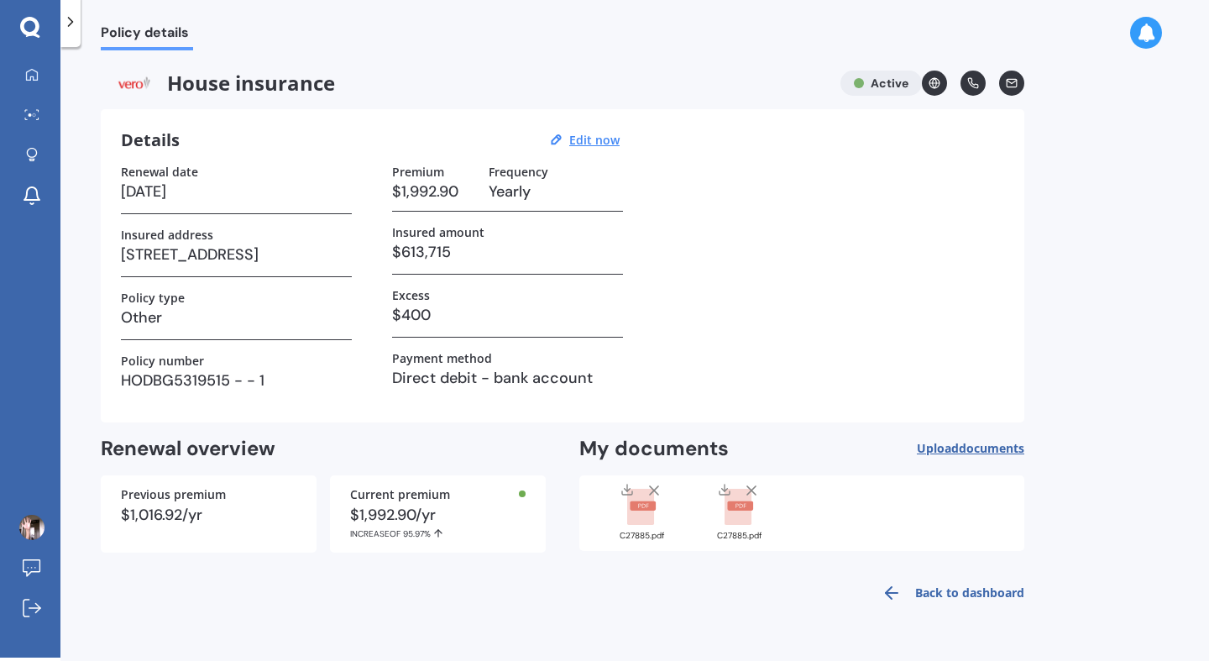
click at [654, 490] on line at bounding box center [654, 490] width 8 height 8
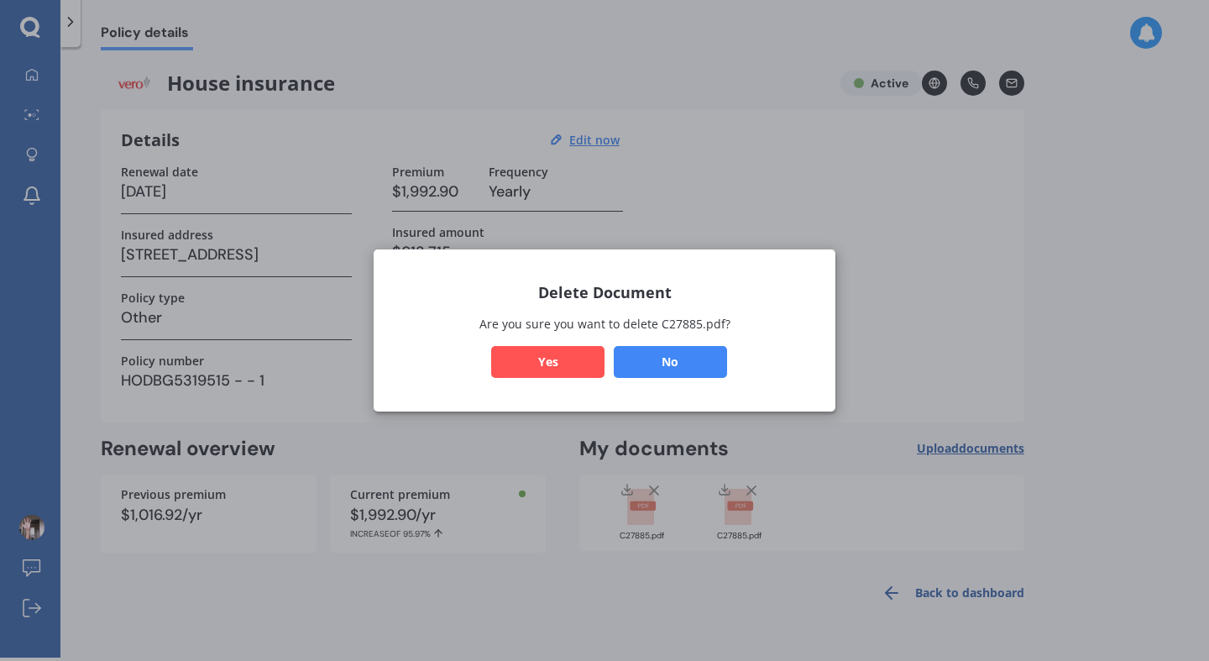
click at [387, 36] on div "Delete Document Are you sure you want to delete C27885.pdf? No Yes" at bounding box center [604, 330] width 1209 height 661
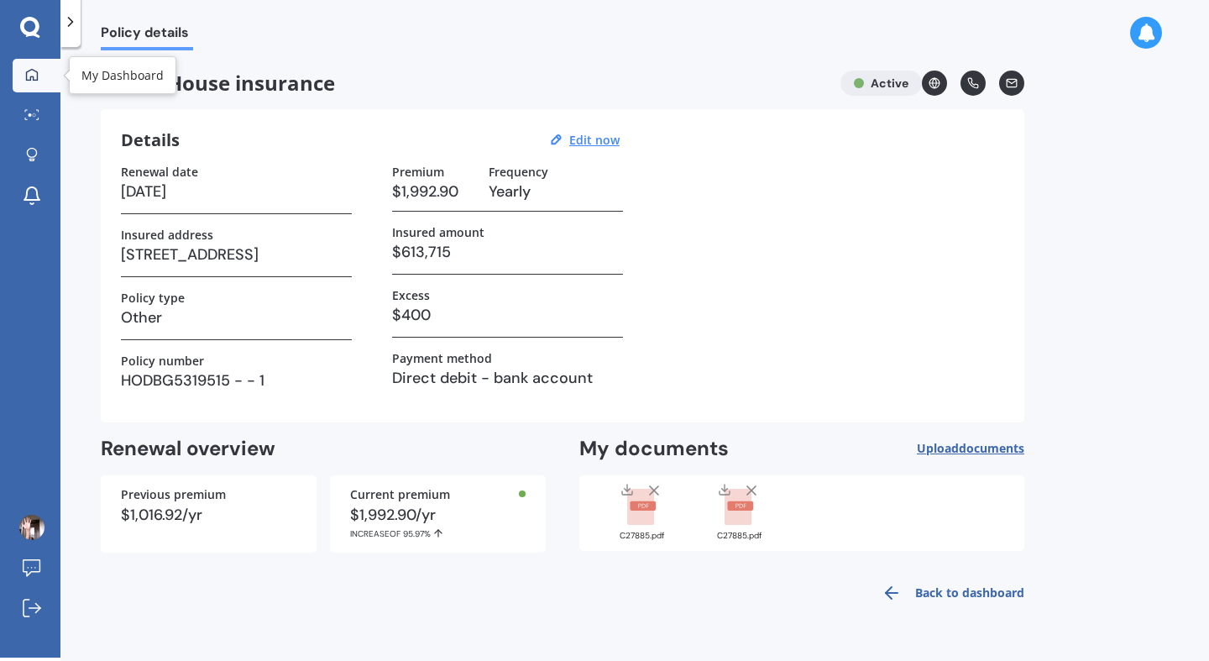
click at [34, 70] on icon at bounding box center [32, 74] width 12 height 12
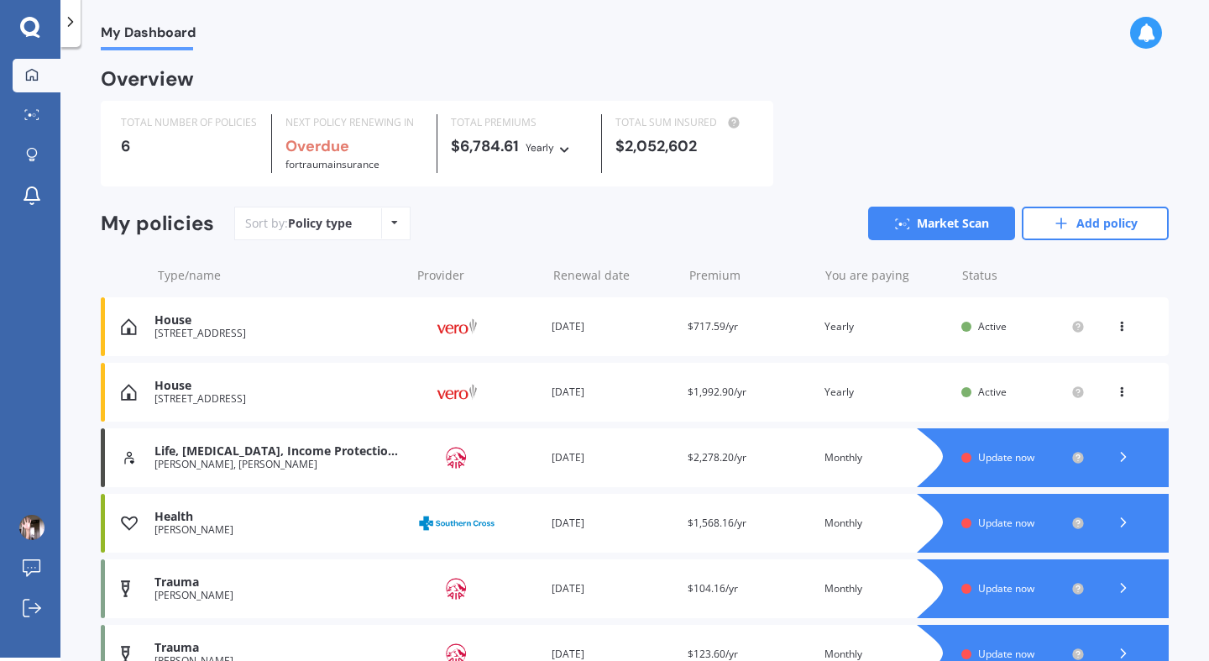
click at [1116, 326] on icon at bounding box center [1122, 323] width 12 height 10
click at [1078, 362] on div "View policy" at bounding box center [1085, 359] width 166 height 34
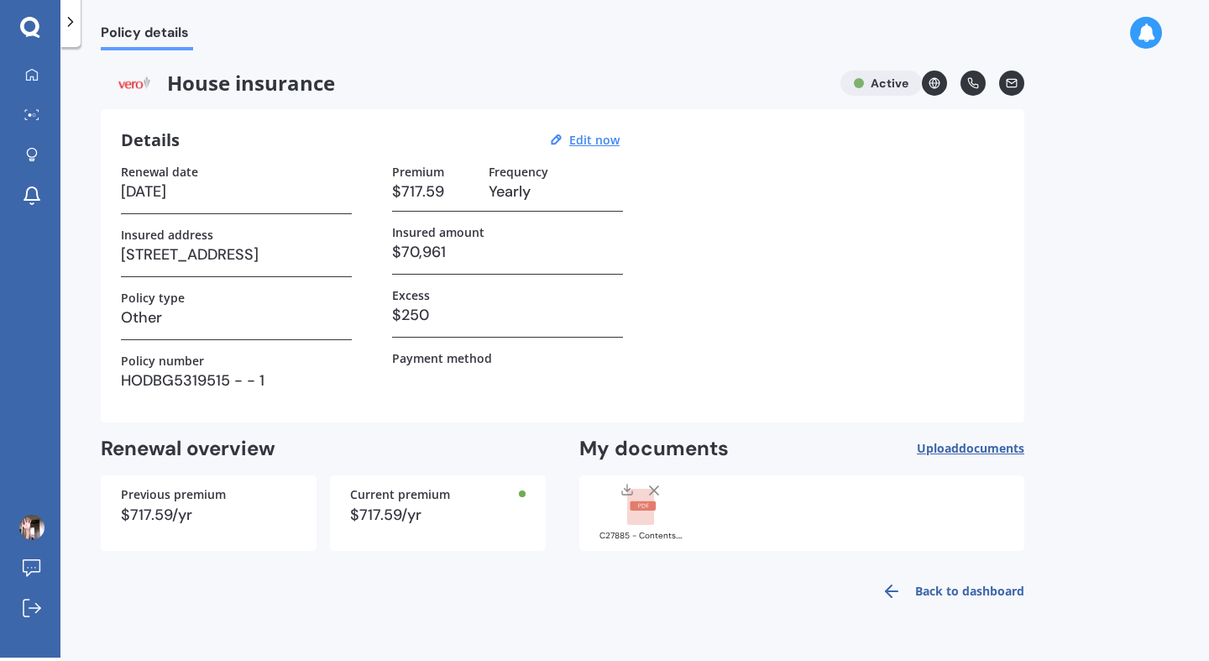
click at [263, 98] on div "House insurance Active Details Edit now Renewal date 04/06/2026 Insured address…" at bounding box center [563, 341] width 924 height 541
click at [241, 83] on span "House insurance" at bounding box center [464, 83] width 726 height 25
click at [241, 88] on span "House insurance" at bounding box center [464, 83] width 726 height 25
click at [242, 93] on span "House insurance" at bounding box center [464, 83] width 726 height 25
click at [253, 139] on div "Details Edit now" at bounding box center [373, 140] width 504 height 22
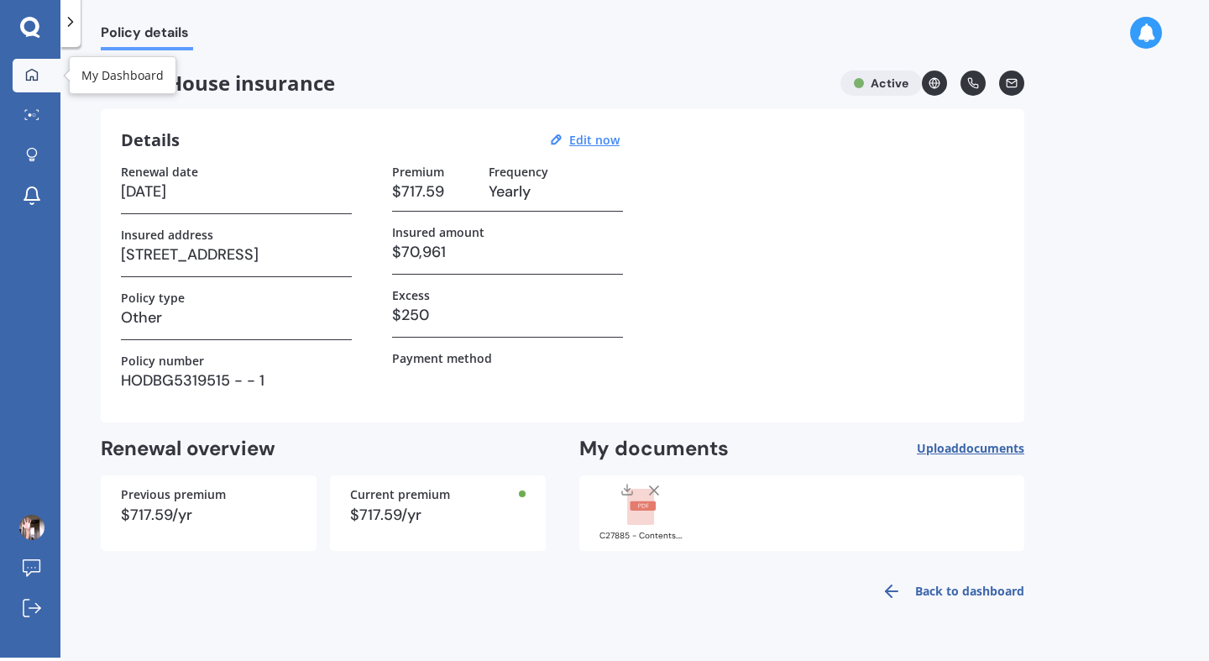
click at [34, 74] on icon at bounding box center [31, 74] width 13 height 13
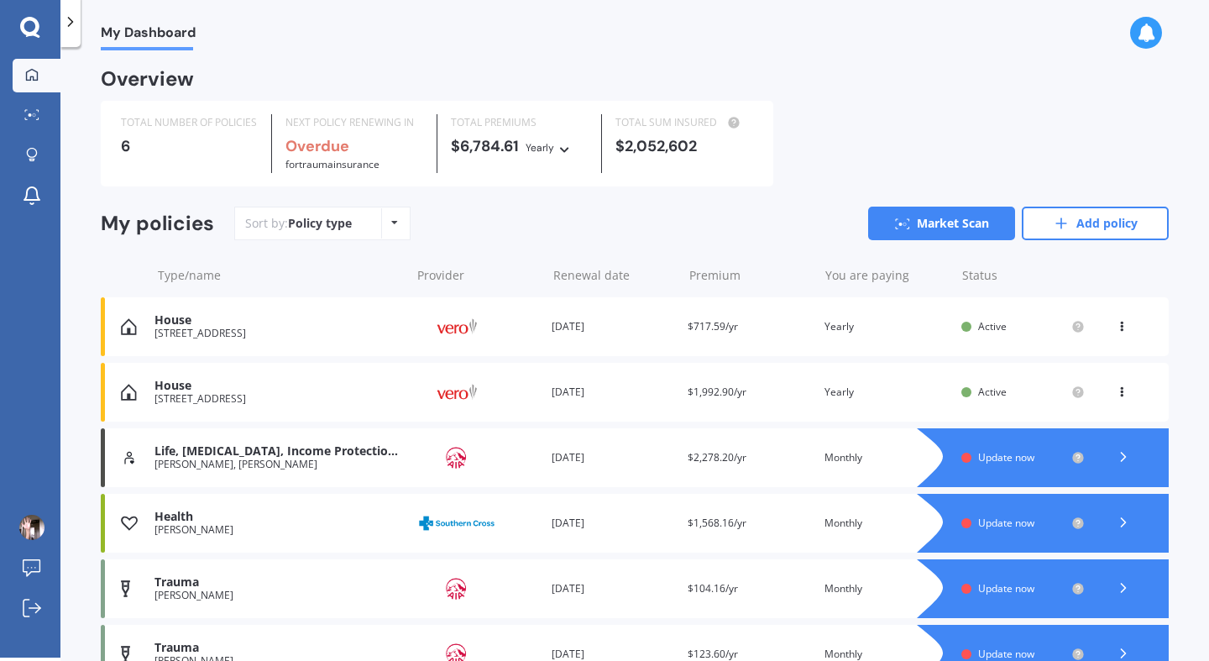
click at [1116, 328] on icon at bounding box center [1122, 323] width 12 height 10
click at [1070, 390] on div "Delete" at bounding box center [1085, 392] width 166 height 34
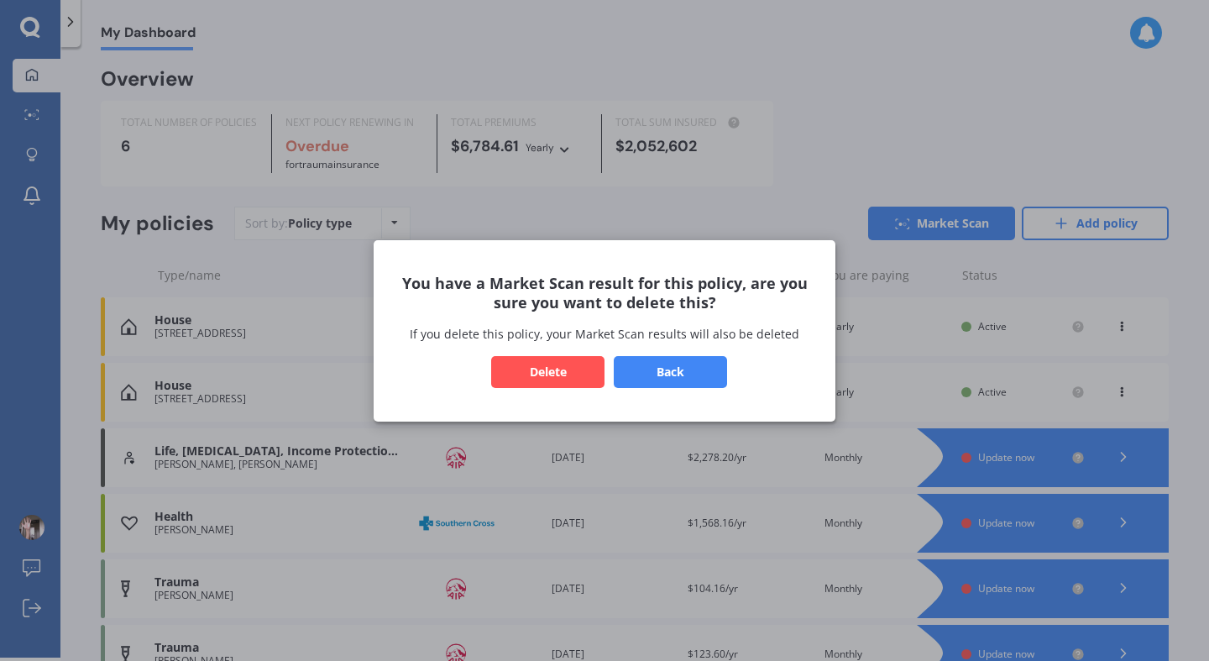
click at [553, 374] on button "Delete" at bounding box center [547, 371] width 113 height 32
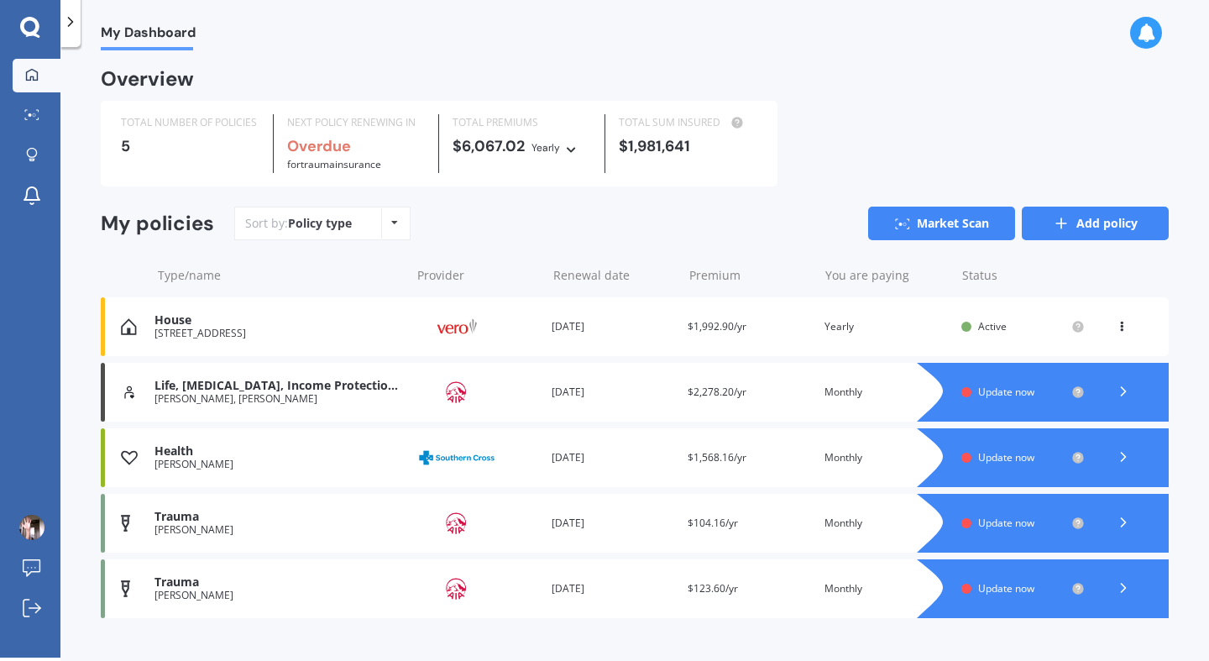
click at [1078, 223] on link "Add policy" at bounding box center [1095, 224] width 147 height 34
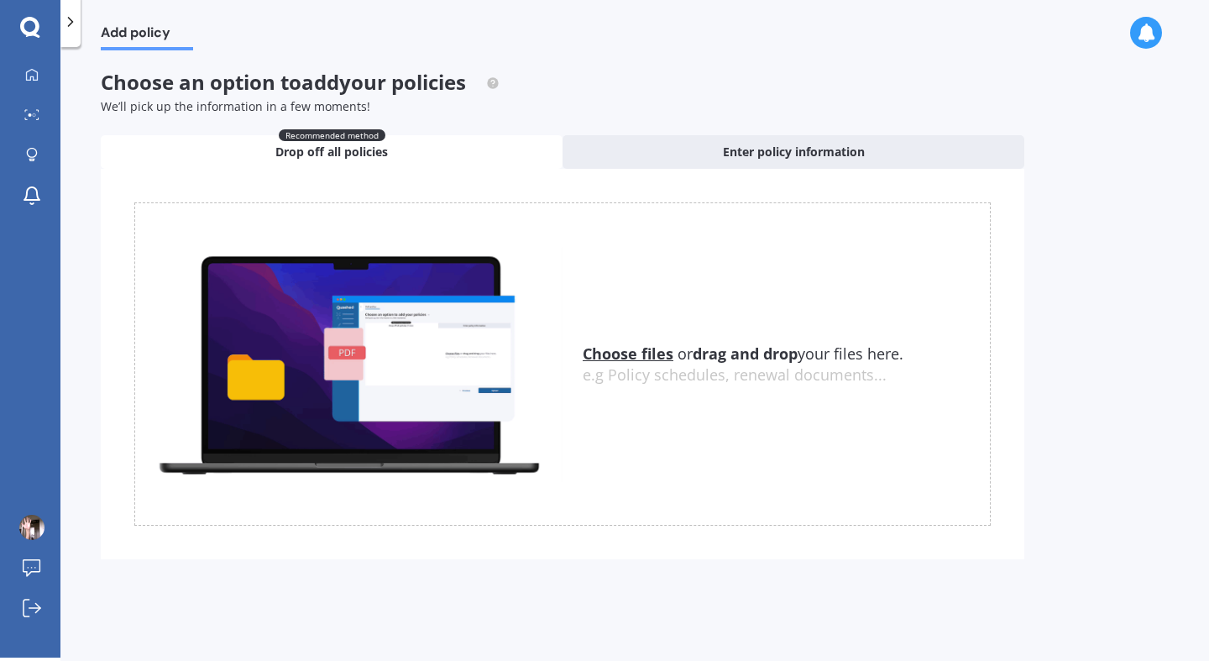
click at [628, 352] on u "Choose files" at bounding box center [628, 354] width 91 height 20
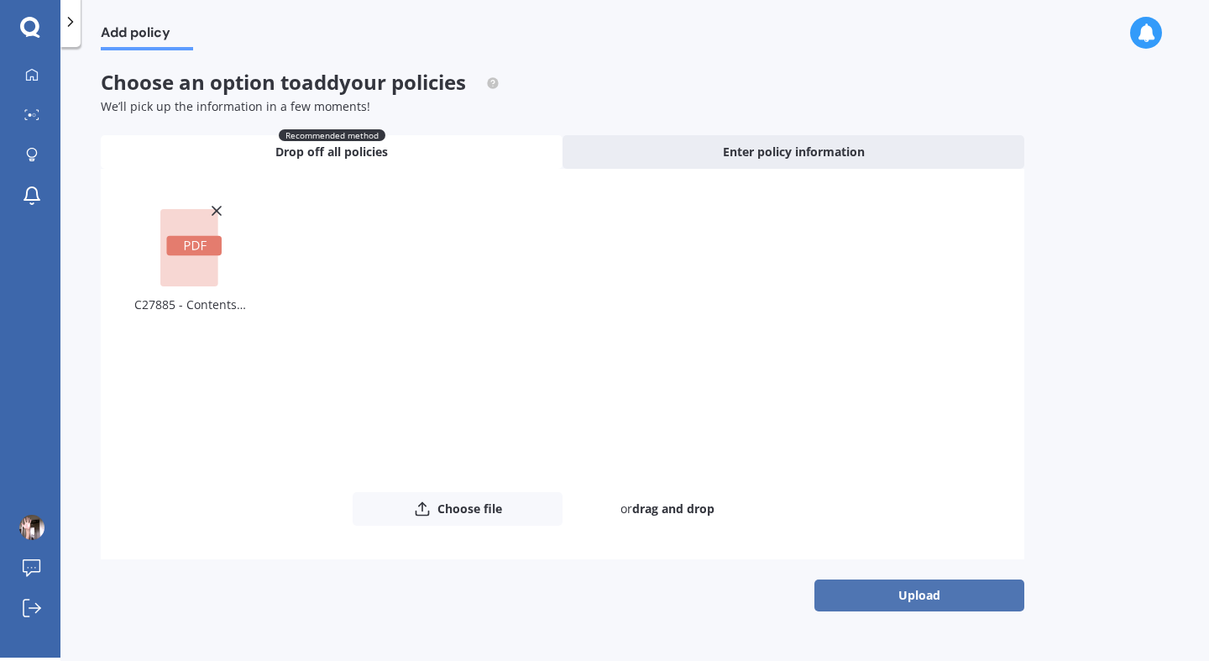
click at [915, 598] on button "Upload" at bounding box center [920, 596] width 210 height 32
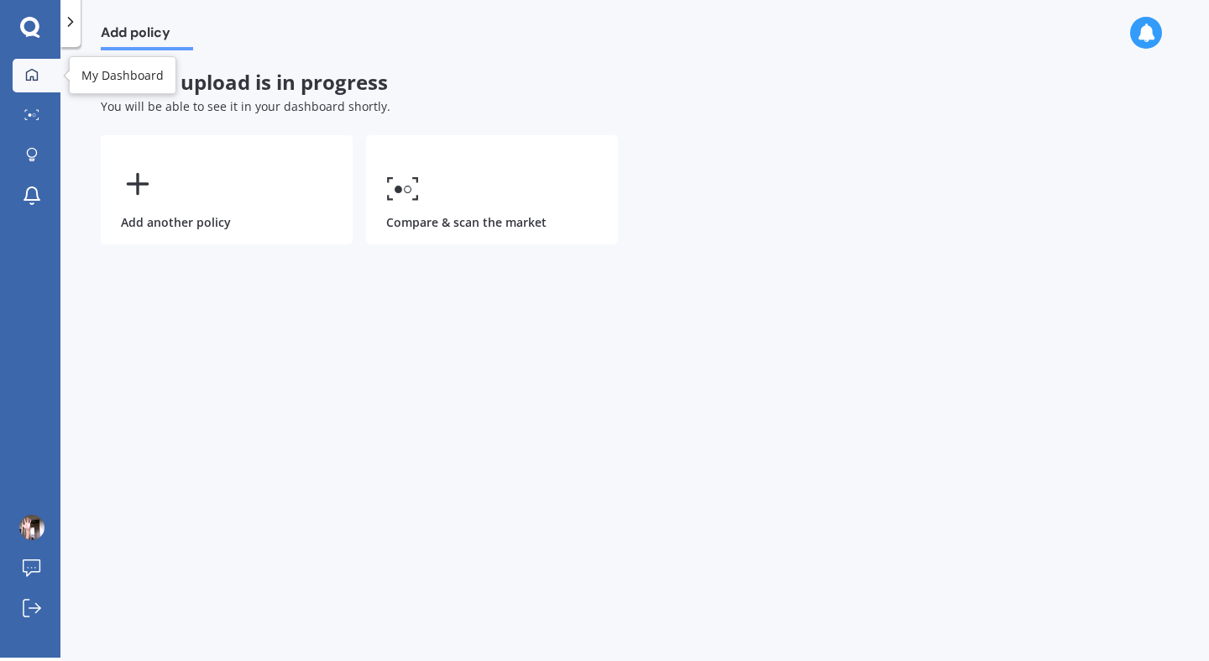
click at [27, 70] on icon at bounding box center [31, 74] width 13 height 13
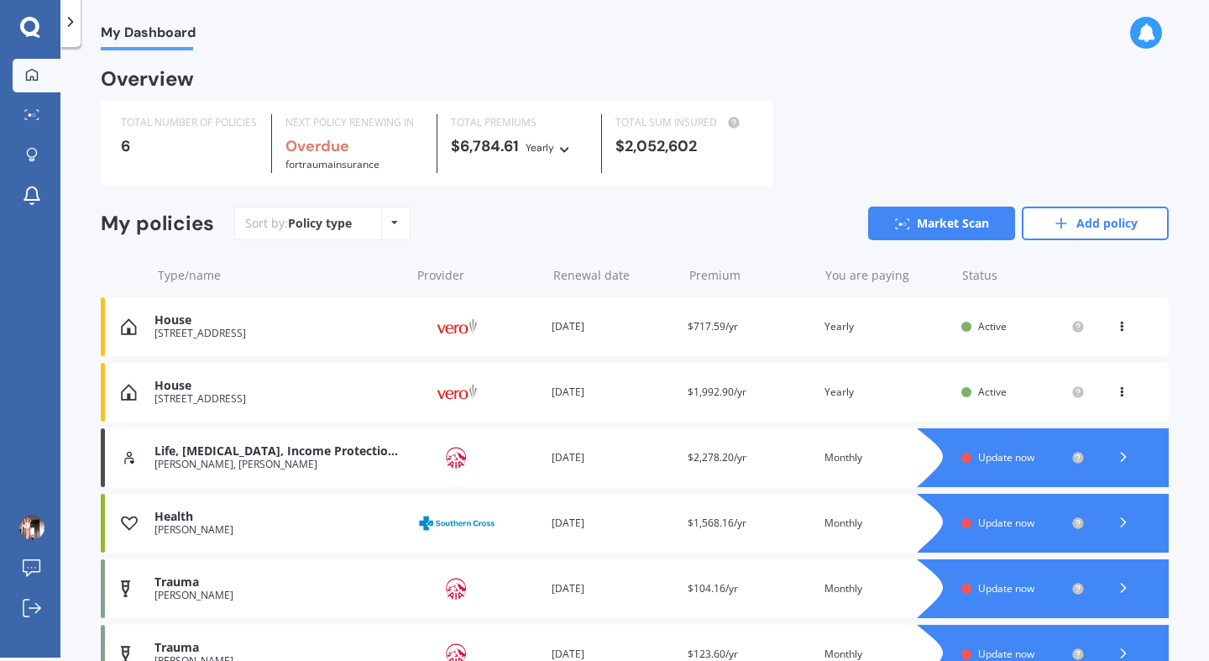
click at [1116, 328] on icon at bounding box center [1122, 323] width 12 height 10
click at [1083, 360] on div "View policy" at bounding box center [1085, 359] width 166 height 34
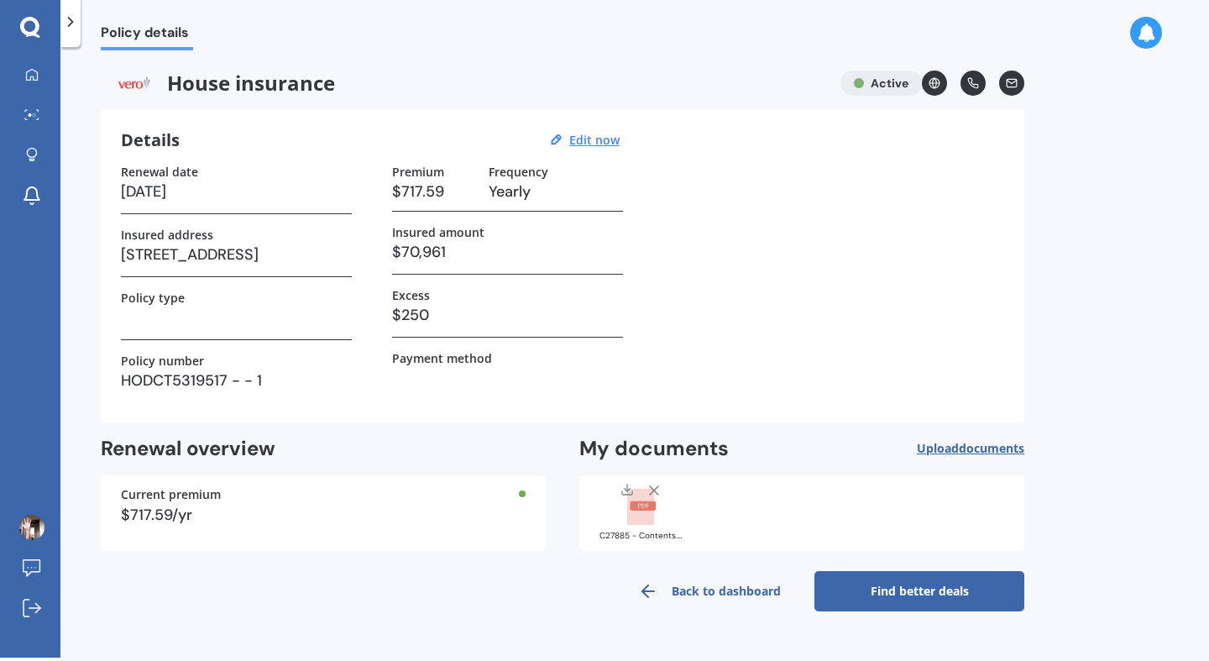
click at [233, 86] on span "House insurance" at bounding box center [464, 83] width 726 height 25
click at [234, 85] on span "House insurance" at bounding box center [464, 83] width 726 height 25
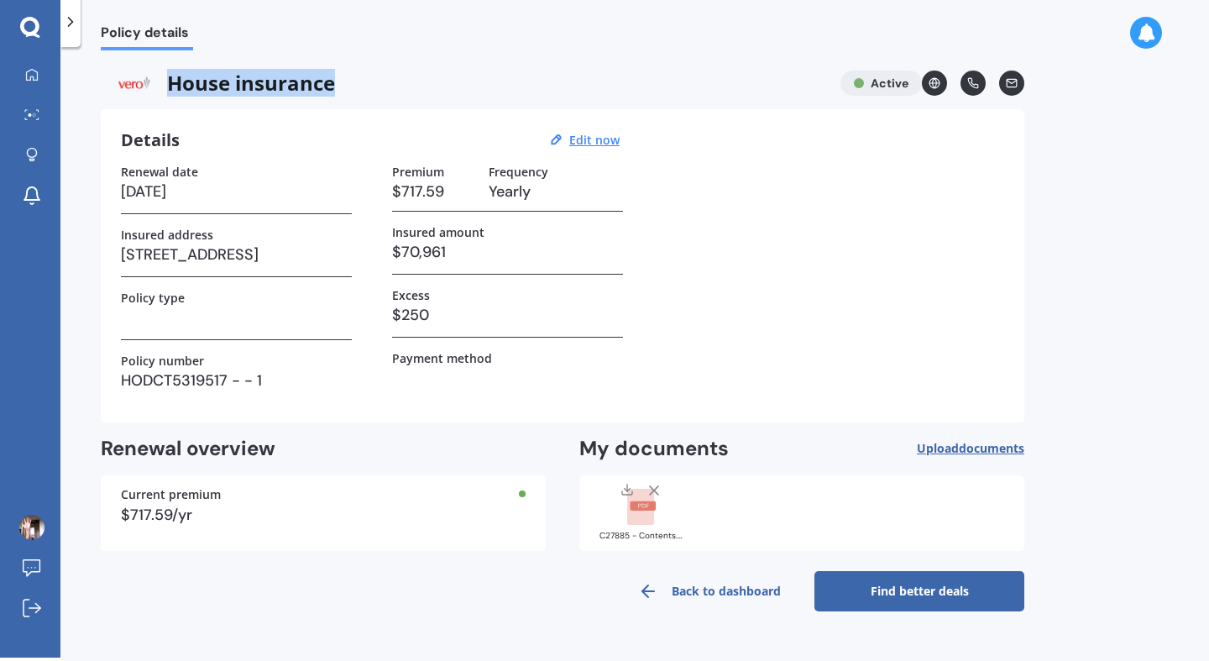
click at [234, 85] on span "House insurance" at bounding box center [464, 83] width 726 height 25
click at [697, 589] on link "Back to dashboard" at bounding box center [710, 591] width 210 height 40
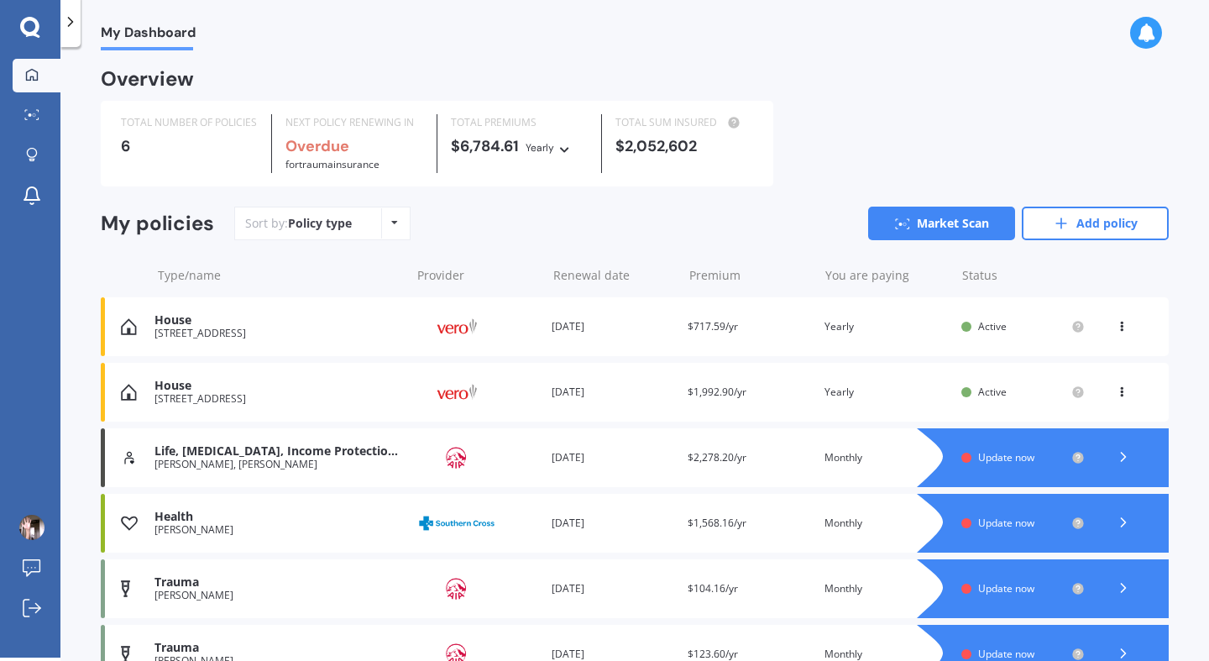
click at [1116, 326] on icon at bounding box center [1122, 323] width 12 height 10
click at [1075, 393] on div "Delete" at bounding box center [1085, 392] width 166 height 34
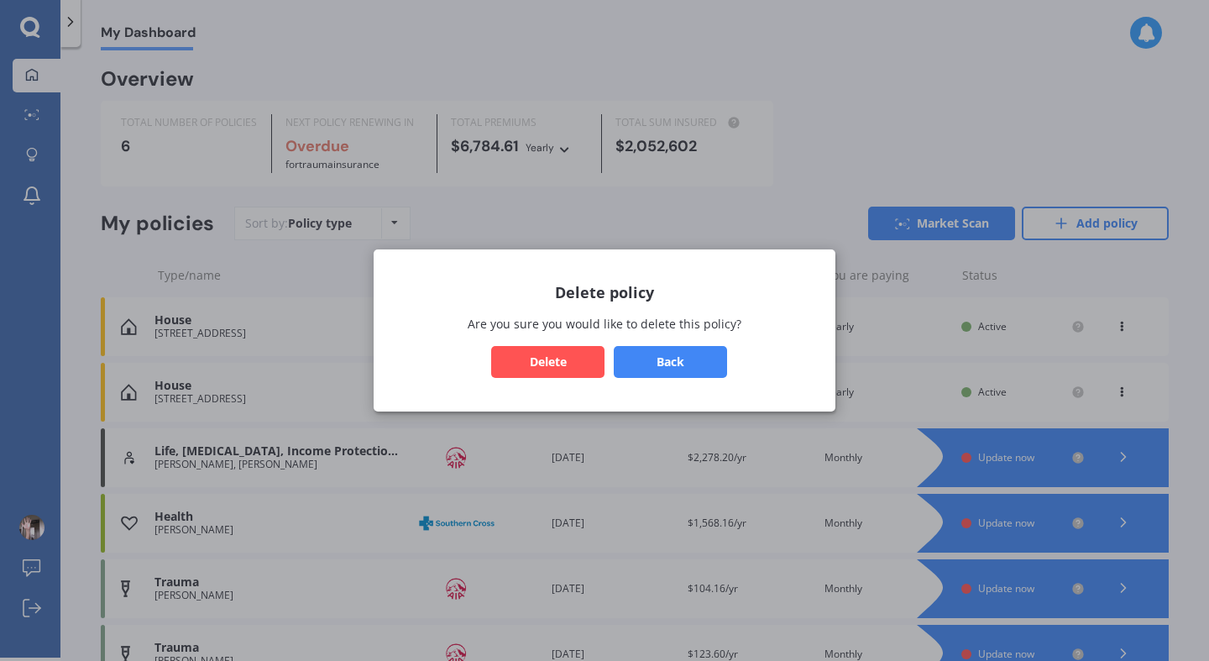
click at [543, 365] on button "Delete" at bounding box center [547, 362] width 113 height 32
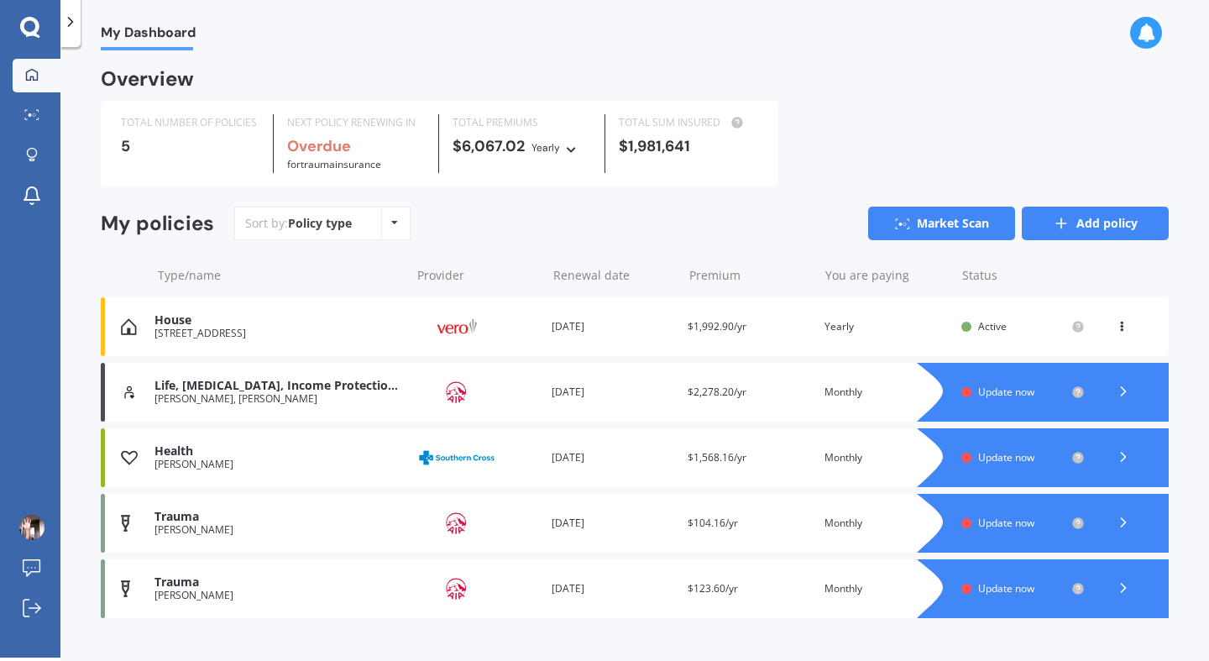
click at [1101, 218] on link "Add policy" at bounding box center [1095, 224] width 147 height 34
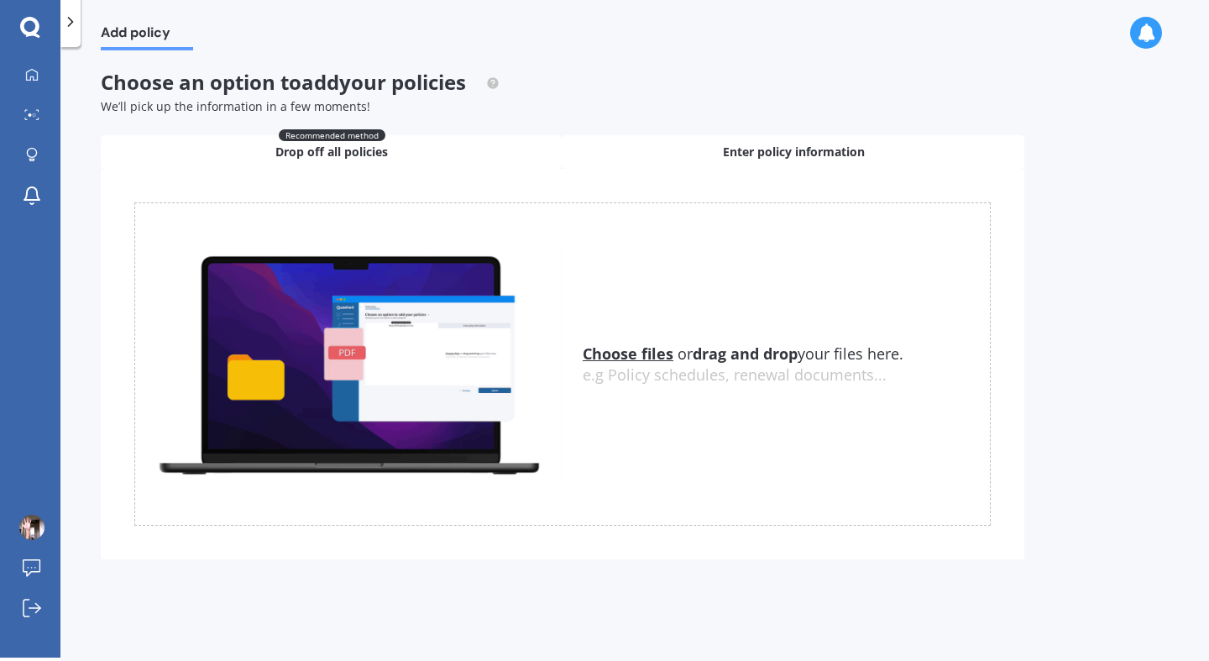
click at [741, 149] on span "Enter policy information" at bounding box center [794, 152] width 142 height 17
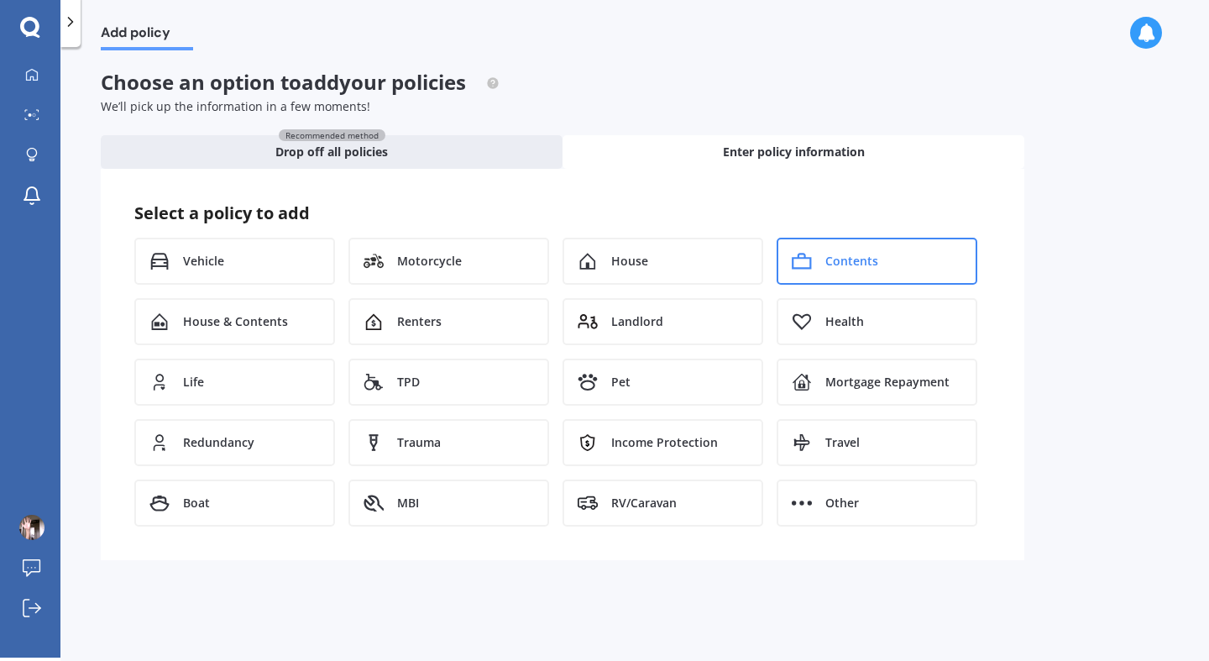
click at [834, 265] on span "Contents" at bounding box center [852, 261] width 53 height 17
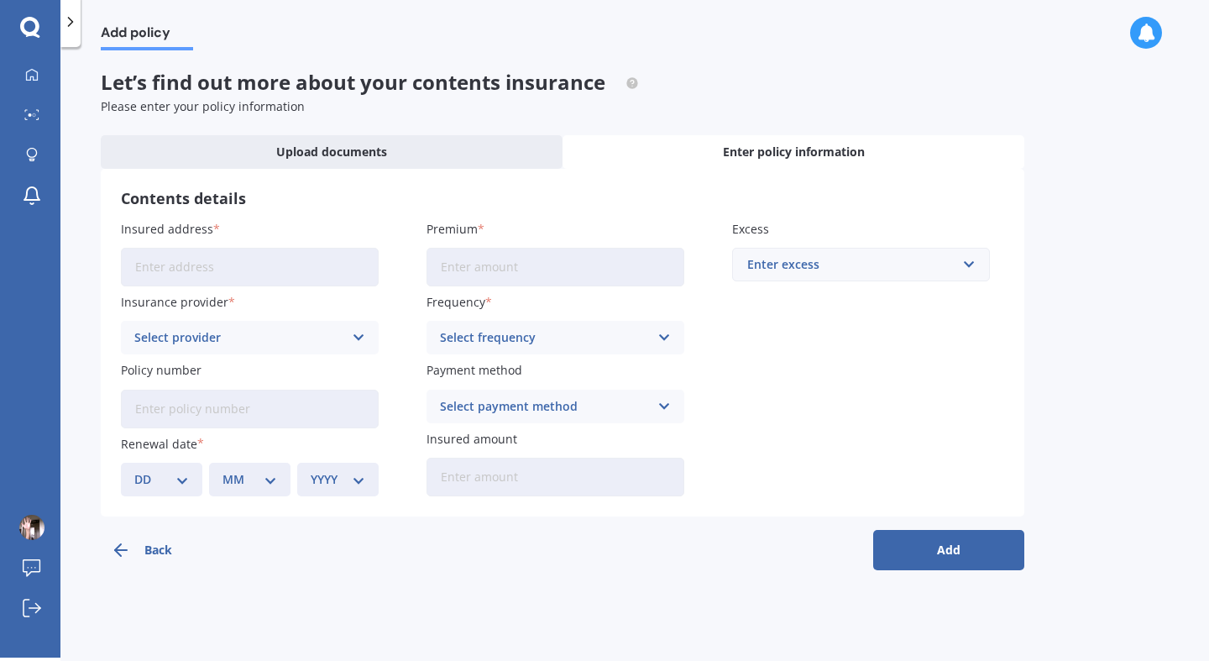
click at [186, 278] on input "Insured address" at bounding box center [250, 267] width 258 height 39
type input "42 Cardigan Street, Morningside, Auckland 1022"
click at [510, 273] on input "Premium" at bounding box center [556, 267] width 258 height 39
type input "$717.59"
click at [842, 265] on div "Enter excess" at bounding box center [850, 264] width 207 height 18
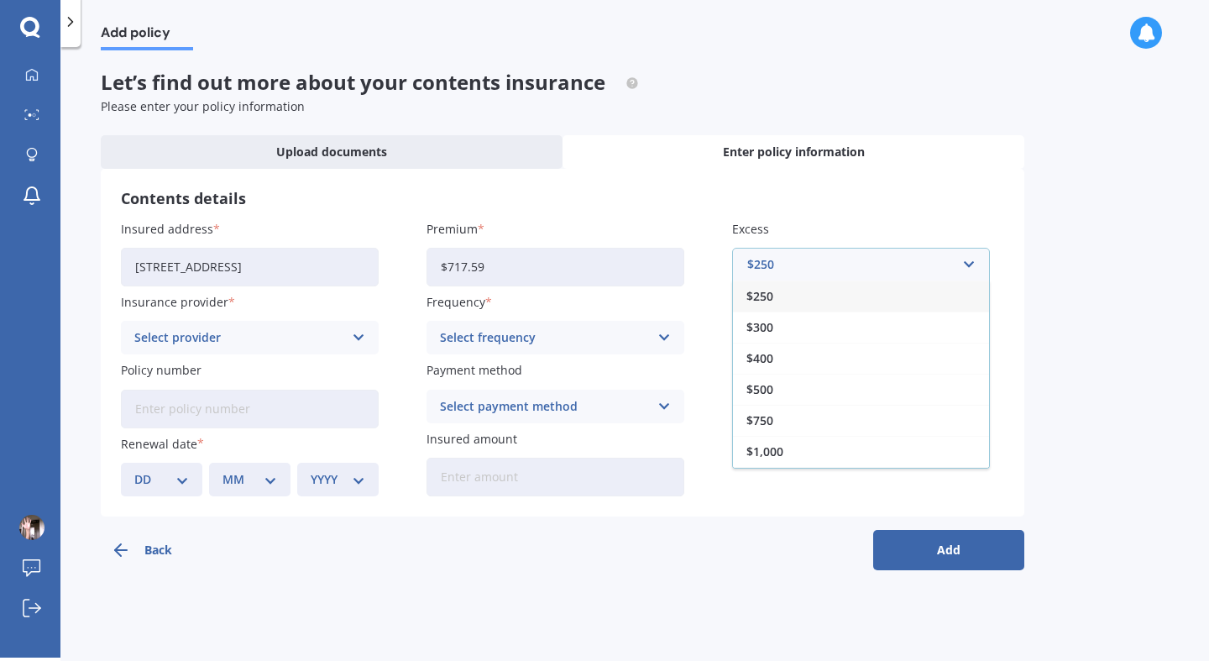
click at [801, 292] on div "$250" at bounding box center [861, 296] width 256 height 31
click at [319, 344] on div "Select provider" at bounding box center [238, 337] width 209 height 18
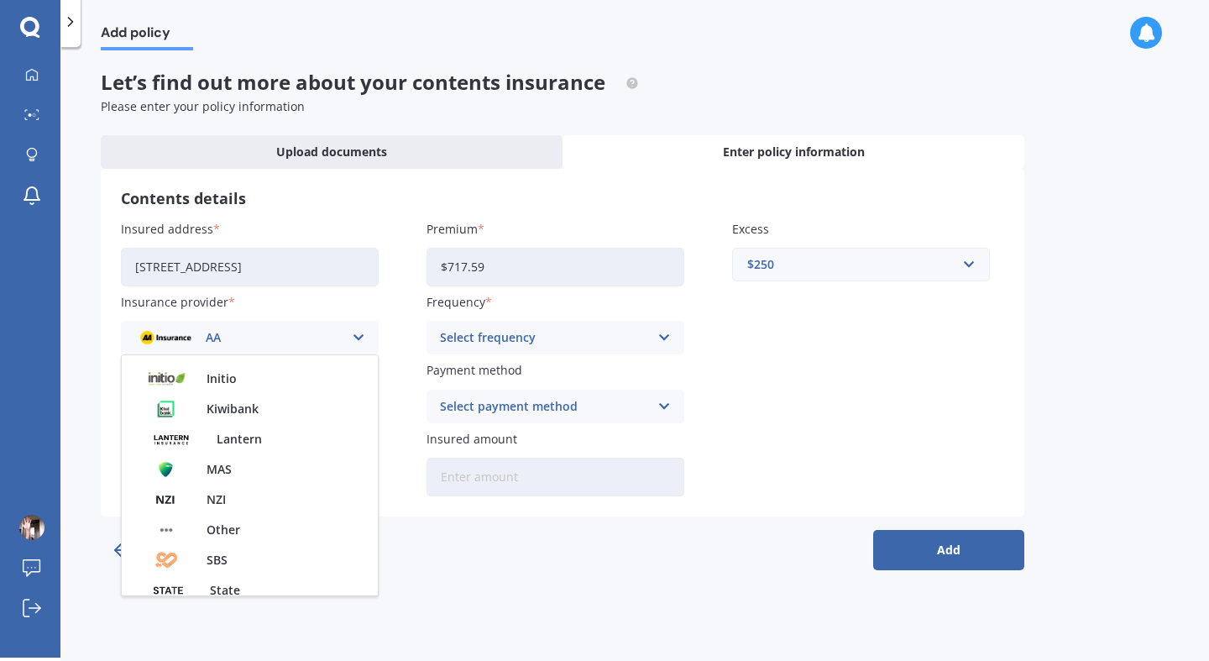
scroll to position [455, 0]
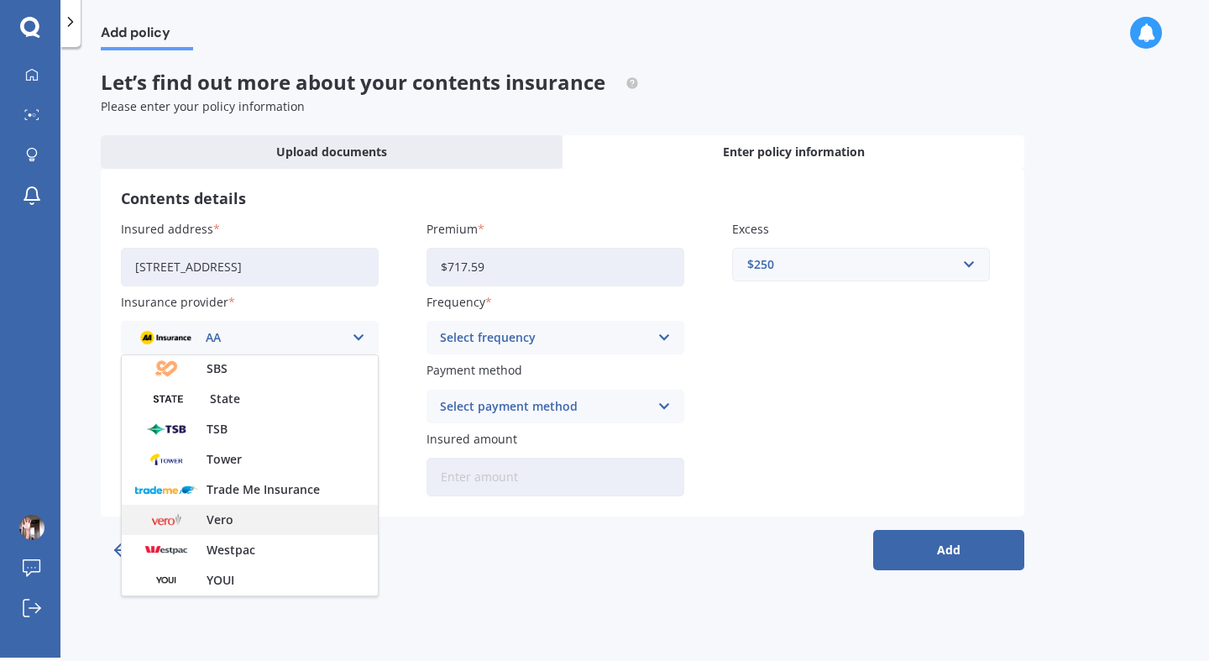
click at [221, 526] on span "Vero" at bounding box center [220, 520] width 27 height 12
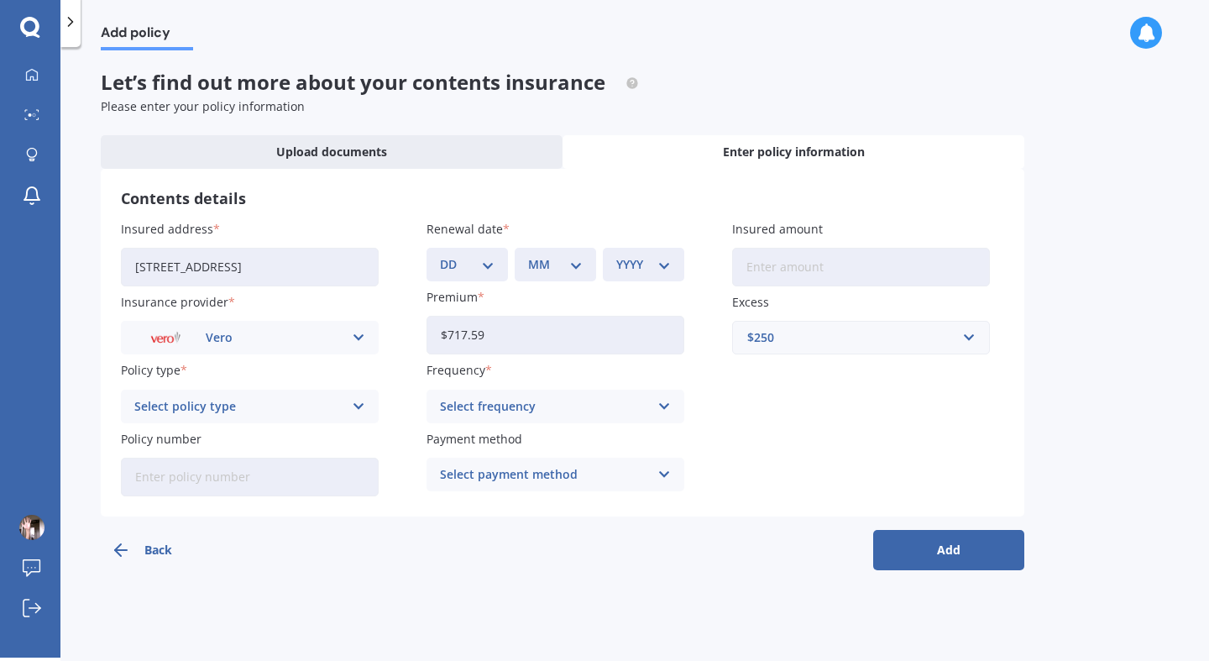
click at [487, 269] on select "DD 01 02 03 04 05 06 07 08 09 10 11 12 13 14 15 16 17 18 19 20 21 22 23 24 25 2…" at bounding box center [467, 264] width 55 height 18
select select "04"
click at [576, 269] on select "MM 01 02 03 04 05 06 07 08 09 10 11 12" at bounding box center [555, 264] width 55 height 18
select select "06"
click at [668, 267] on select "YYYY 2027 2026 2025 2024 2023 2022 2021 2020 2019 2018 2017 2016 2015 2014 2013…" at bounding box center [643, 264] width 55 height 18
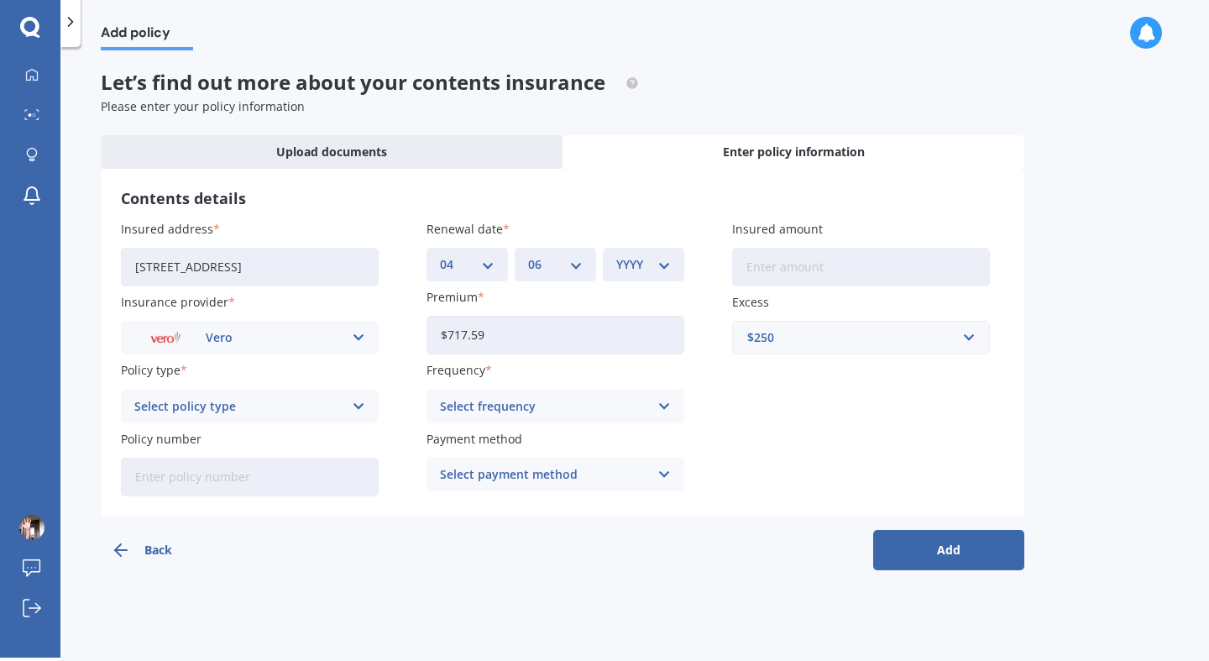
select select "2025"
click at [804, 256] on input "Insured amount" at bounding box center [861, 267] width 258 height 39
type input "$70,961"
click at [852, 415] on div "Insured address 42 Cardigan Street, Morningside, Auckland 1022 Insurance provid…" at bounding box center [563, 358] width 884 height 276
click at [357, 410] on icon at bounding box center [359, 406] width 14 height 18
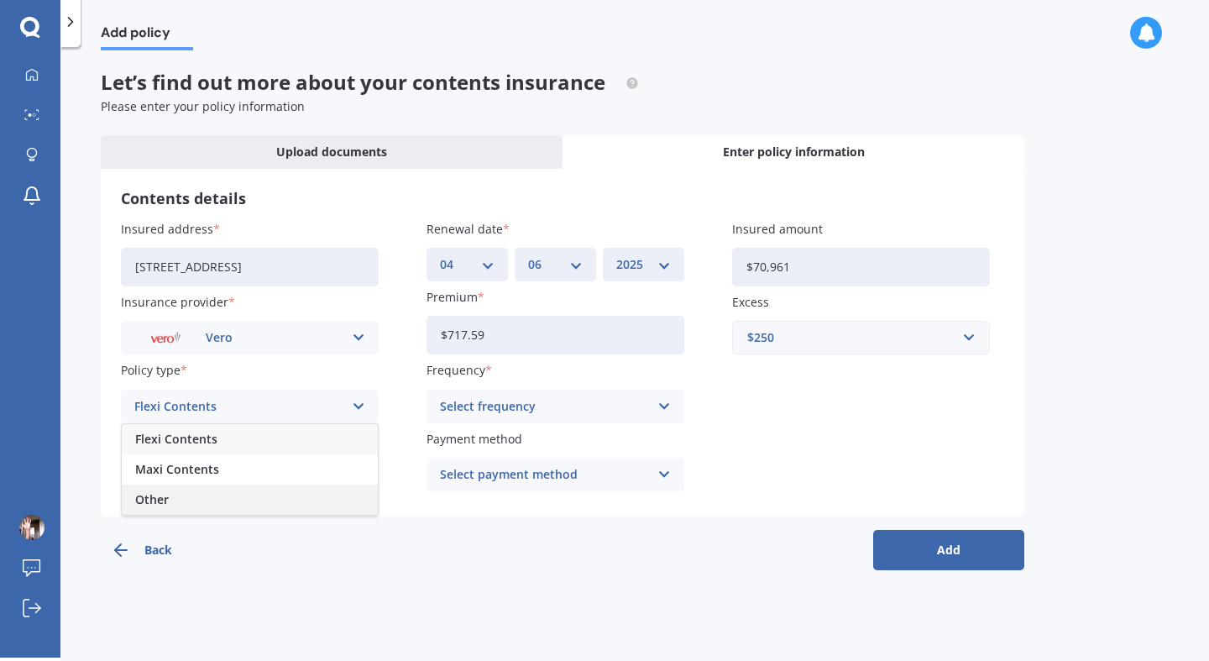
click at [197, 496] on div "Other" at bounding box center [250, 500] width 256 height 30
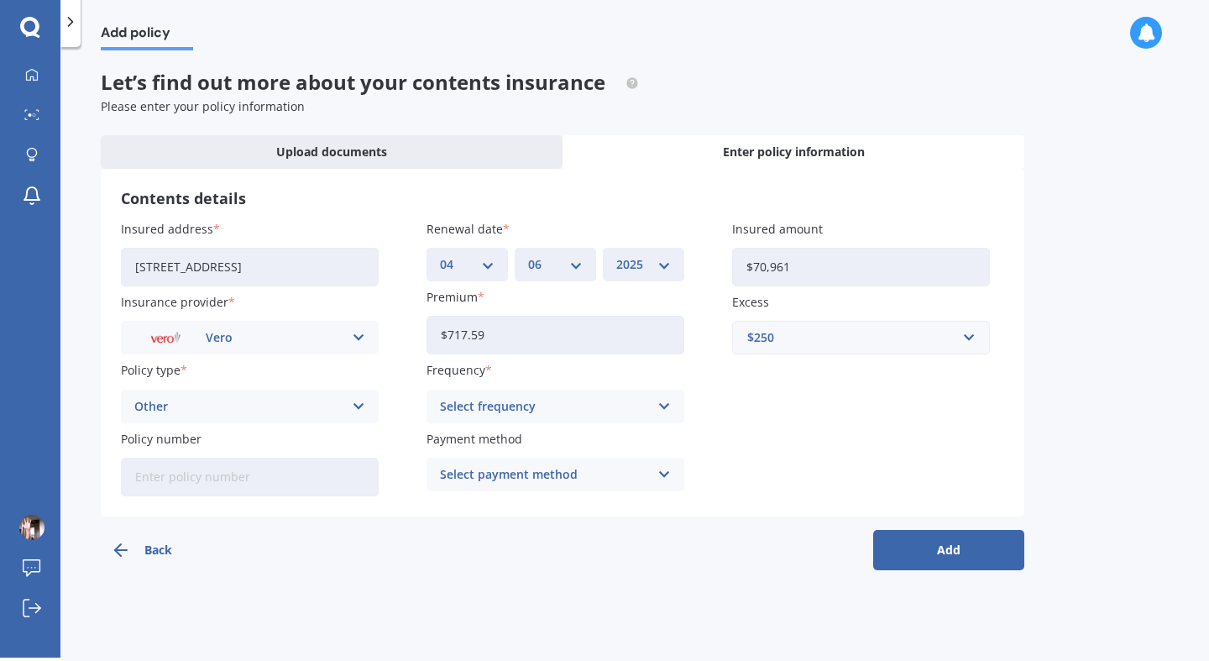
click at [197, 496] on input "Policy number" at bounding box center [250, 477] width 258 height 39
type input "HODCT5319517"
click at [664, 406] on icon at bounding box center [665, 406] width 14 height 18
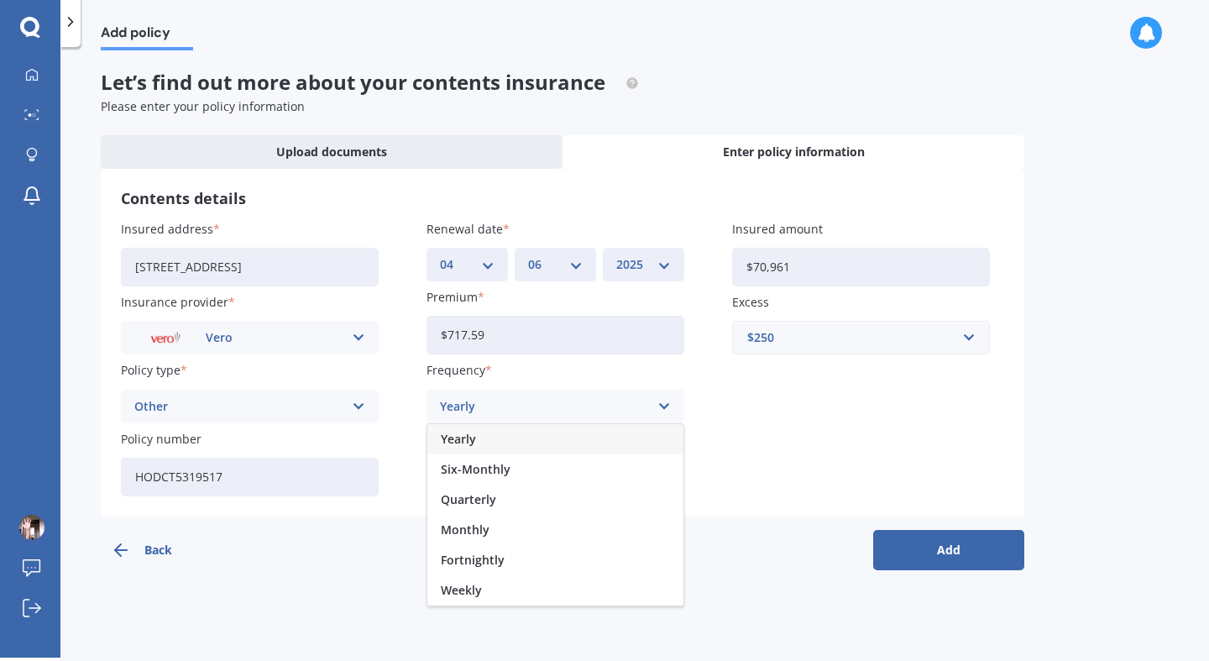
click at [588, 443] on div "Yearly" at bounding box center [555, 439] width 256 height 30
click at [663, 468] on icon at bounding box center [665, 474] width 14 height 18
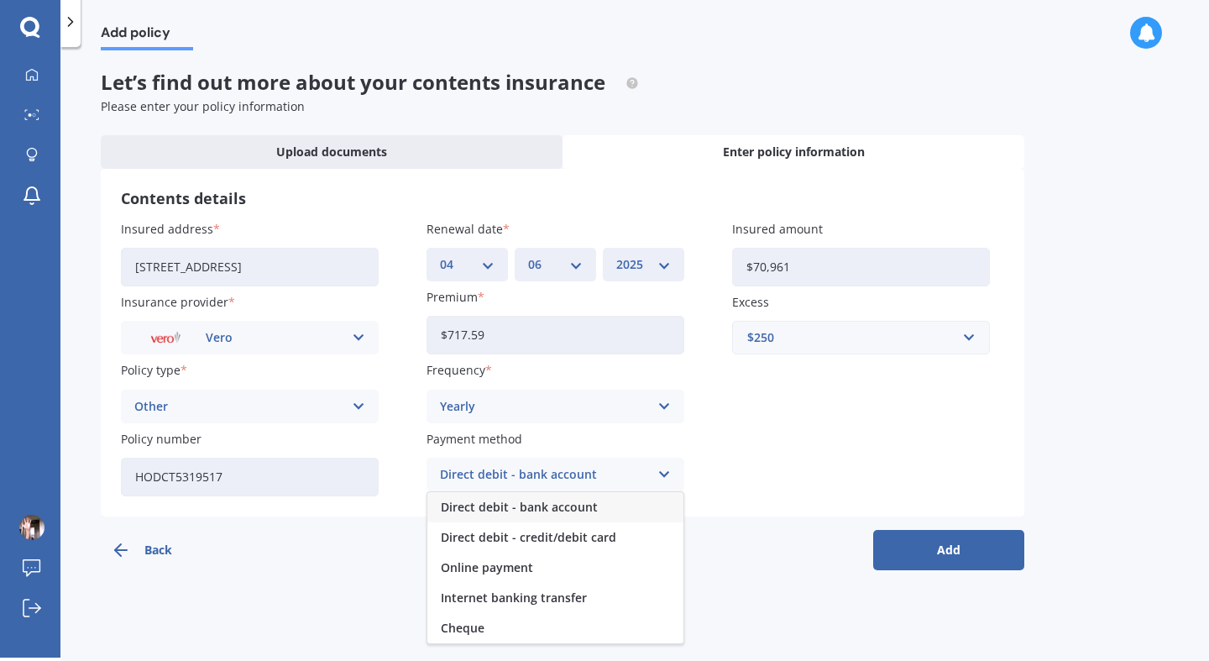
click at [619, 511] on div "Direct debit - bank account" at bounding box center [555, 507] width 256 height 30
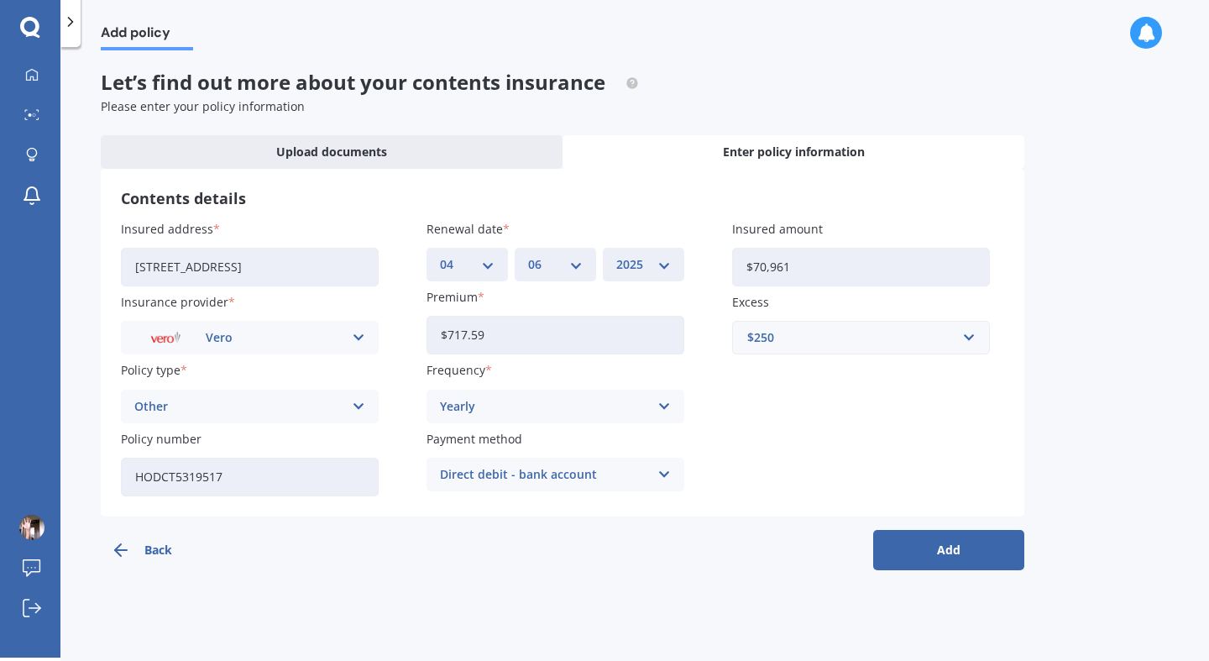
click at [943, 542] on button "Add" at bounding box center [948, 550] width 151 height 40
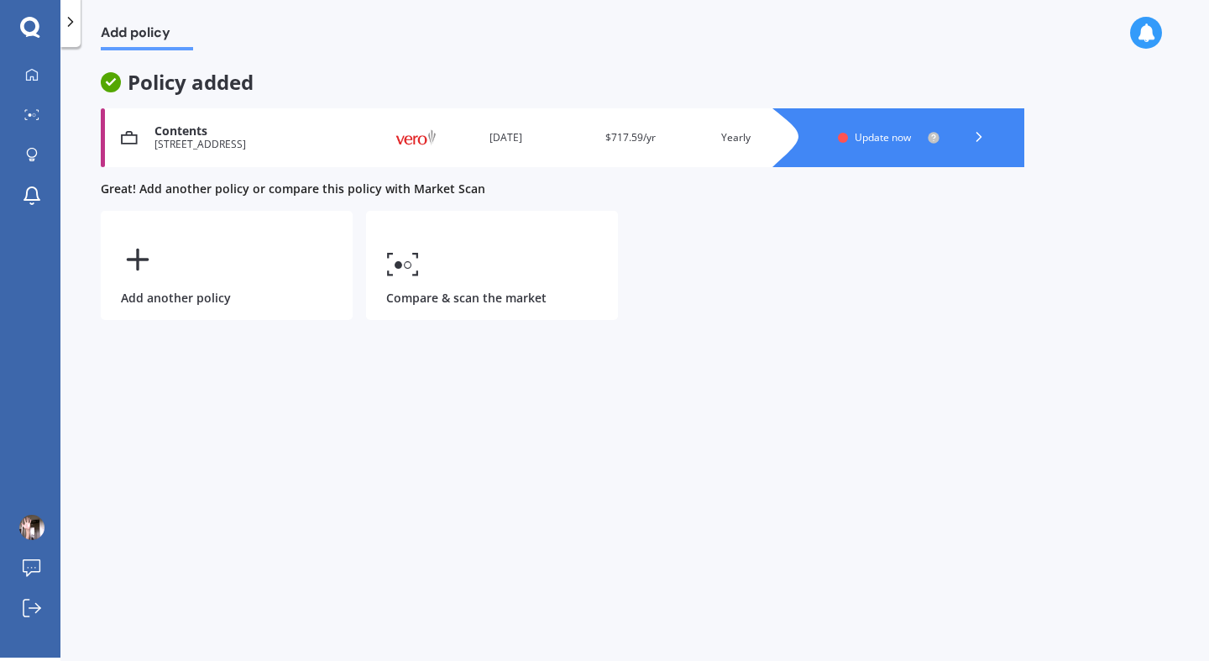
click at [816, 137] on div at bounding box center [915, 137] width 218 height 59
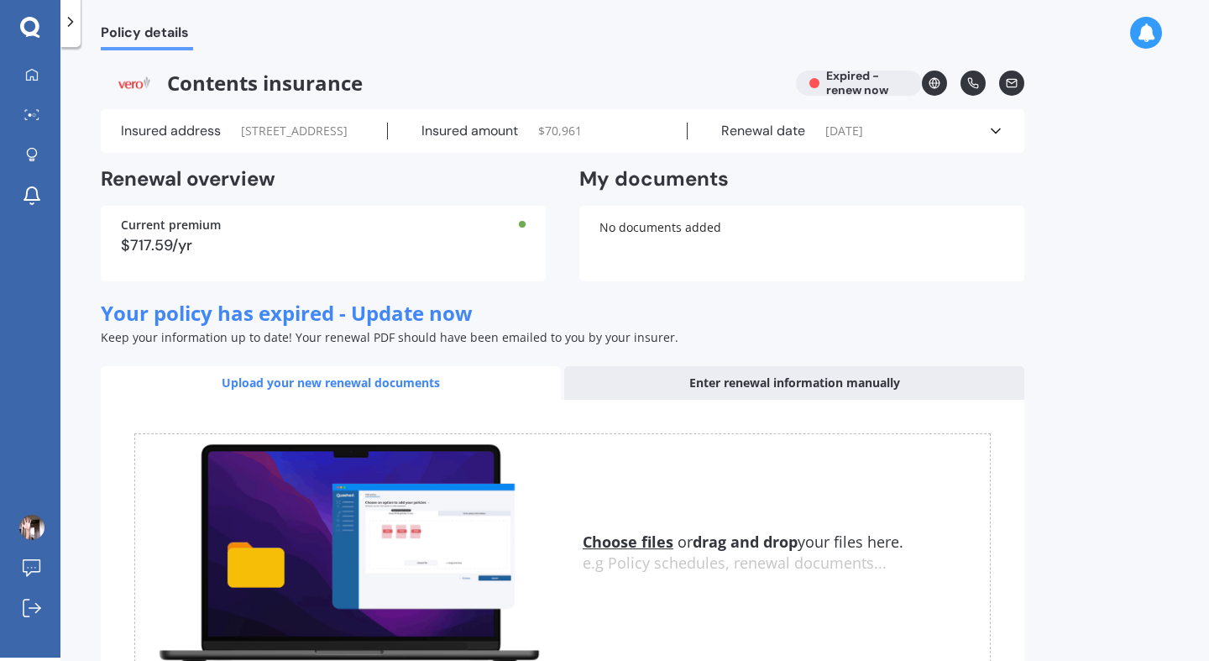
scroll to position [164, 0]
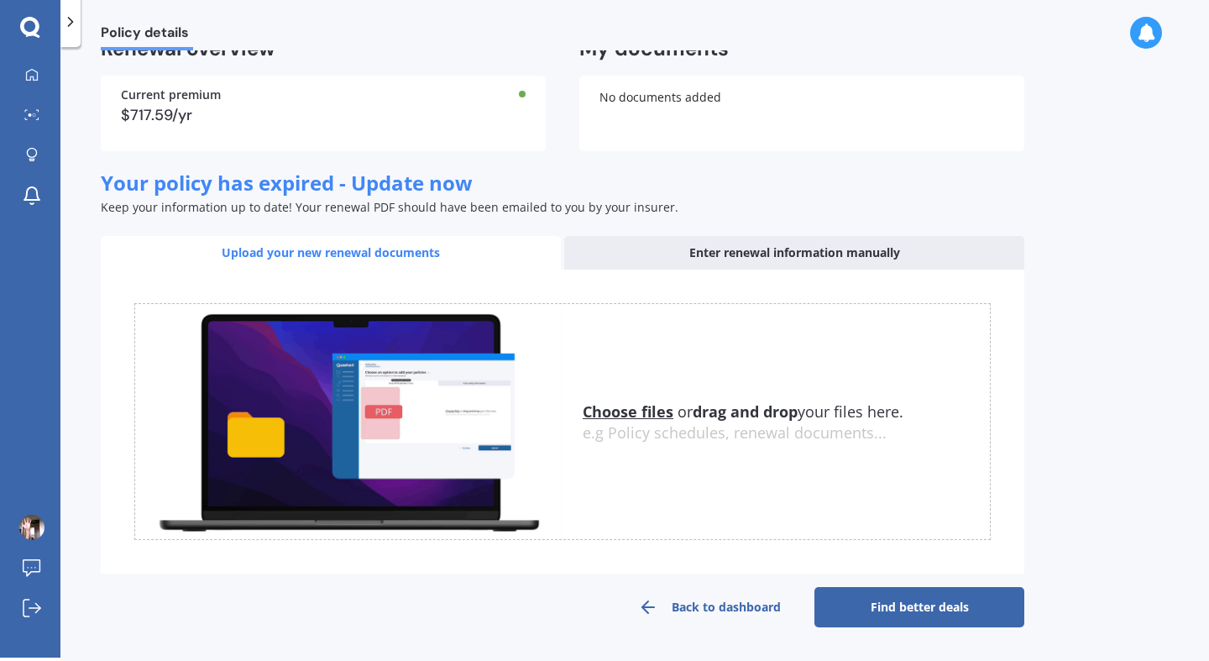
click at [634, 407] on u "Choose files" at bounding box center [628, 411] width 91 height 20
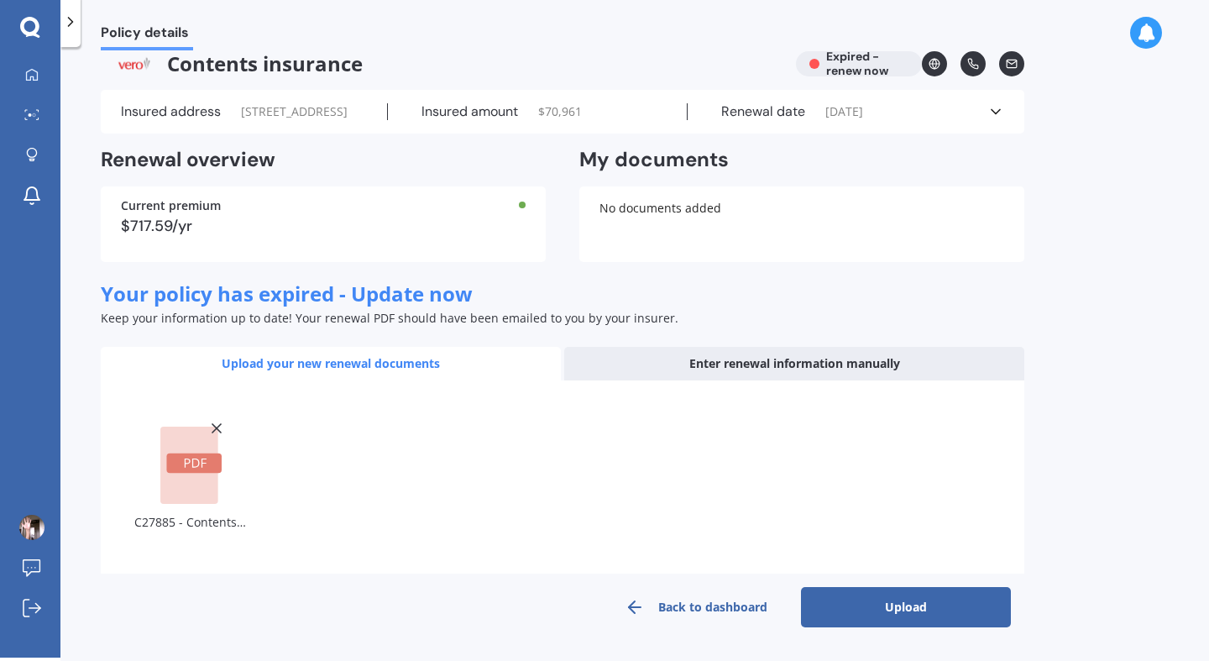
scroll to position [52, 0]
click at [214, 423] on icon at bounding box center [216, 428] width 17 height 17
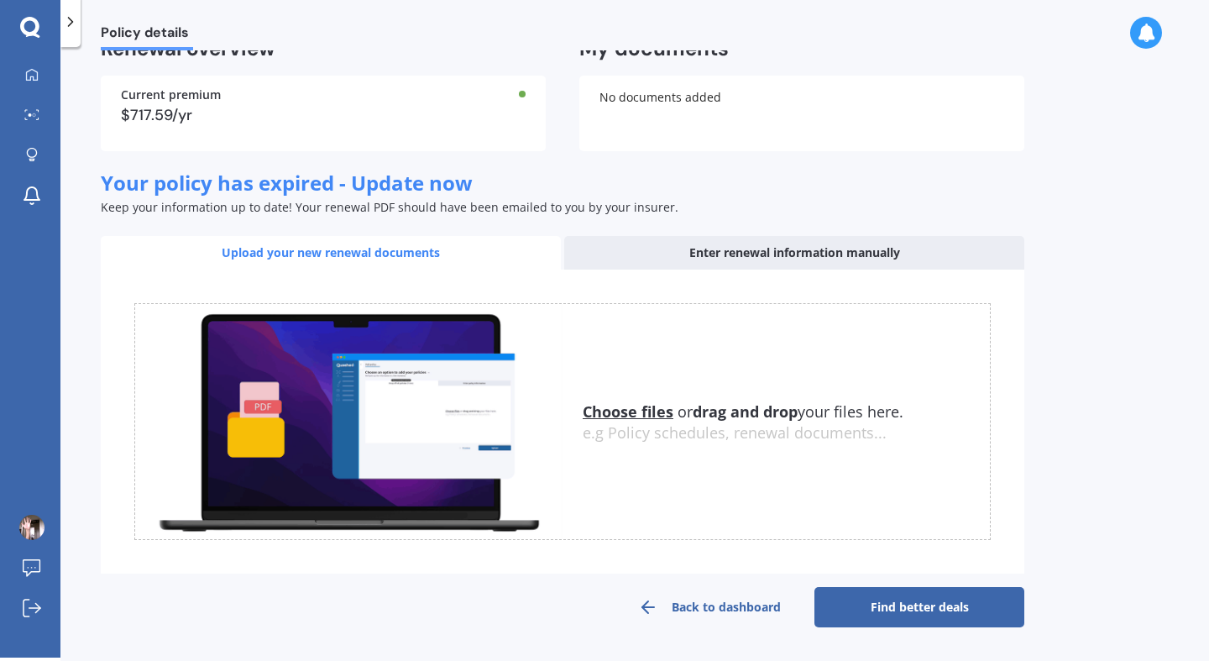
click at [608, 411] on u "Choose files" at bounding box center [628, 411] width 91 height 20
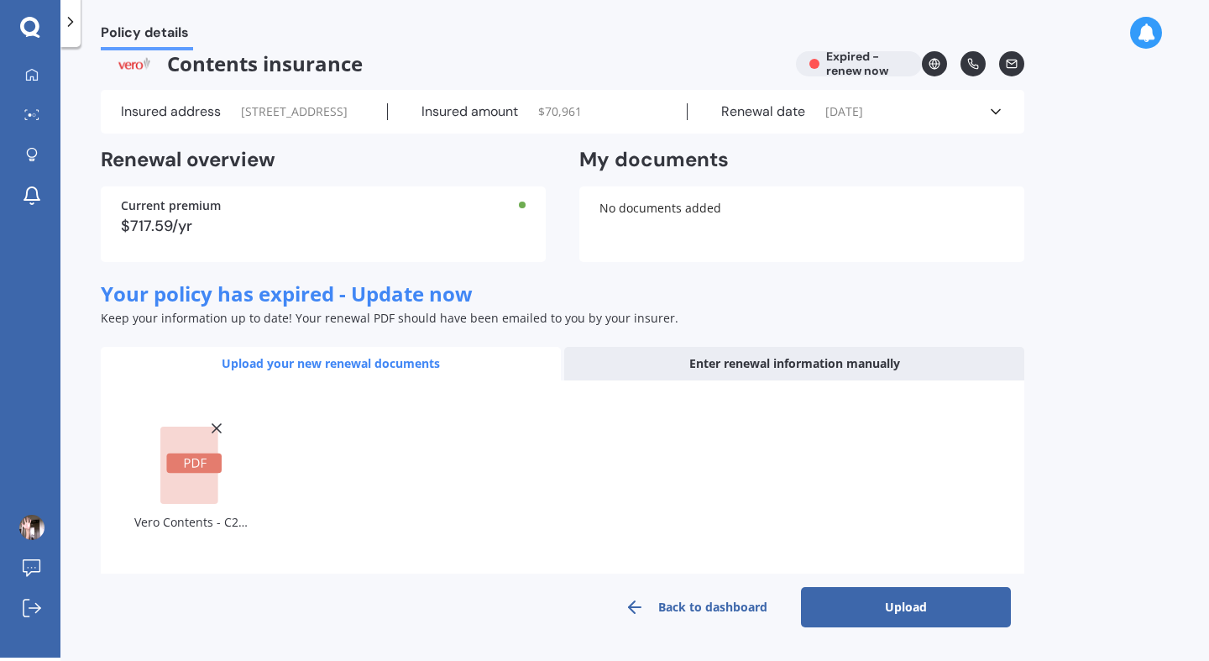
click at [889, 607] on button "Upload" at bounding box center [906, 607] width 210 height 40
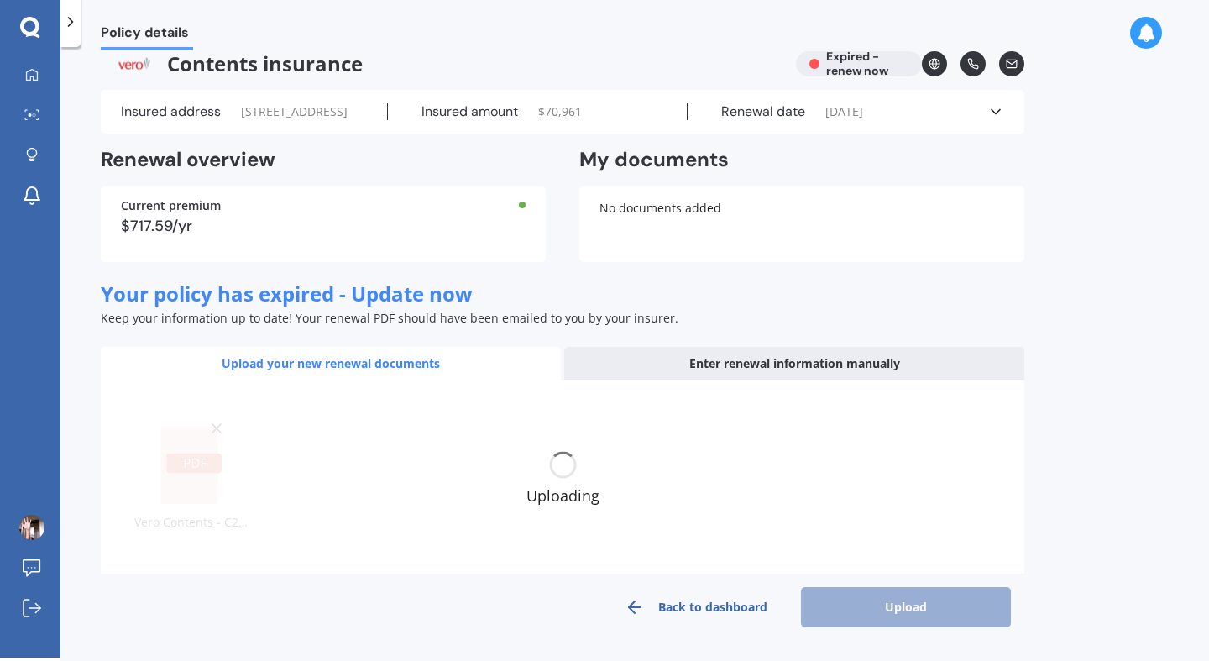
scroll to position [40, 0]
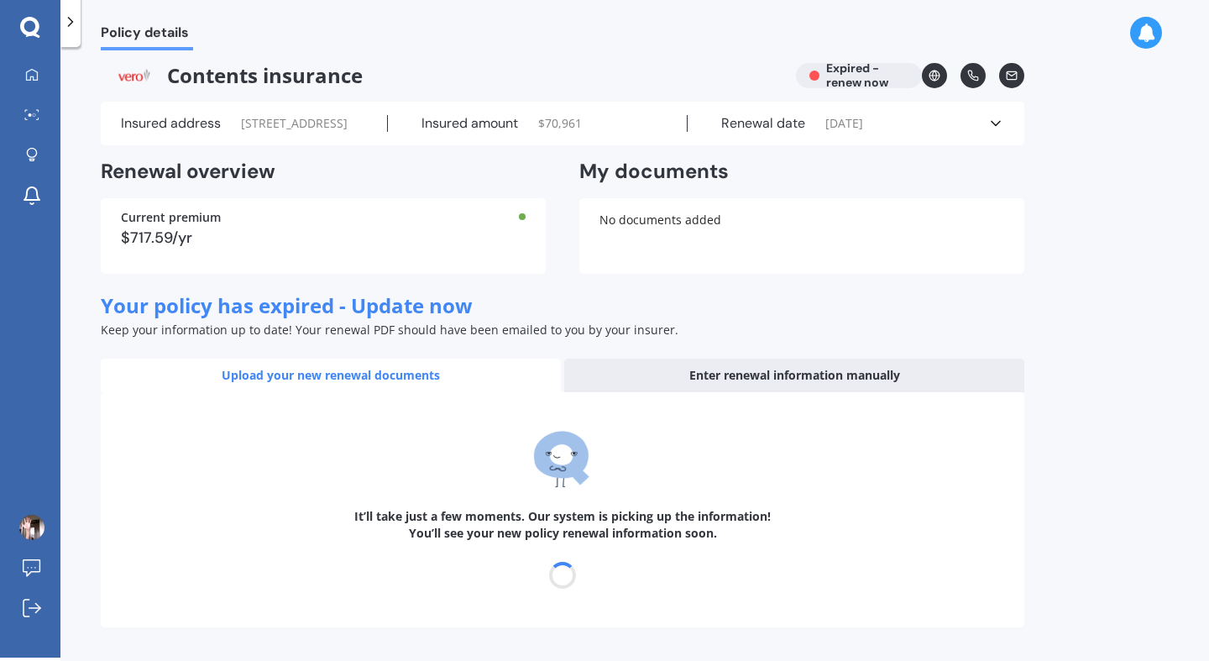
select select "04"
select select "06"
select select "2026"
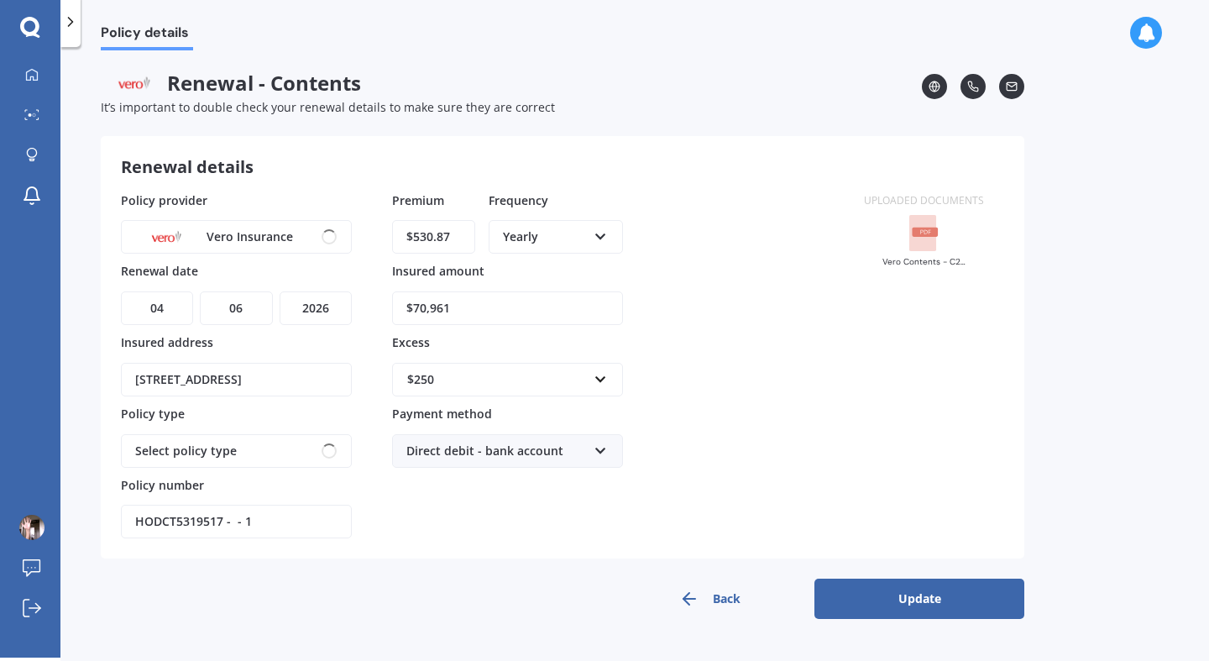
scroll to position [0, 0]
click at [448, 227] on input "$530.87" at bounding box center [433, 237] width 83 height 34
type input "$717.59"
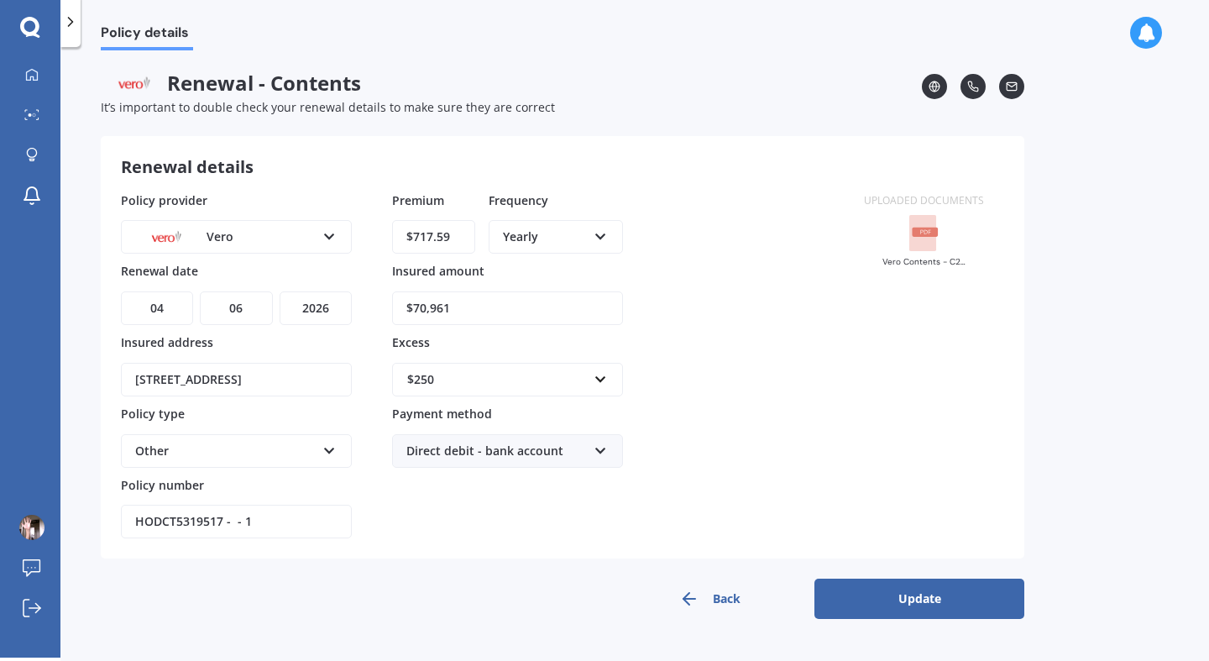
click at [751, 309] on div "Policy provider Vero AA AMI AMP ANZ ASB Ando BNZ Co-Operative Bank FMG Initio K…" at bounding box center [482, 365] width 723 height 348
click at [921, 595] on button "Update" at bounding box center [920, 599] width 210 height 40
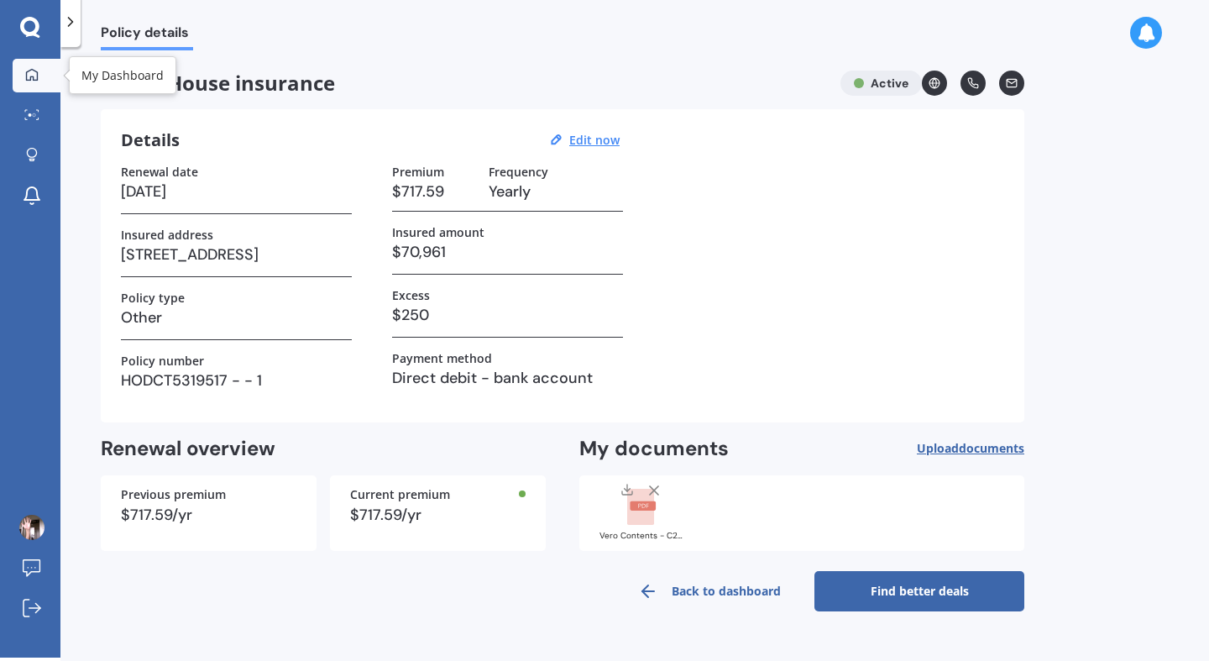
click at [25, 80] on icon at bounding box center [31, 74] width 13 height 13
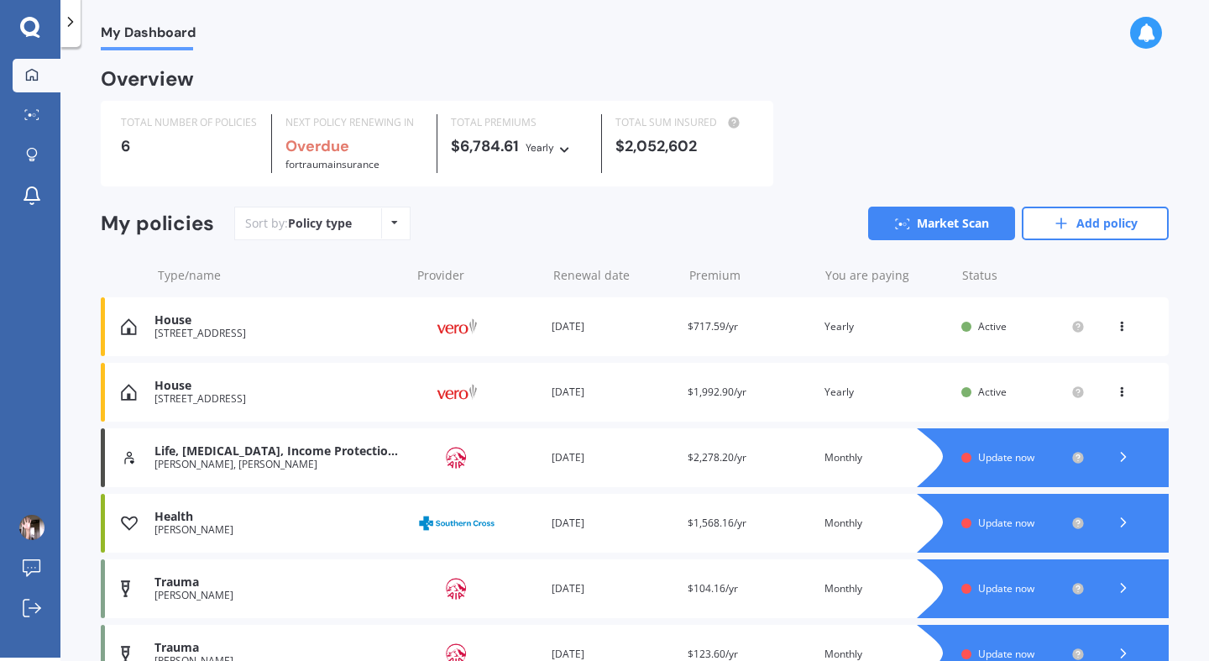
click at [1116, 328] on icon at bounding box center [1122, 323] width 12 height 10
click at [1067, 395] on div "Delete" at bounding box center [1085, 392] width 166 height 34
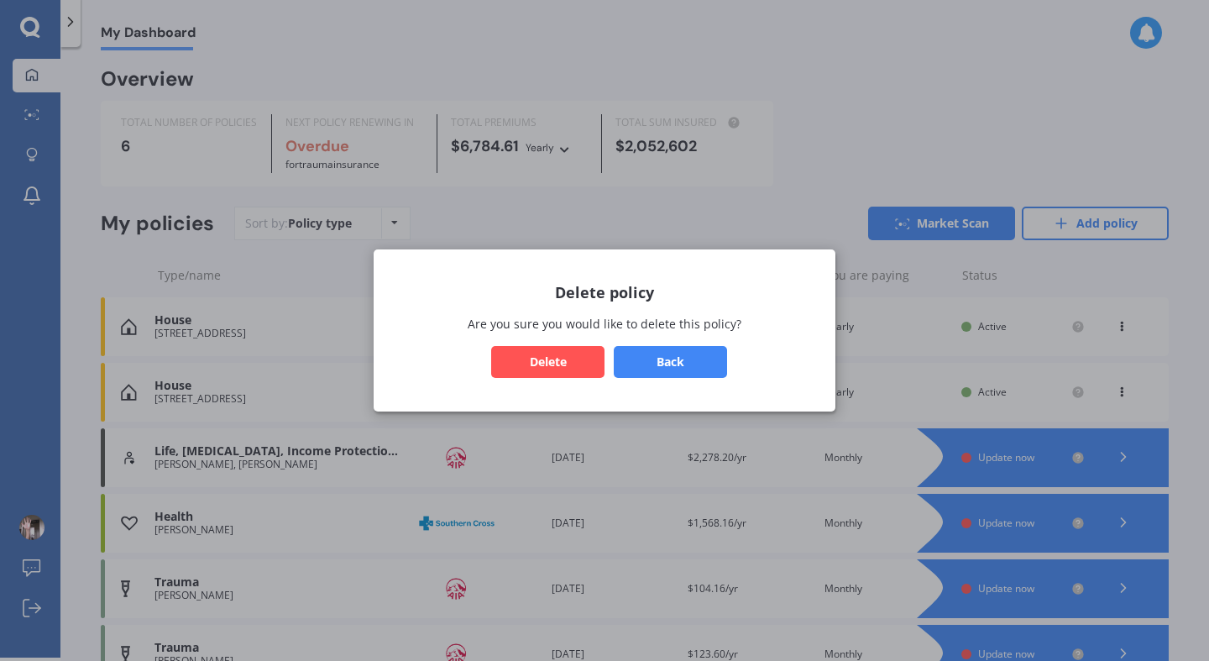
click at [546, 366] on button "Delete" at bounding box center [547, 362] width 113 height 32
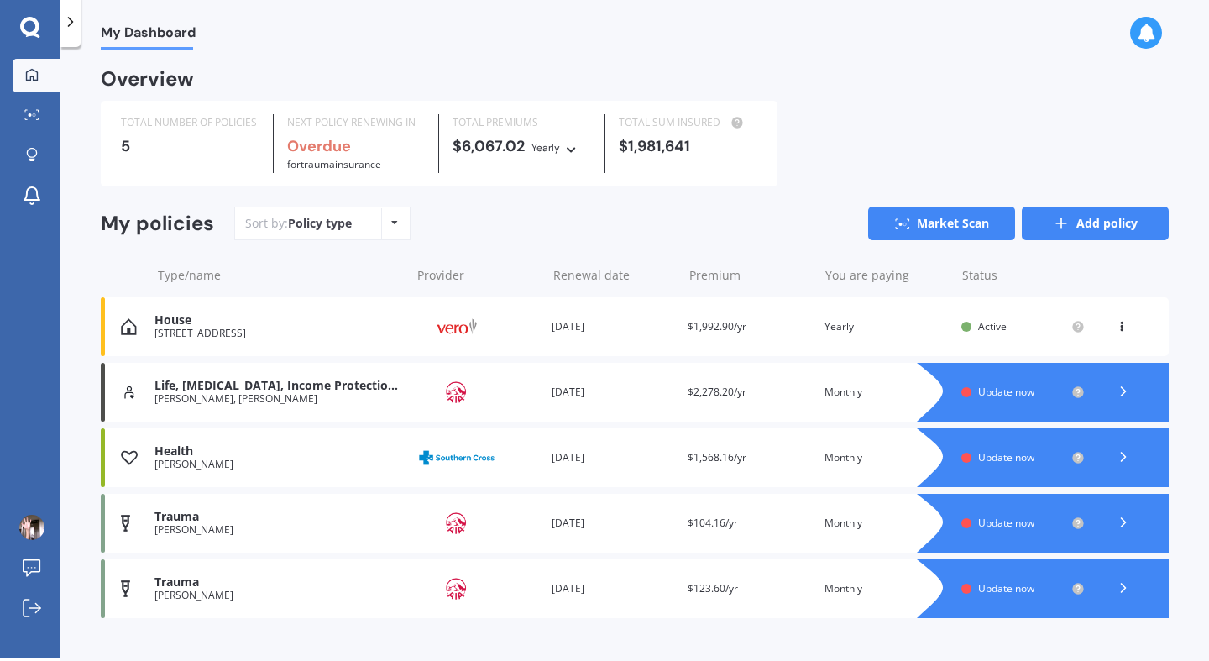
click at [1096, 223] on link "Add policy" at bounding box center [1095, 224] width 147 height 34
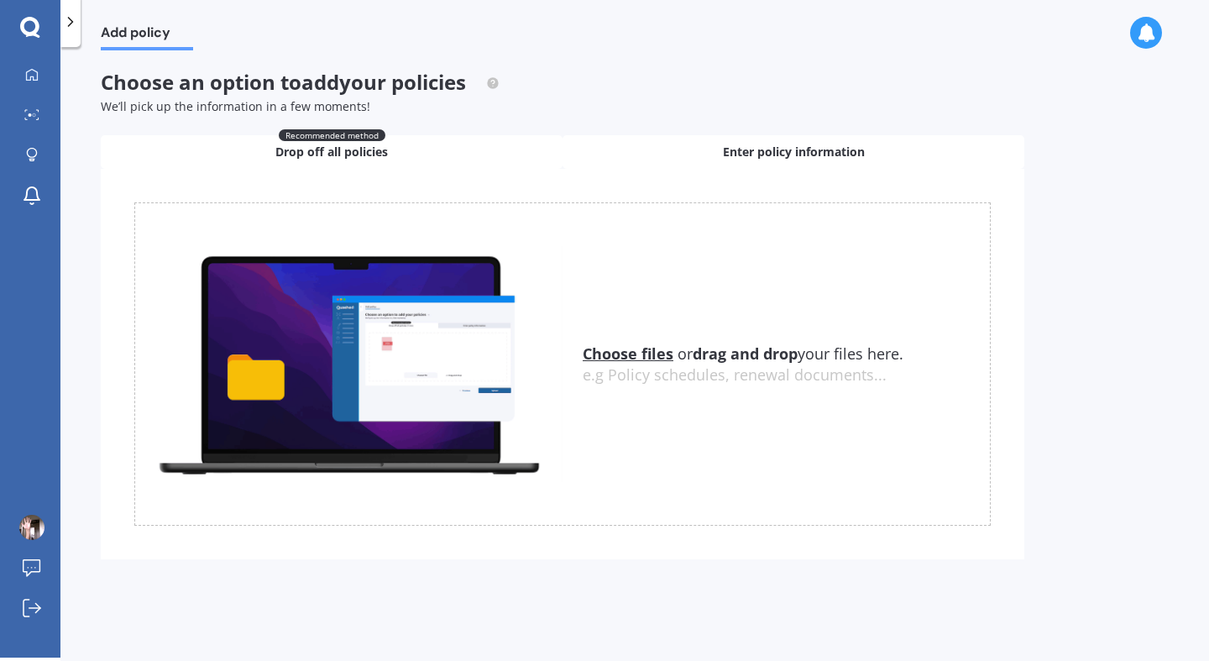
click at [723, 149] on span "Enter policy information" at bounding box center [794, 152] width 142 height 17
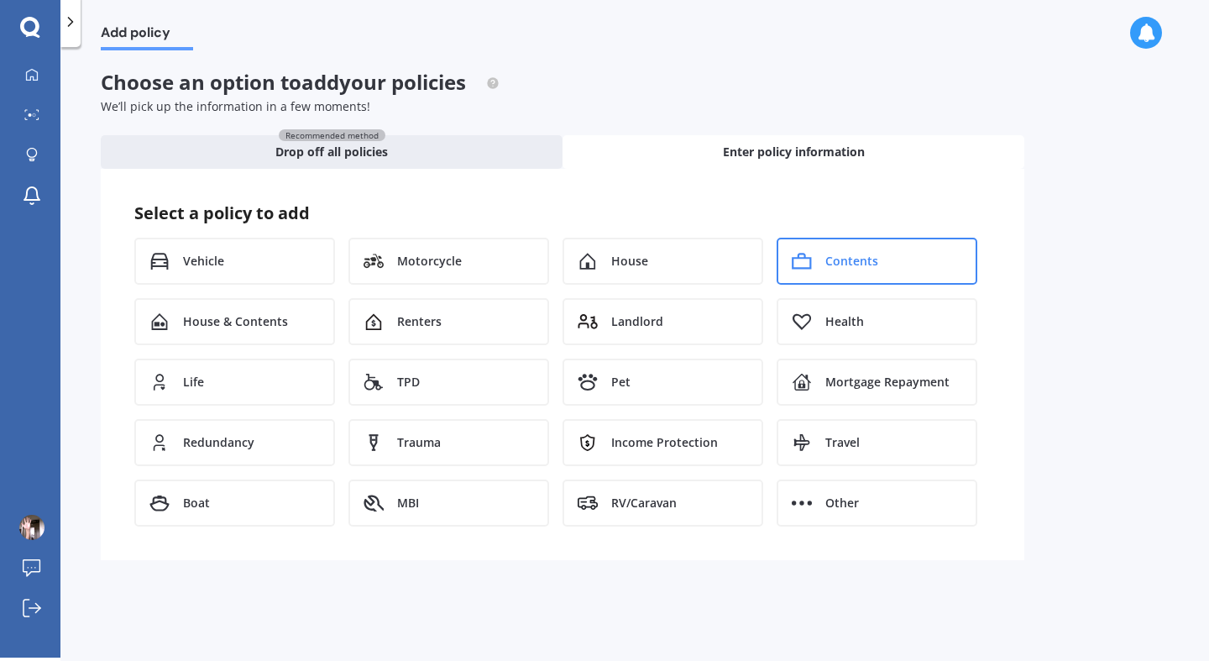
click at [870, 249] on div "Contents" at bounding box center [877, 261] width 201 height 47
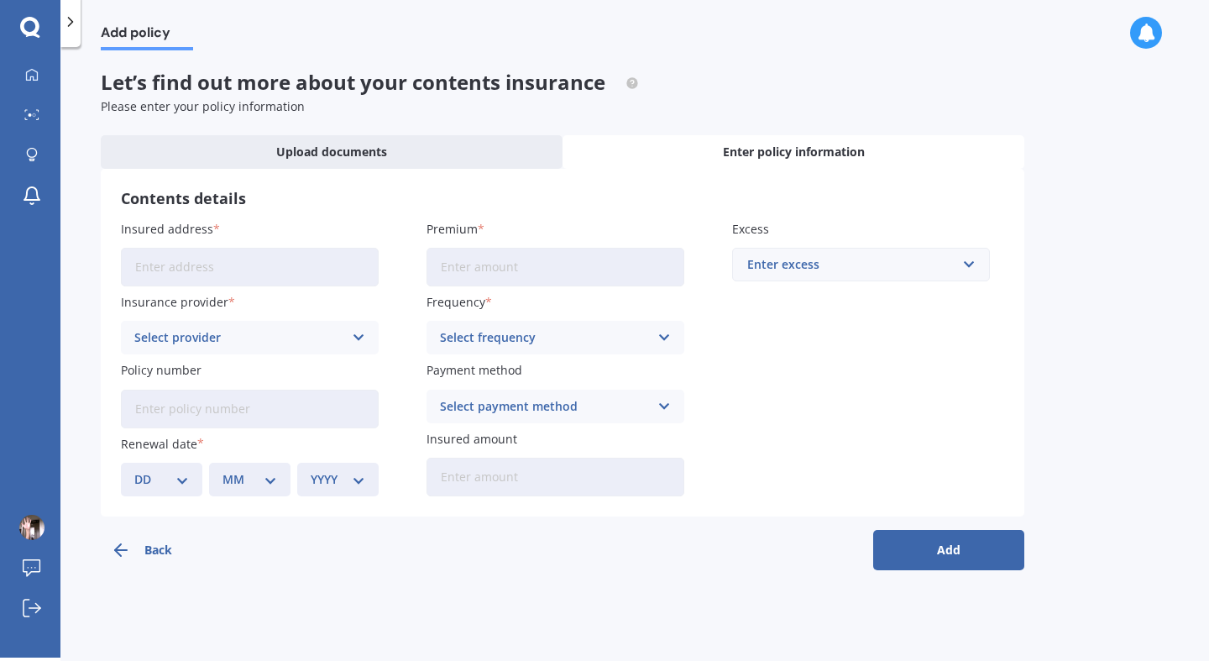
click at [811, 257] on div "Enter excess" at bounding box center [850, 264] width 207 height 18
click at [770, 291] on span "$250" at bounding box center [760, 297] width 27 height 12
click at [564, 269] on input "Premium" at bounding box center [556, 267] width 258 height 39
type input "$717.59"
click at [550, 338] on div "Select frequency" at bounding box center [544, 337] width 209 height 18
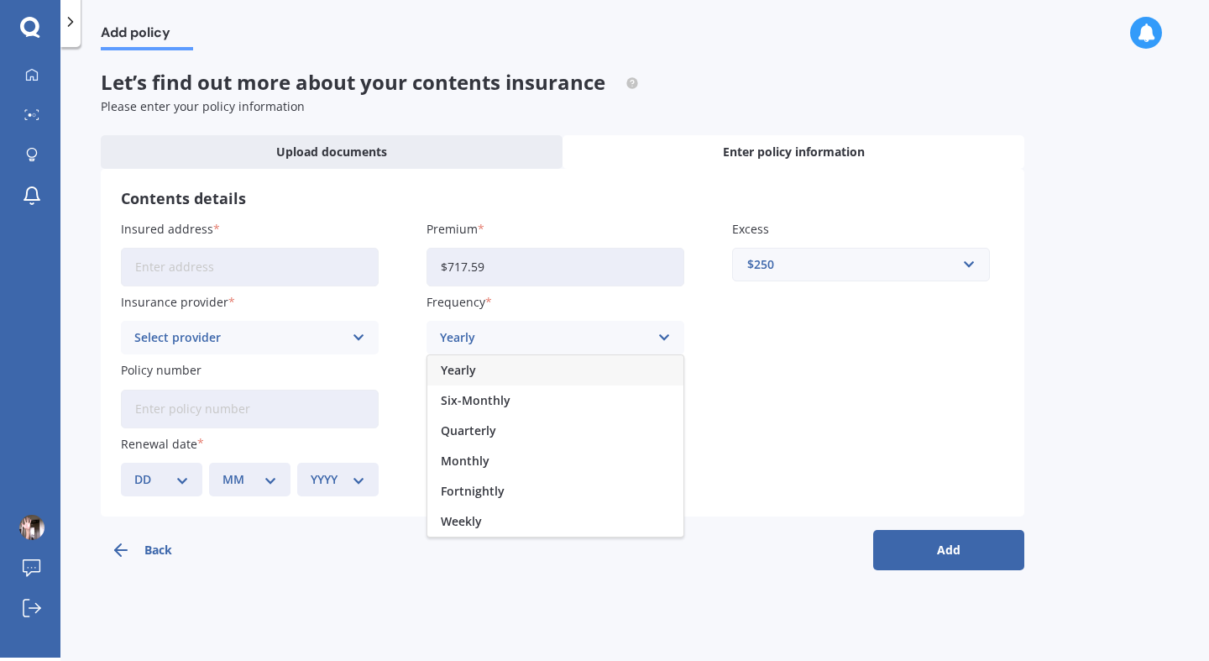
click at [541, 371] on div "Yearly" at bounding box center [555, 370] width 256 height 30
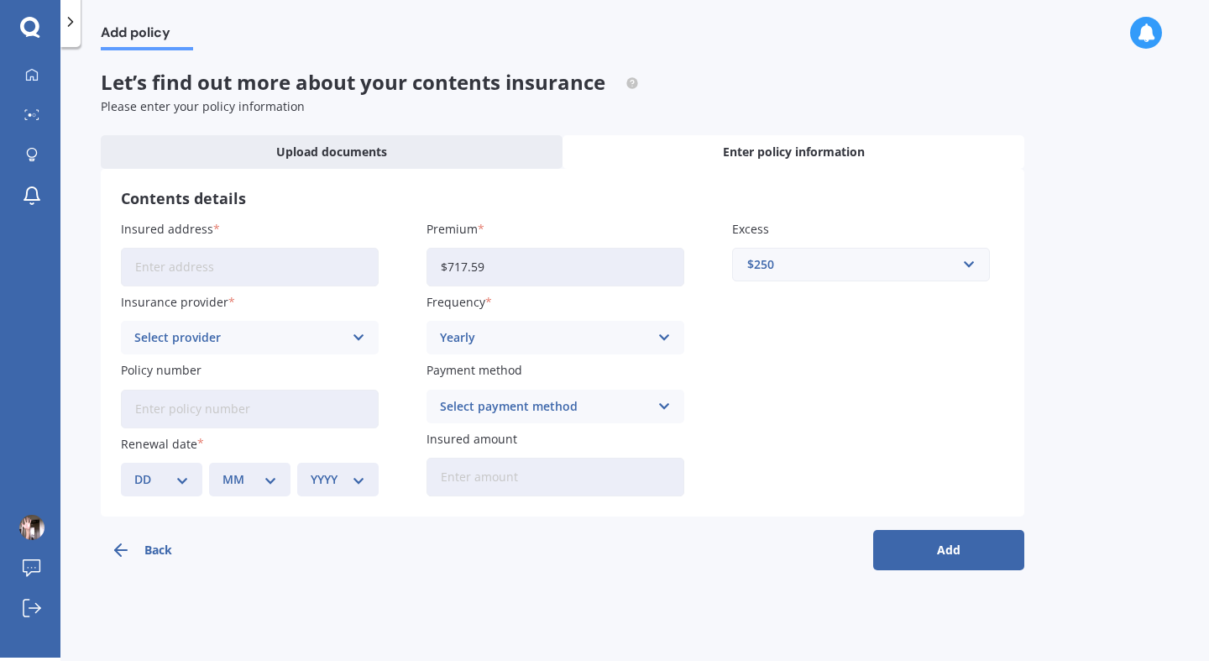
click at [541, 407] on div "Select payment method" at bounding box center [544, 406] width 209 height 18
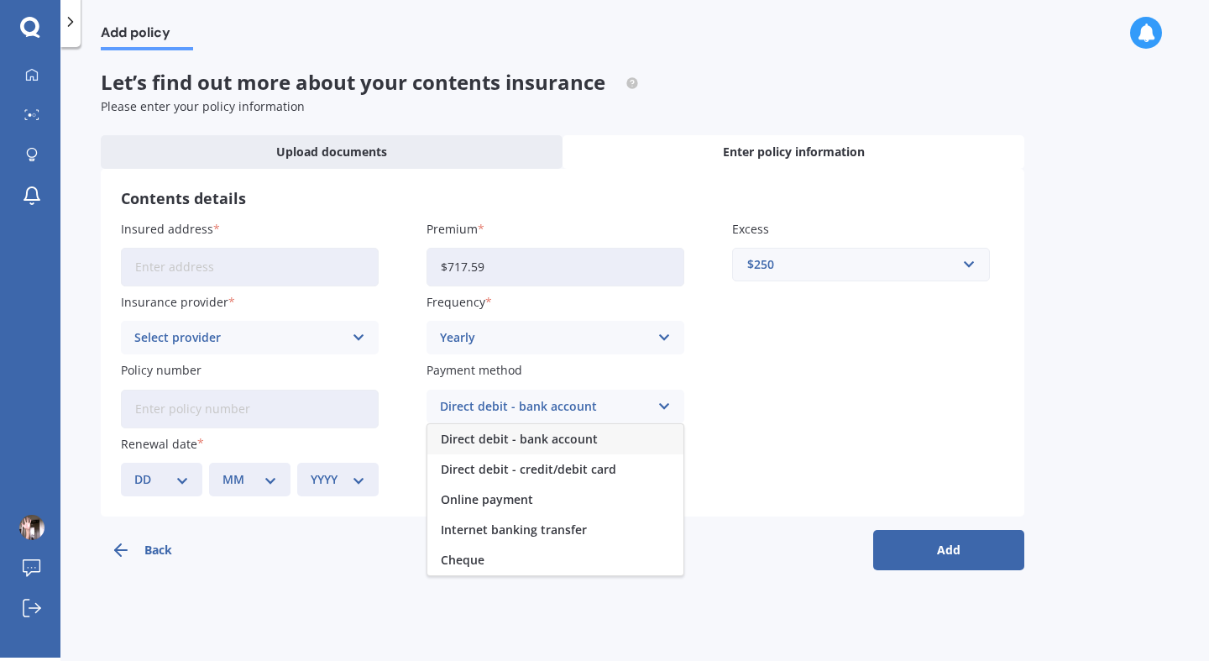
click at [541, 439] on span "Direct debit - bank account" at bounding box center [519, 439] width 157 height 12
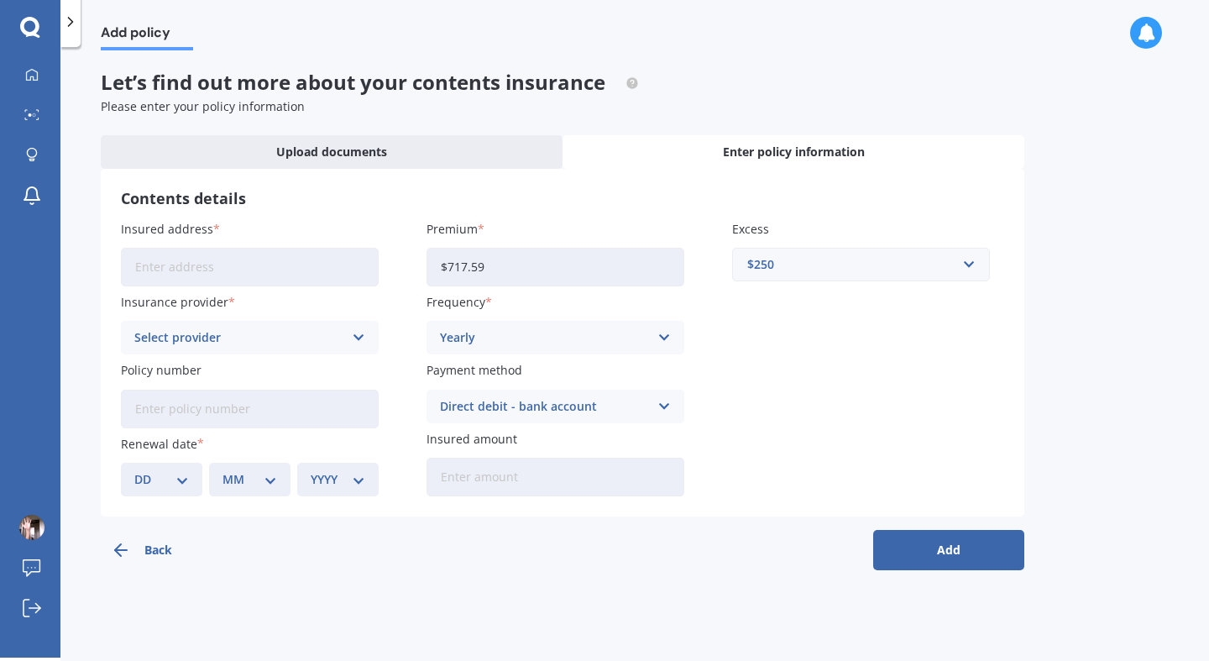
click at [542, 477] on input "Insured amount" at bounding box center [556, 477] width 258 height 39
type input "$70,961"
click at [195, 277] on input "Insured address" at bounding box center [250, 267] width 258 height 39
type input "42 Cardigan Street, Morningside, Auckland 1022"
click at [235, 351] on div "Select provider AA AMI AMP ANZ ASB Ando BNZ Co-Operative Bank FMG Initio Kiwiba…" at bounding box center [250, 338] width 258 height 34
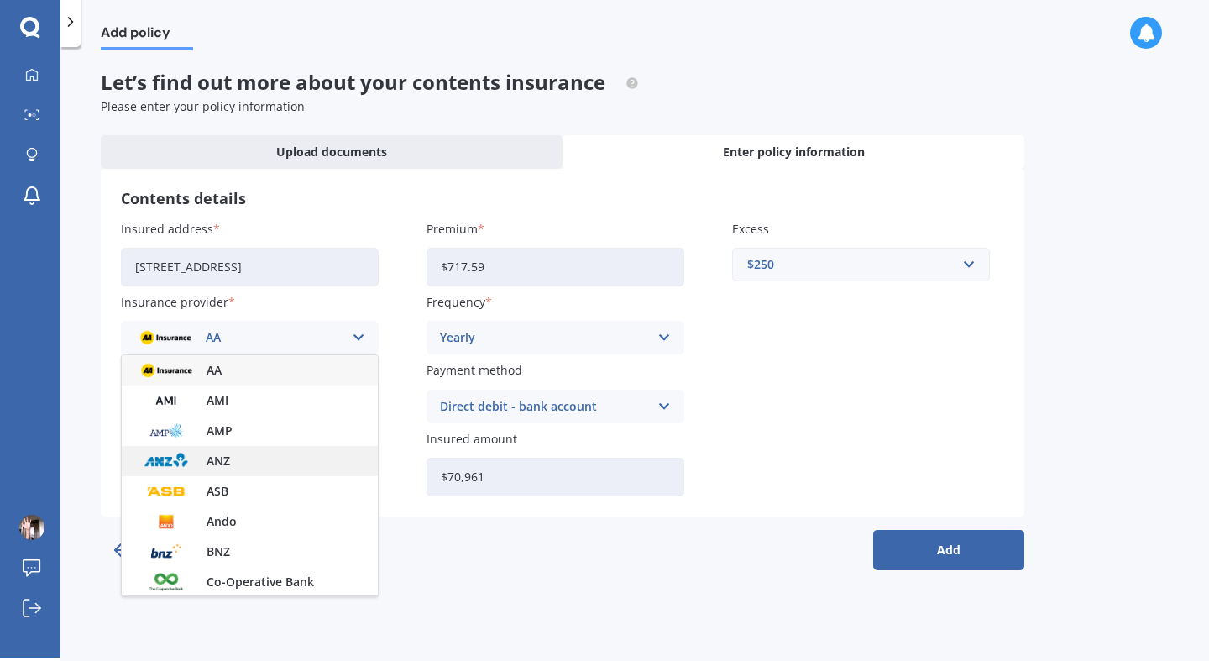
scroll to position [455, 0]
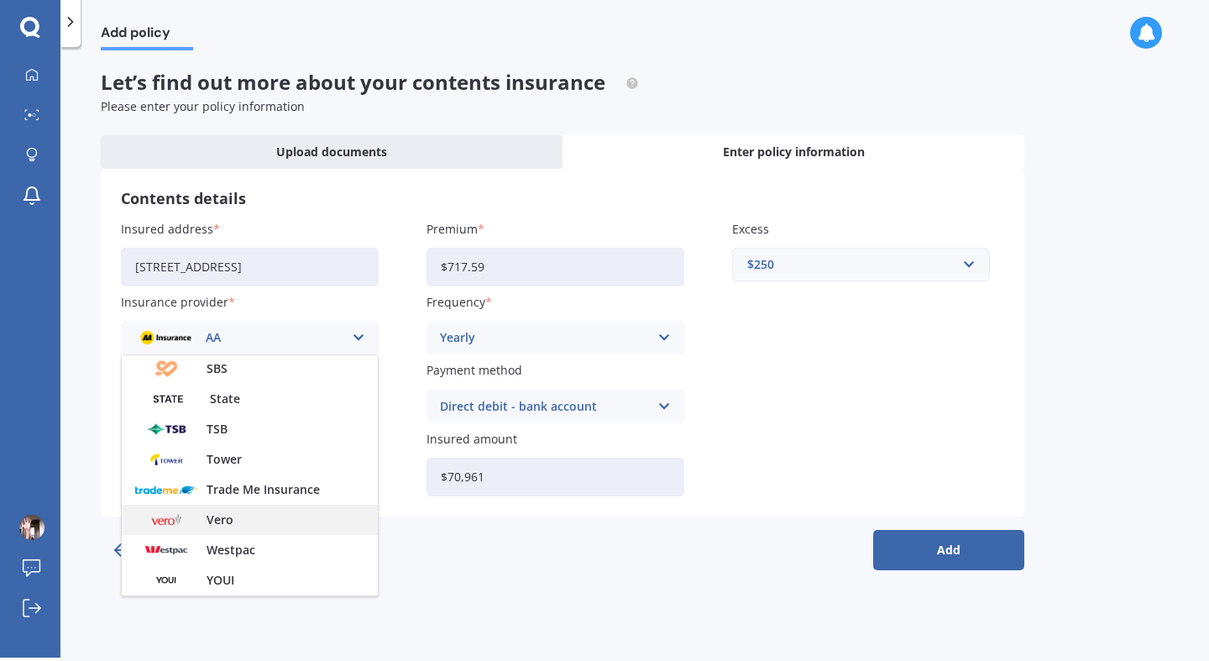
click at [215, 526] on span "Vero" at bounding box center [220, 520] width 27 height 12
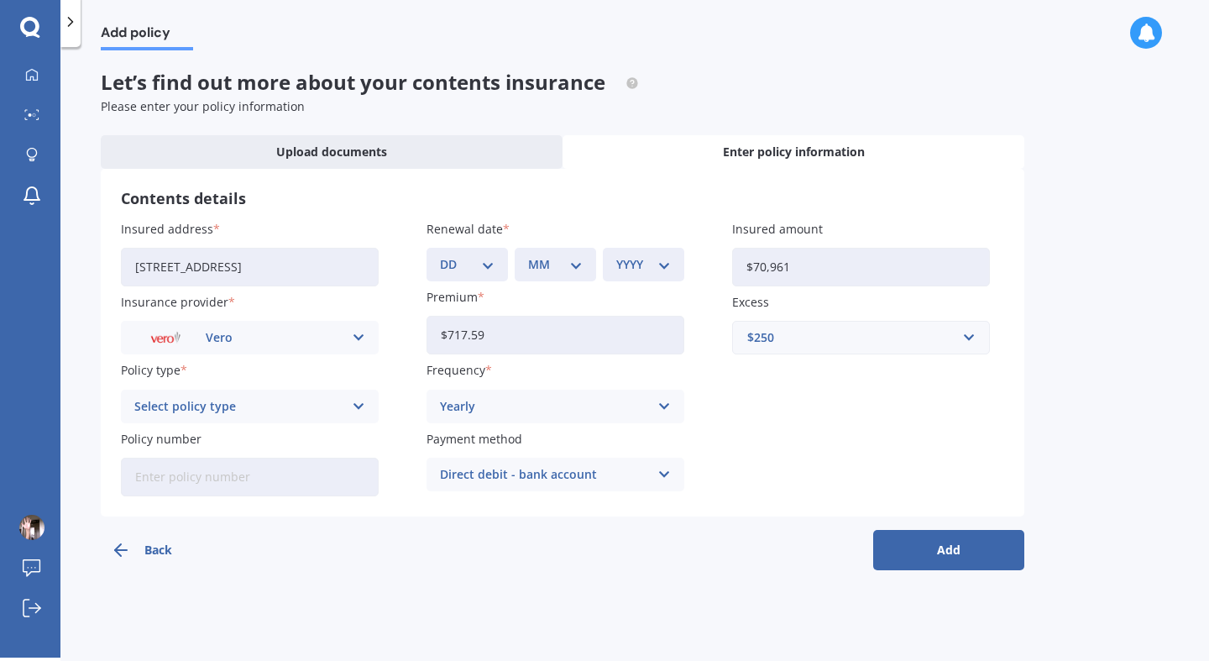
click at [232, 418] on div "Select policy type Flexi Contents Maxi Contents Other" at bounding box center [250, 407] width 258 height 34
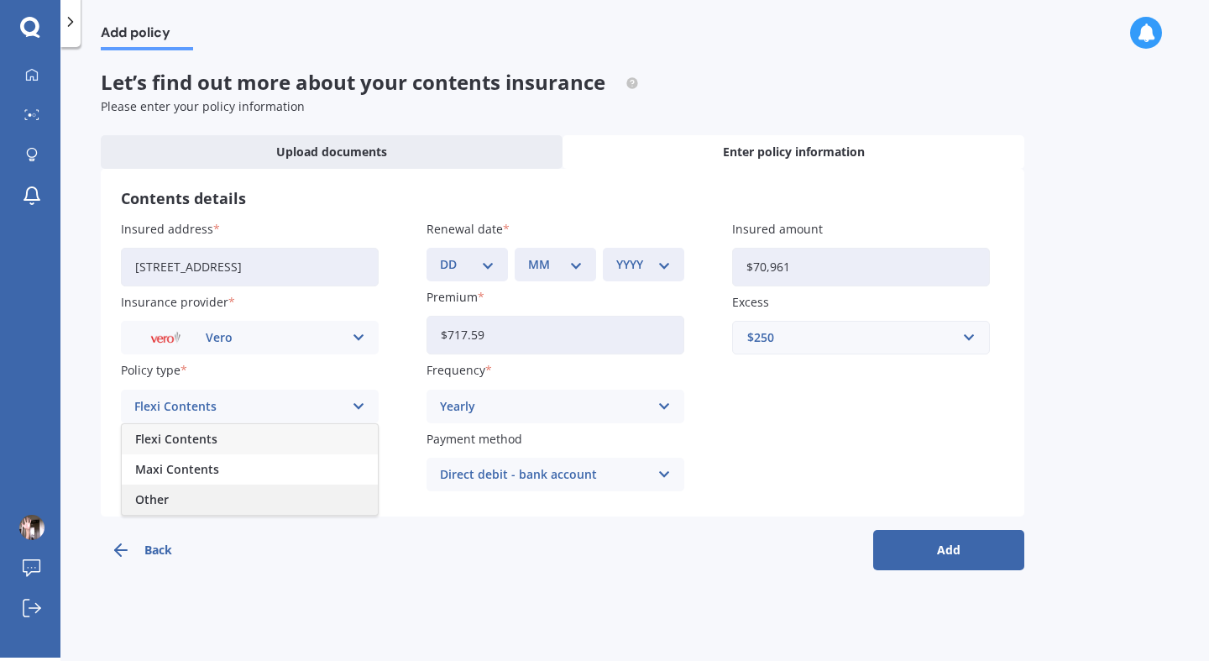
click at [157, 502] on span "Other" at bounding box center [152, 500] width 34 height 12
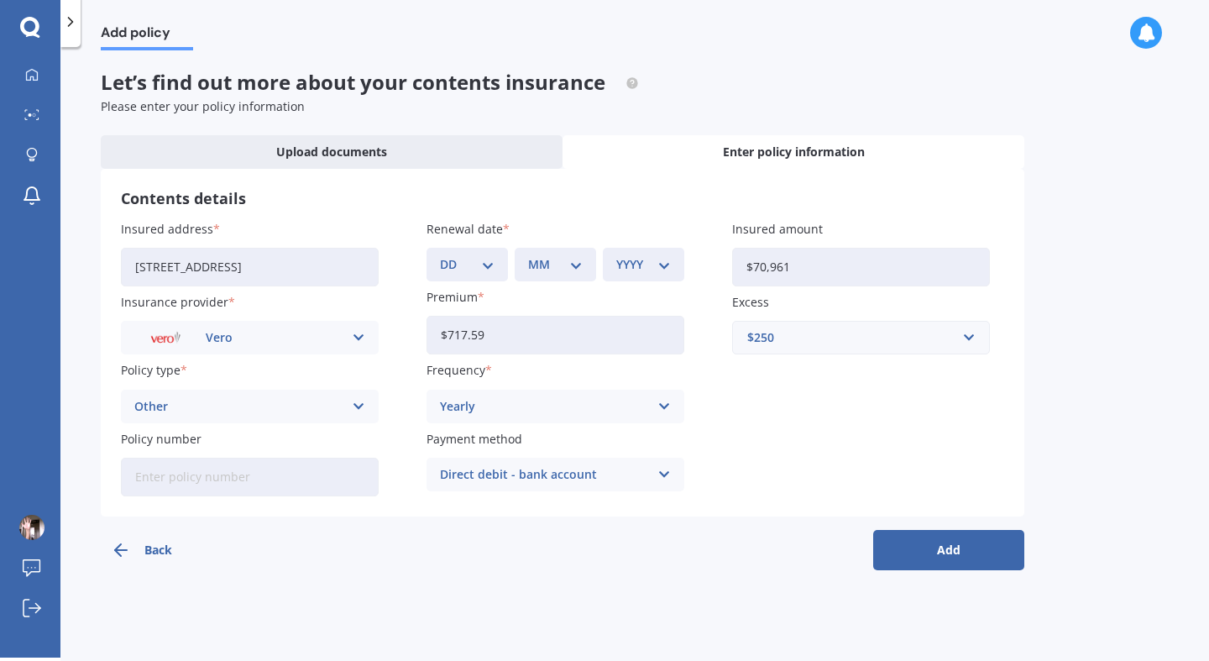
click at [191, 486] on input "Policy number" at bounding box center [250, 477] width 258 height 39
type input "HODCT5319517"
click at [963, 554] on button "Add" at bounding box center [948, 550] width 151 height 40
click at [493, 259] on select "DD 01 02 03 04 05 06 07 08 09 10 11 12 13 14 15 16 17 18 19 20 21 22 23 24 25 2…" at bounding box center [478, 264] width 48 height 18
click at [487, 265] on select "DD 01 02 03 04 05 06 07 08 09 10 11 12 13 14 15 16 17 18 19 20 21 22 23 24 25 2…" at bounding box center [478, 264] width 48 height 18
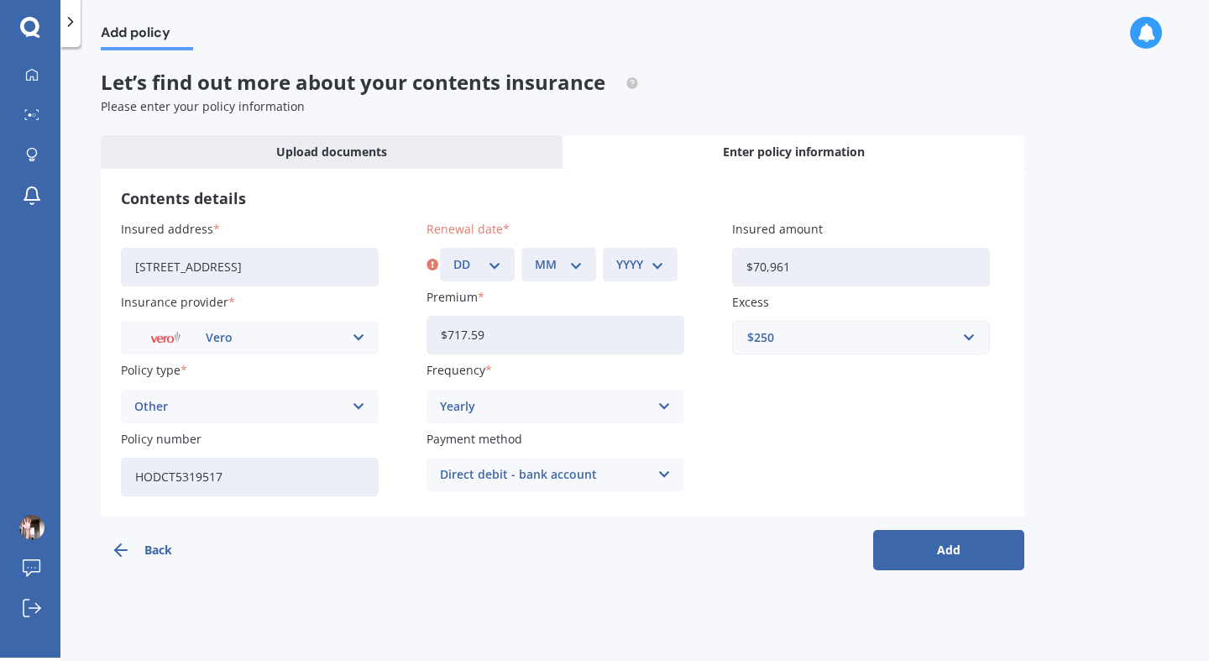
select select "04"
click at [570, 270] on select "MM 01 02 03 04 05 06 07 08 09 10 11 12" at bounding box center [559, 264] width 48 height 18
select select "06"
click at [657, 273] on select "YYYY 2027 2026 2025 2024 2023 2022 2021 2020 2019 2018 2017 2016 2015 2014 2013…" at bounding box center [640, 264] width 48 height 18
select select "2025"
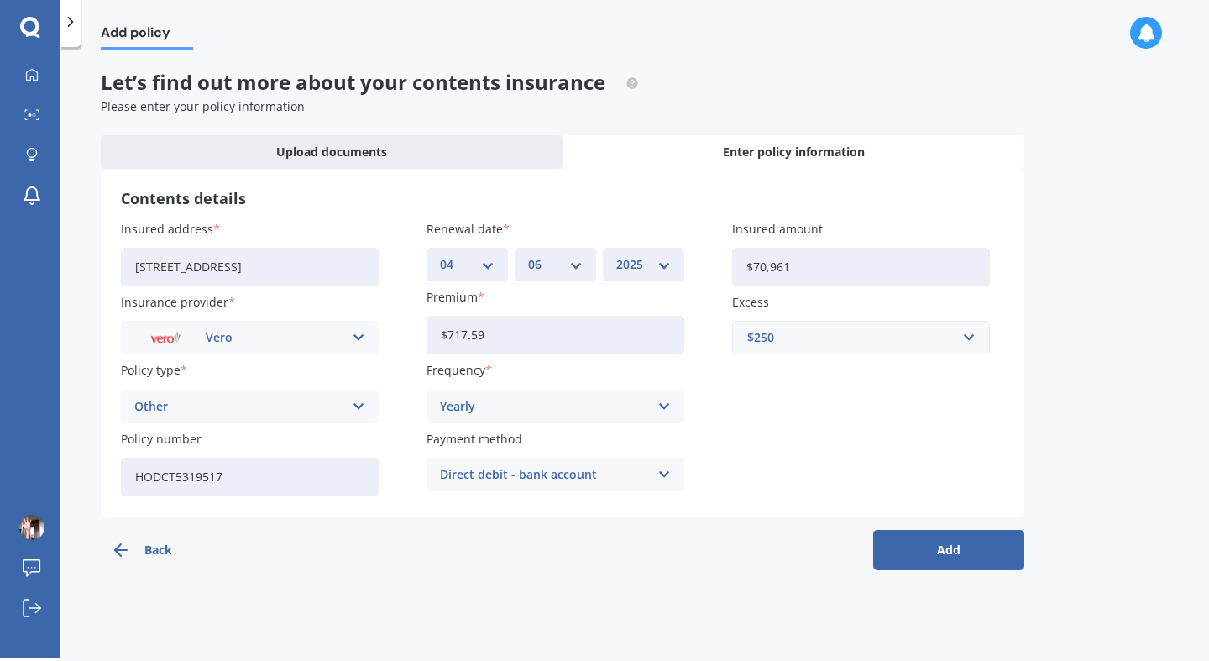
click at [947, 557] on button "Add" at bounding box center [948, 550] width 151 height 40
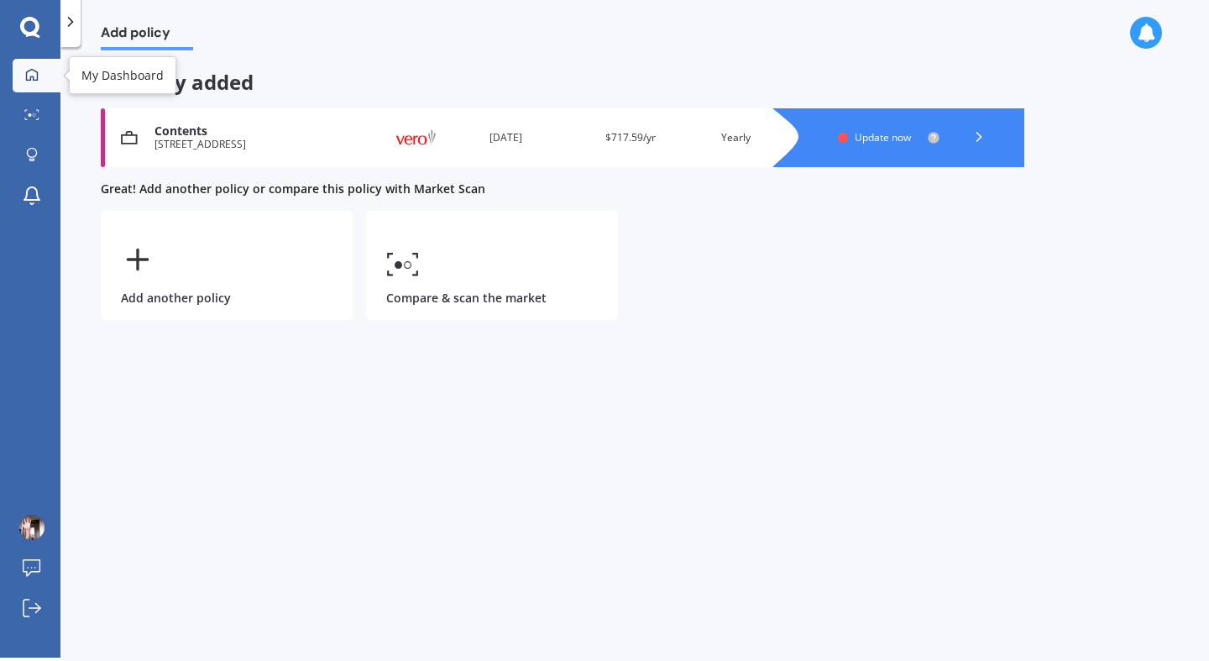
click at [33, 77] on icon at bounding box center [32, 74] width 12 height 12
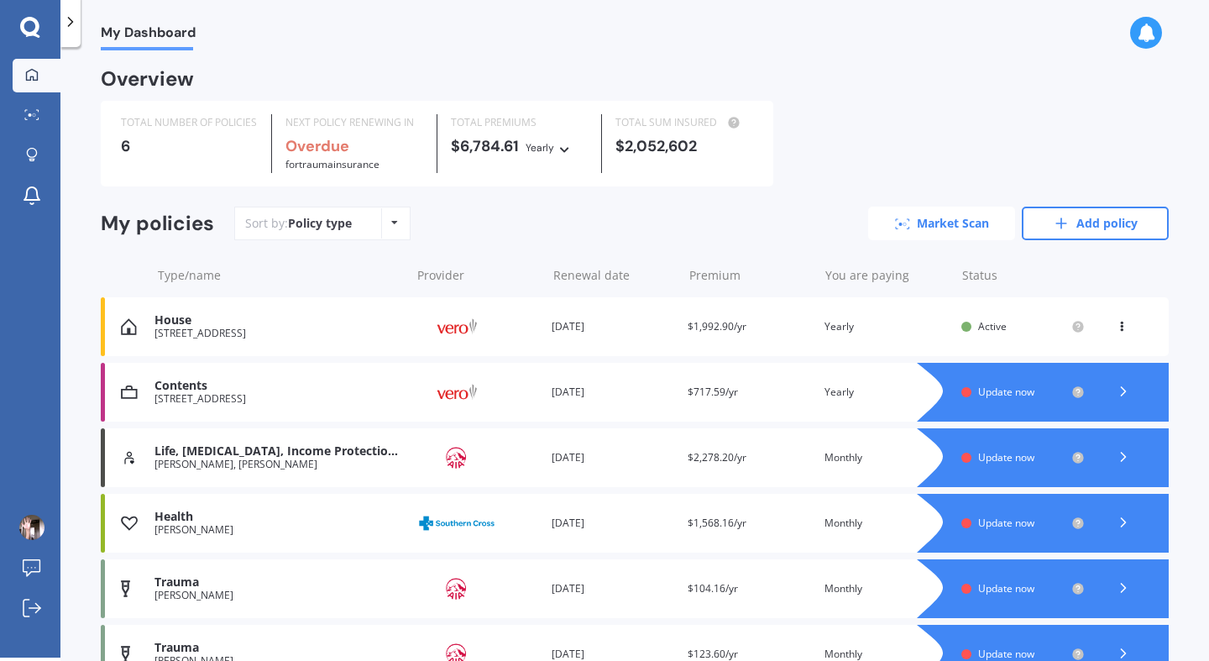
click at [955, 223] on link "Market Scan" at bounding box center [941, 224] width 147 height 34
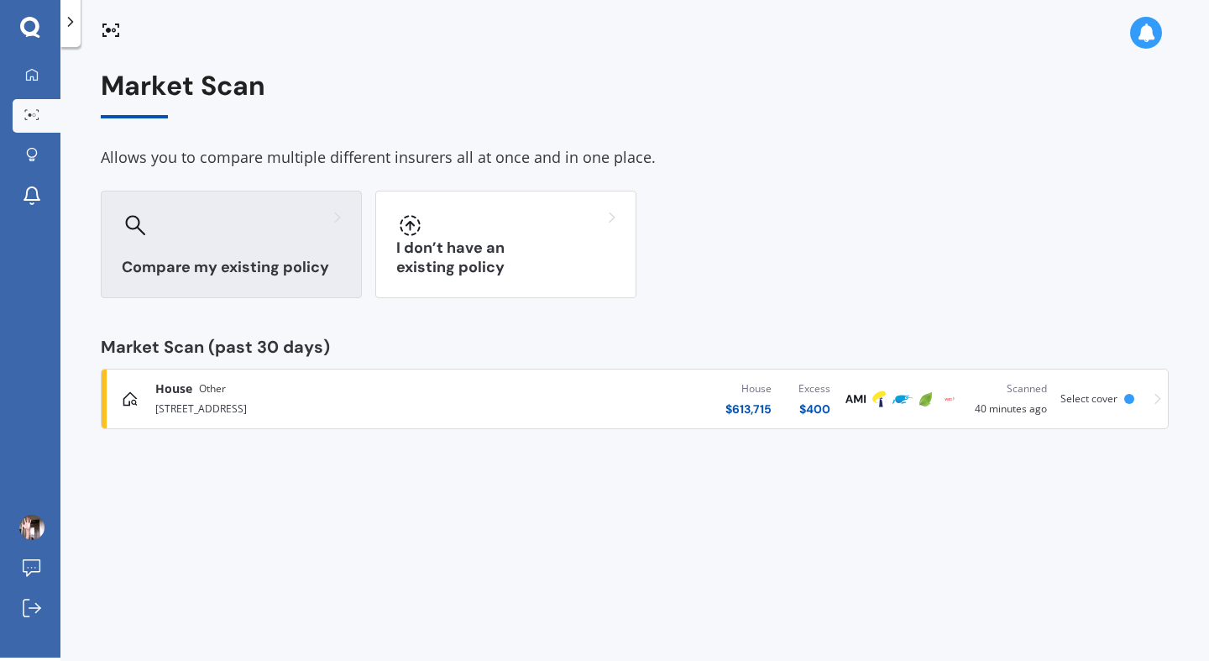
click at [259, 270] on h3 "Compare my existing policy" at bounding box center [231, 267] width 219 height 19
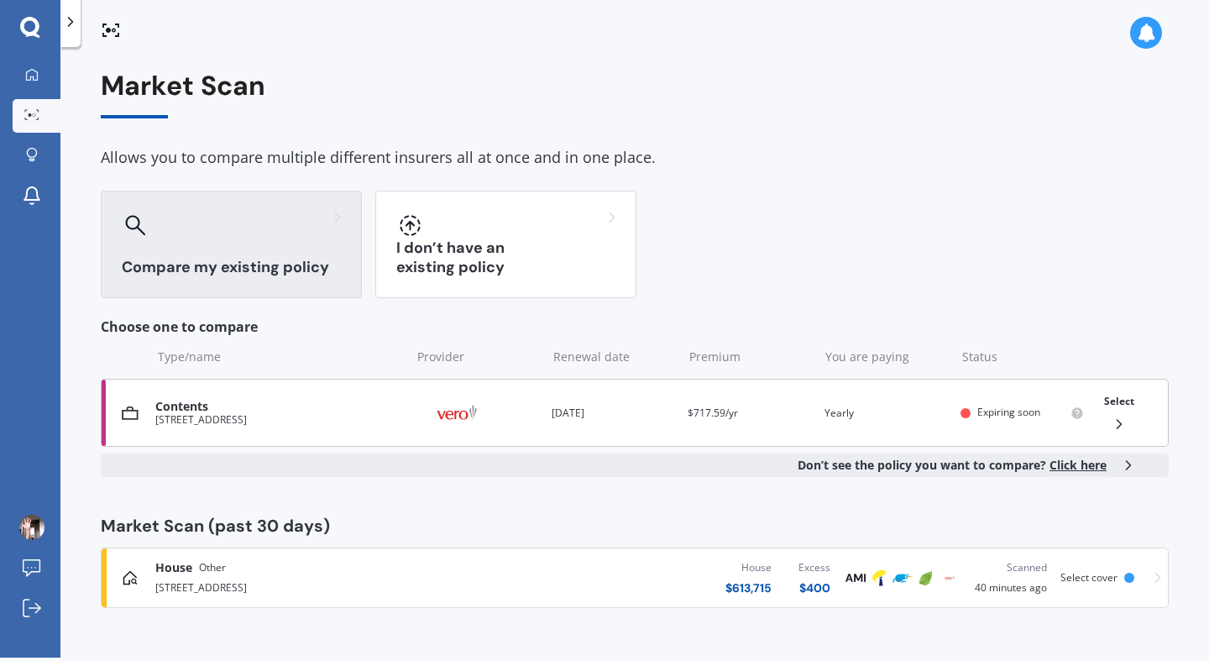
click at [1119, 401] on span "Select" at bounding box center [1119, 401] width 30 height 14
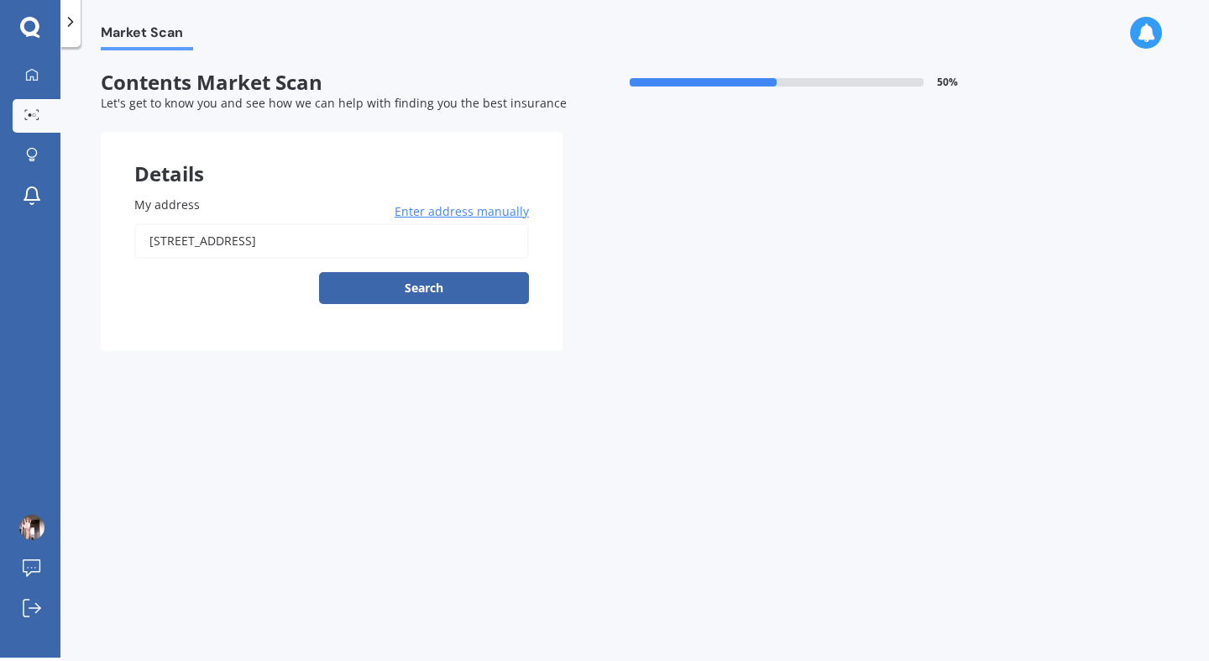
click at [353, 237] on input "42 Cardigan Street, Morningside, Auckland 1022" at bounding box center [331, 240] width 395 height 35
type input "42 Cardigan Street, Morningside, Auckland 1022"
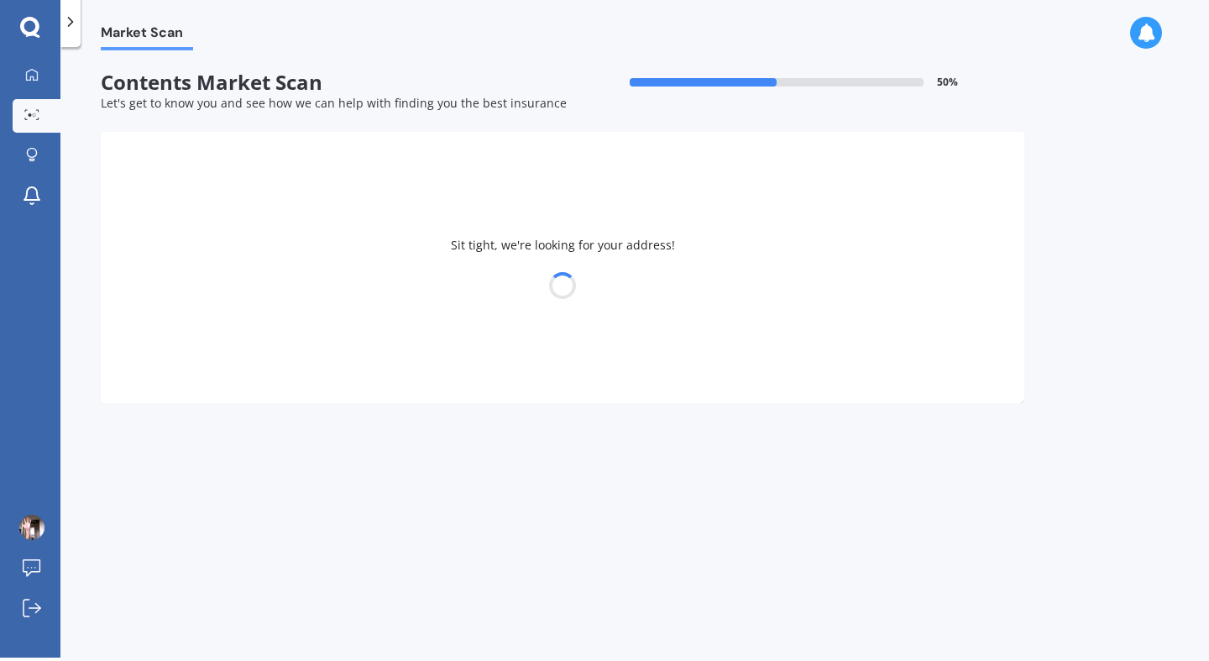
select select "05"
select select "10"
select select "1984"
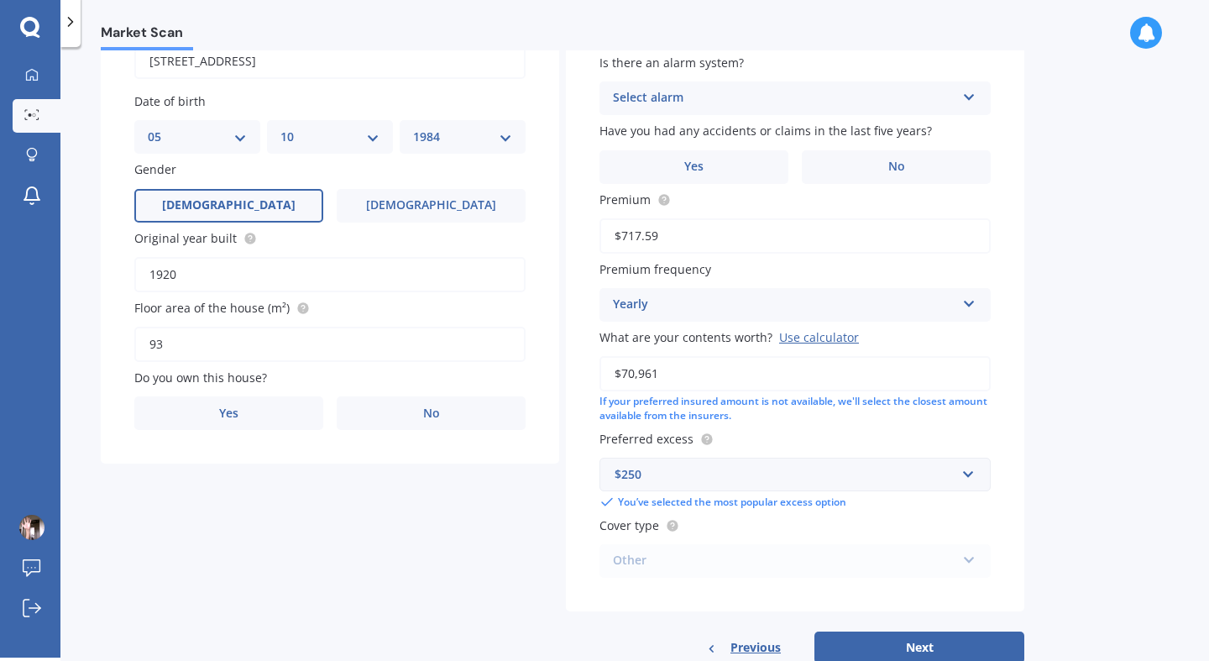
scroll to position [208, 0]
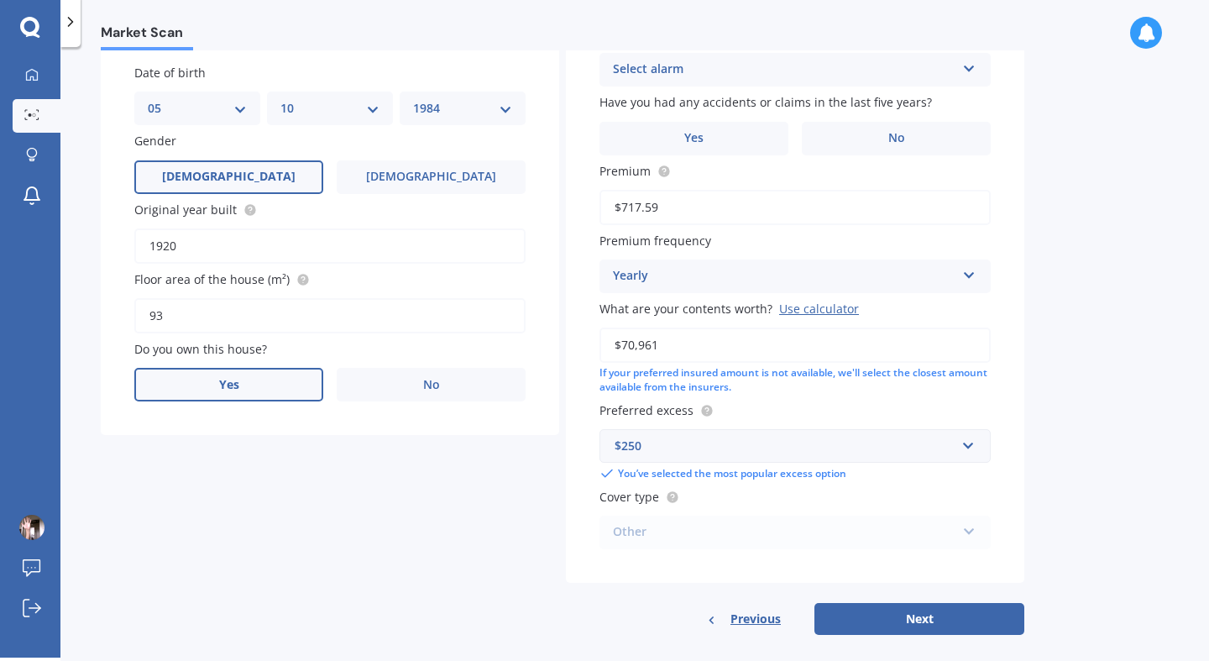
click at [258, 386] on label "Yes" at bounding box center [228, 385] width 189 height 34
click at [0, 0] on input "Yes" at bounding box center [0, 0] width 0 height 0
click at [305, 457] on div "Select occupant" at bounding box center [319, 453] width 343 height 20
click at [242, 490] on div "Owner" at bounding box center [330, 486] width 390 height 30
click at [257, 527] on div "Select type" at bounding box center [319, 521] width 343 height 20
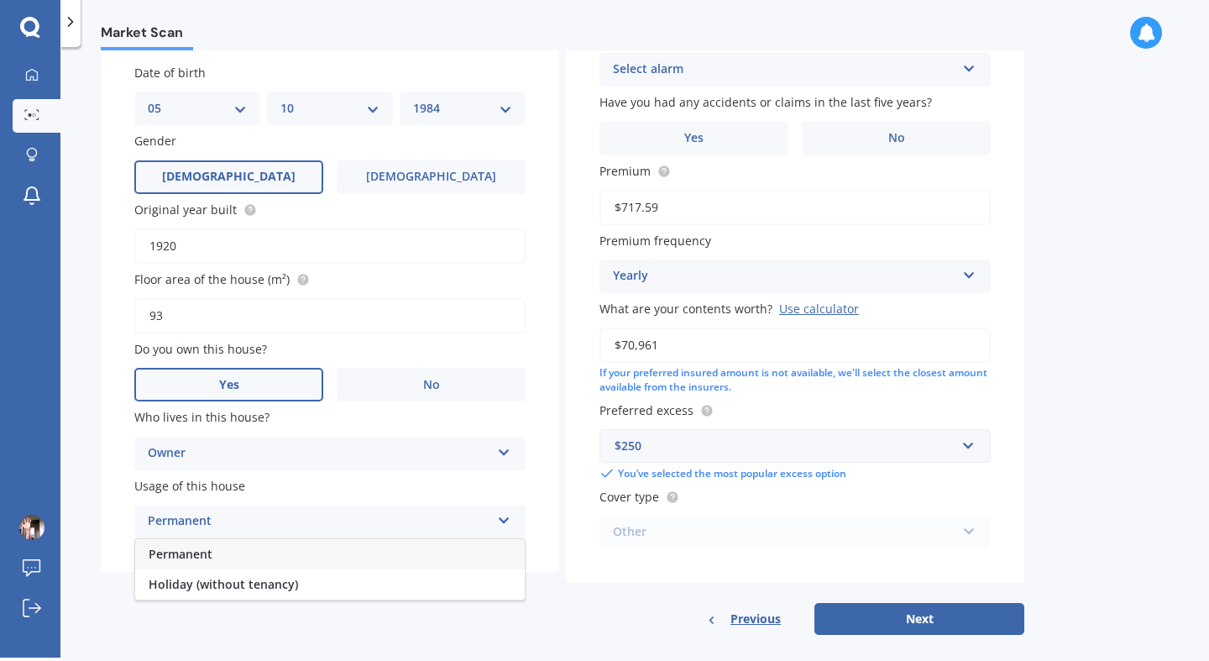
click at [226, 555] on div "Permanent" at bounding box center [330, 554] width 390 height 30
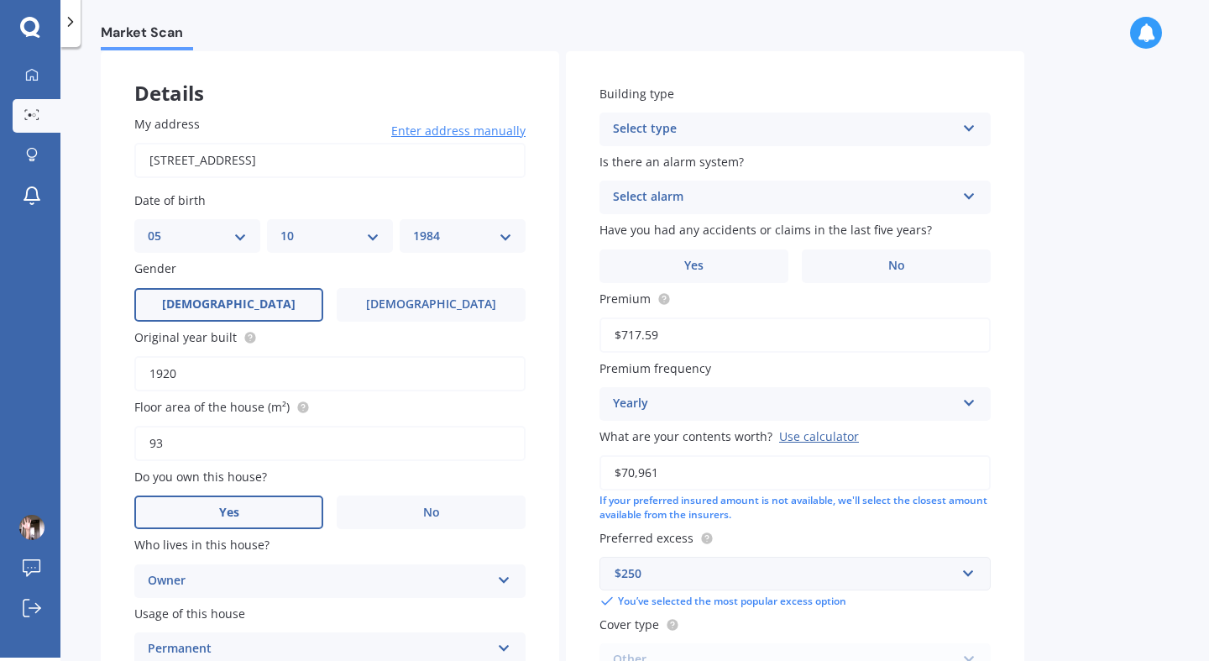
scroll to position [0, 0]
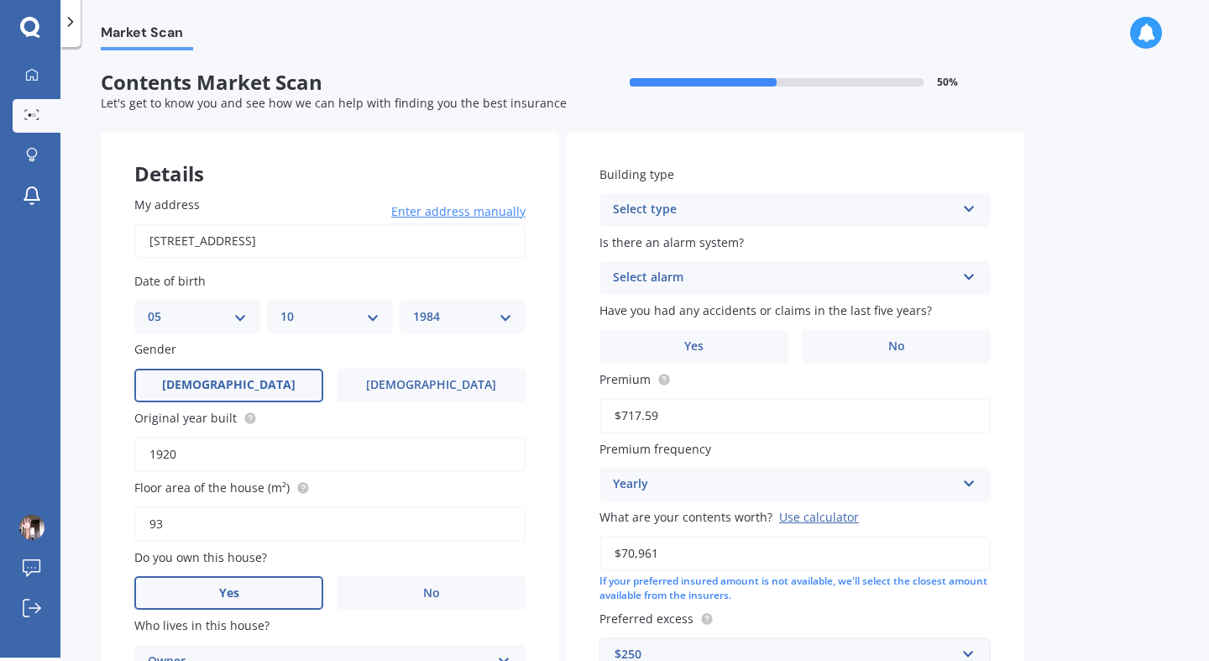
click at [724, 204] on div "Select type" at bounding box center [784, 210] width 343 height 20
click at [695, 240] on div "Freestanding" at bounding box center [796, 243] width 390 height 30
click at [697, 275] on div "Select alarm" at bounding box center [784, 278] width 343 height 20
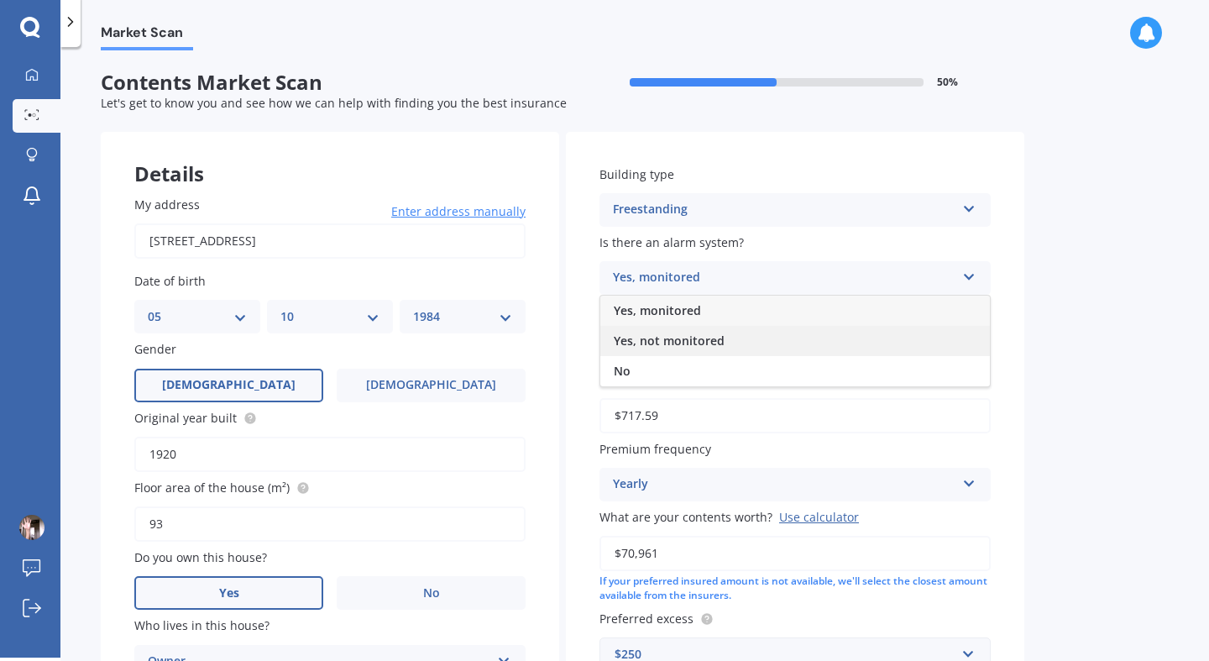
click at [679, 347] on span "Yes, not monitored" at bounding box center [669, 341] width 111 height 16
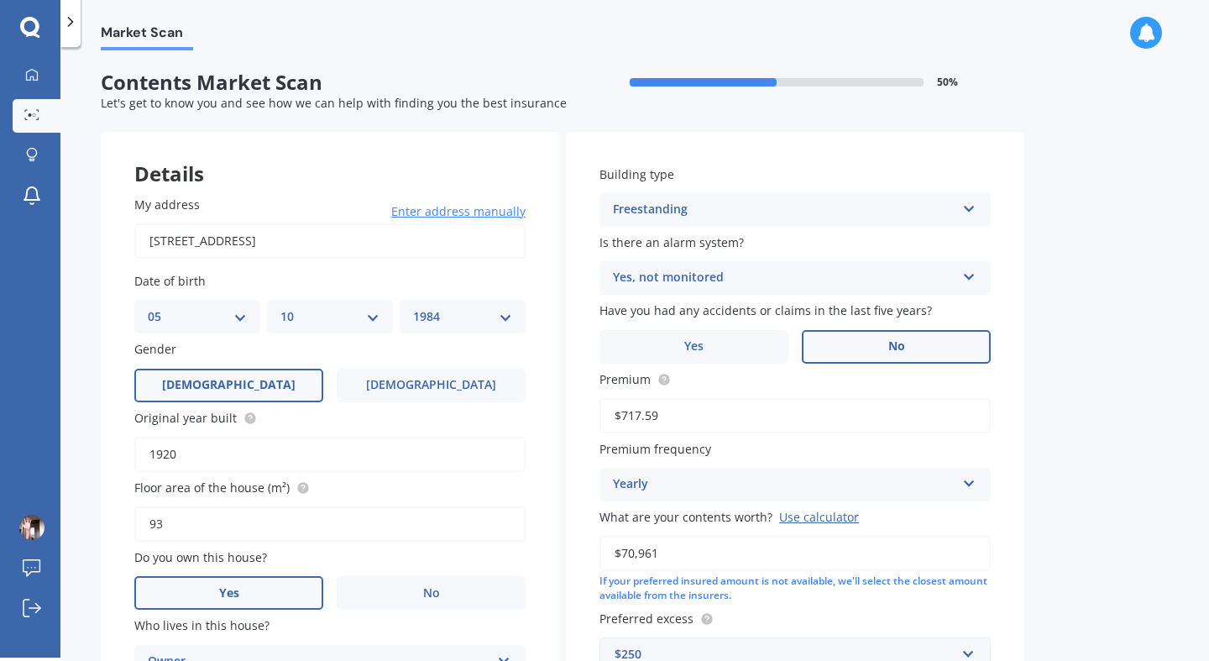
click at [868, 346] on label "No" at bounding box center [896, 347] width 189 height 34
click at [0, 0] on input "No" at bounding box center [0, 0] width 0 height 0
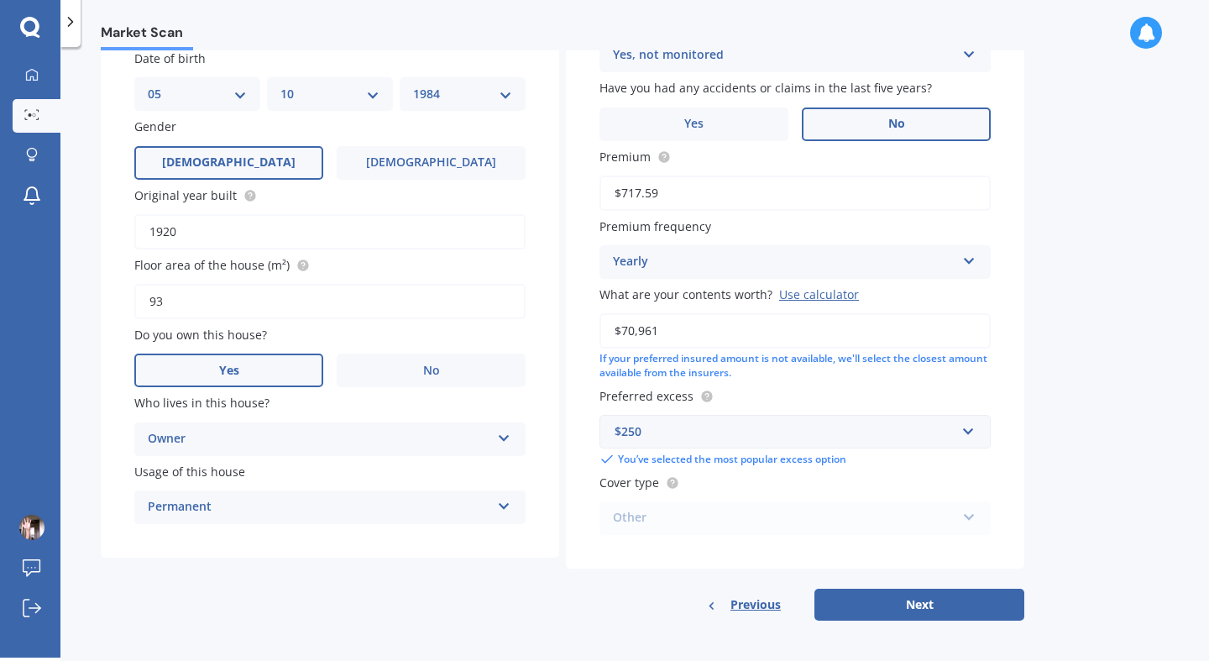
scroll to position [233, 0]
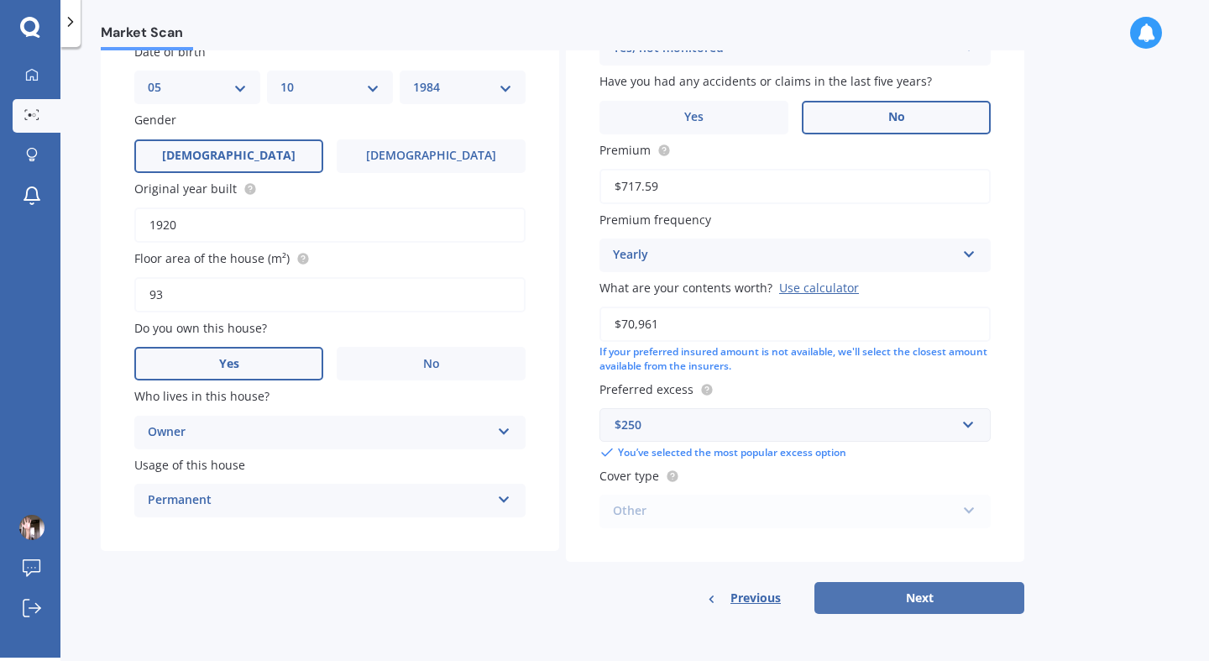
click at [927, 598] on button "Next" at bounding box center [920, 598] width 210 height 32
select select "05"
select select "10"
select select "1984"
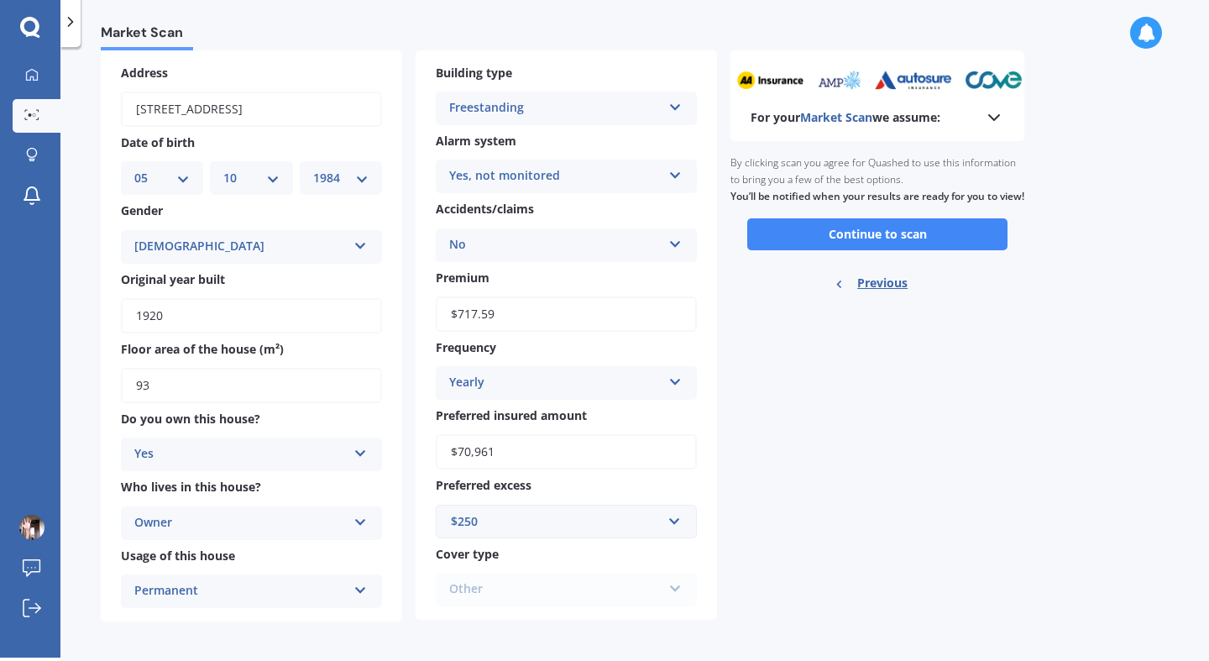
scroll to position [92, 0]
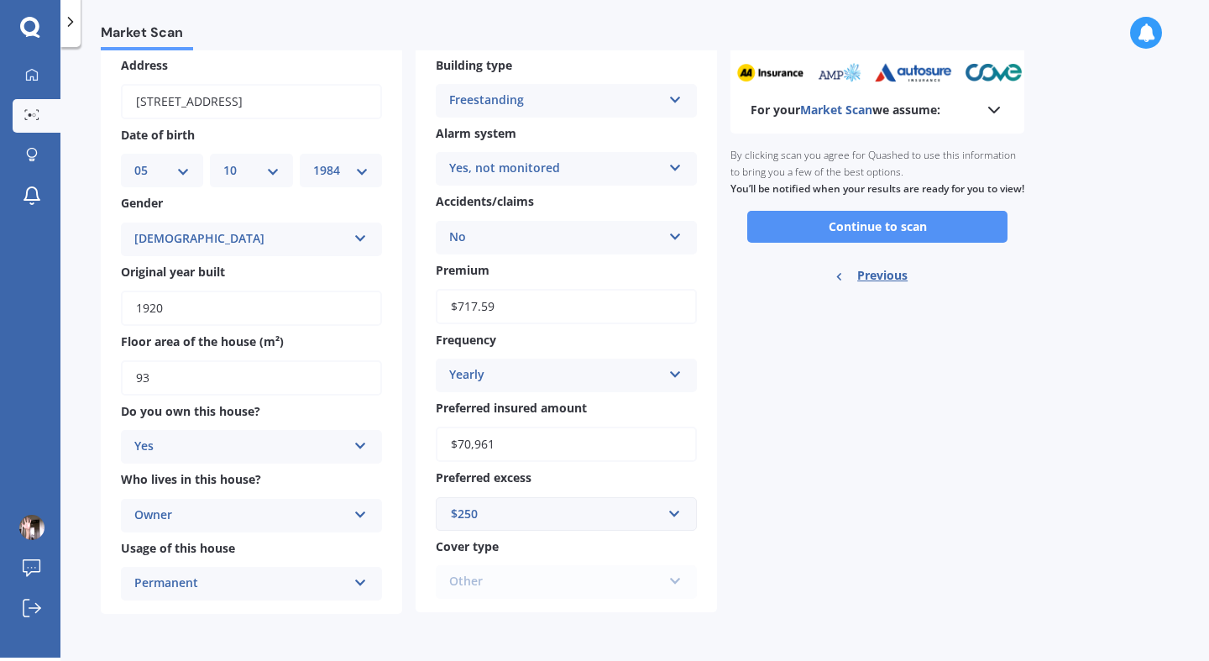
click at [895, 237] on button "Continue to scan" at bounding box center [877, 227] width 260 height 32
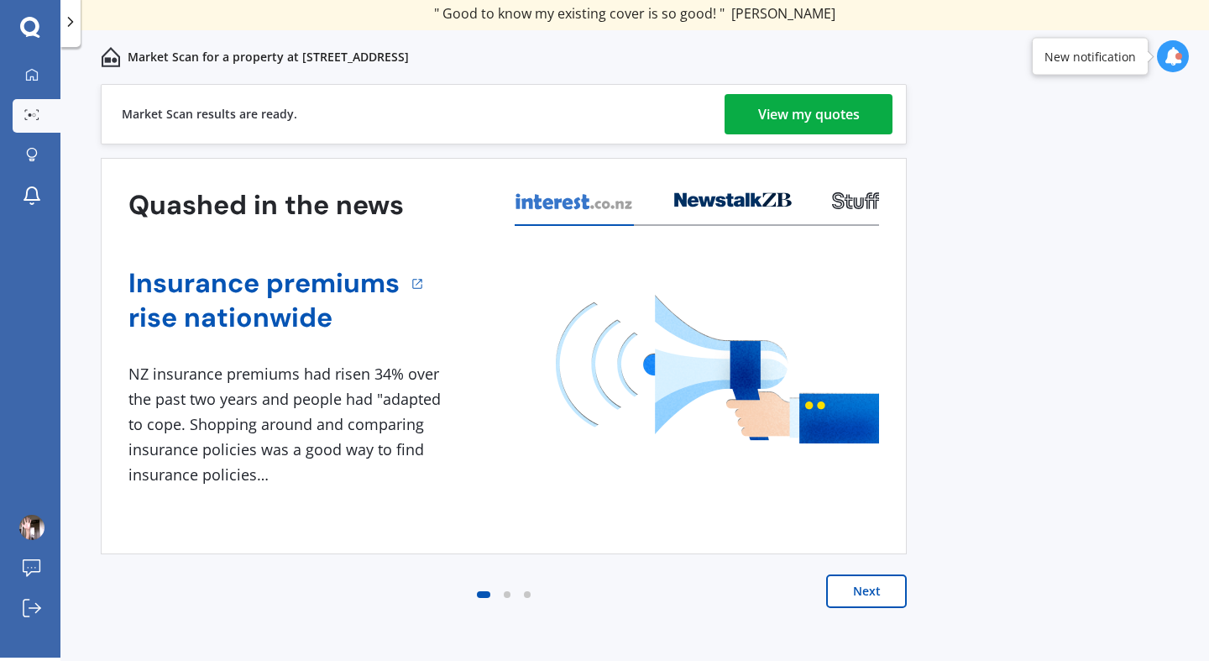
click at [821, 123] on div "View my quotes" at bounding box center [809, 114] width 102 height 40
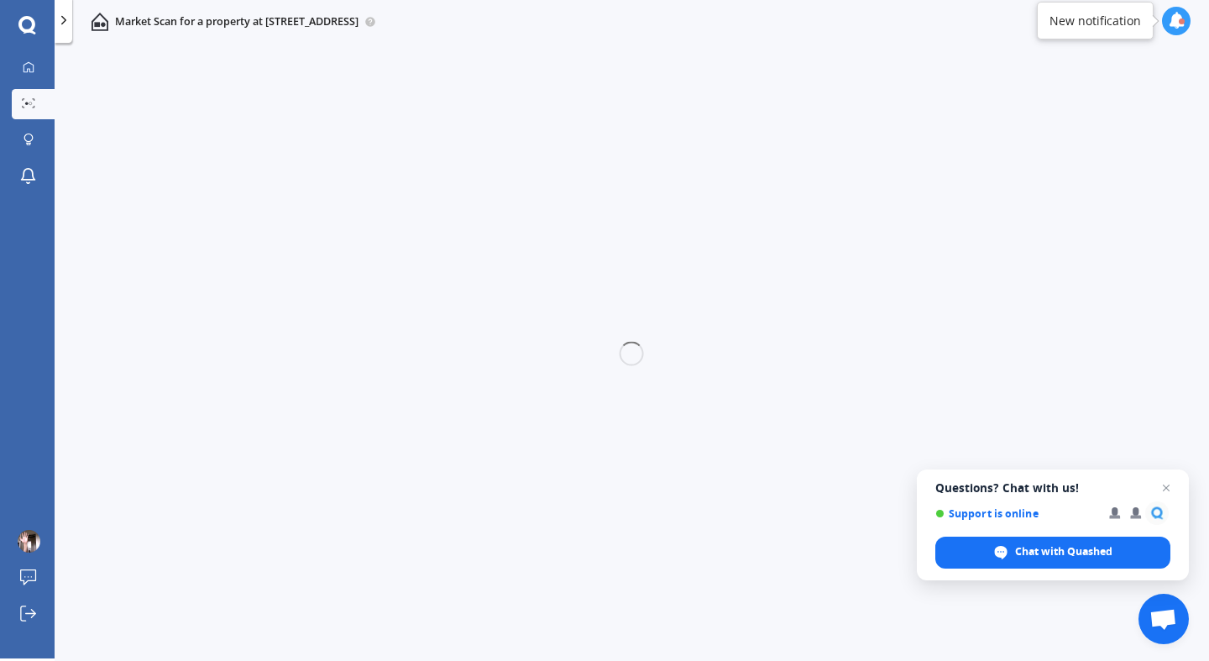
scroll to position [3, 0]
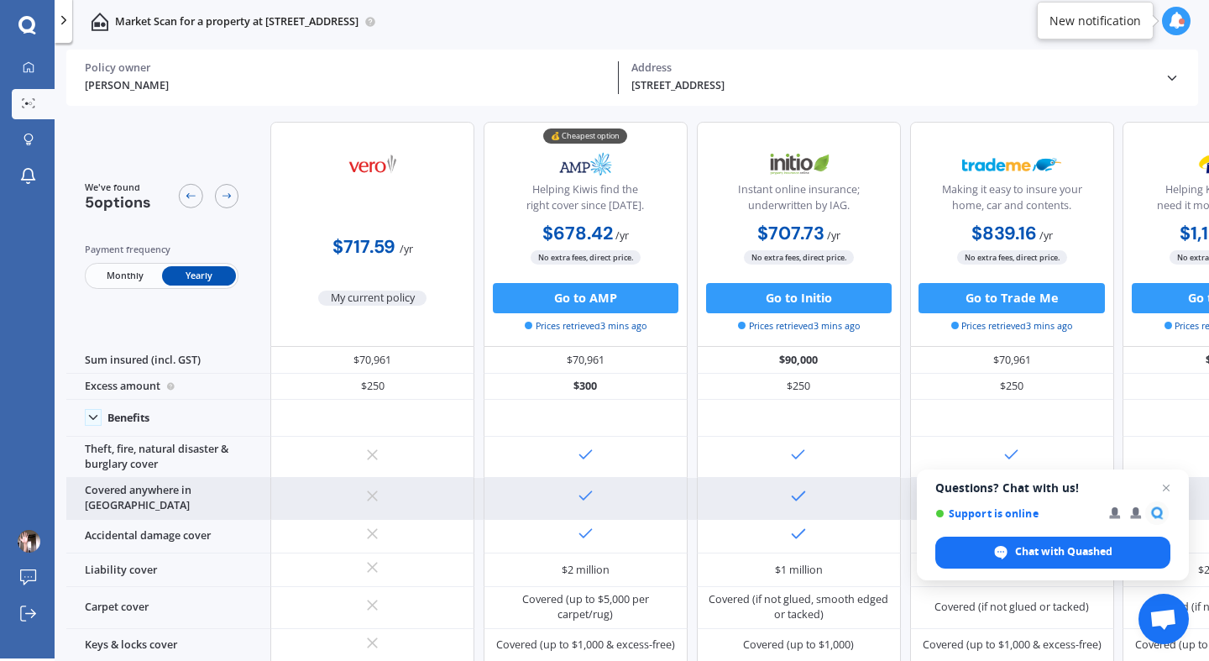
click at [1168, 486] on span "Open chat" at bounding box center [1167, 488] width 20 height 20
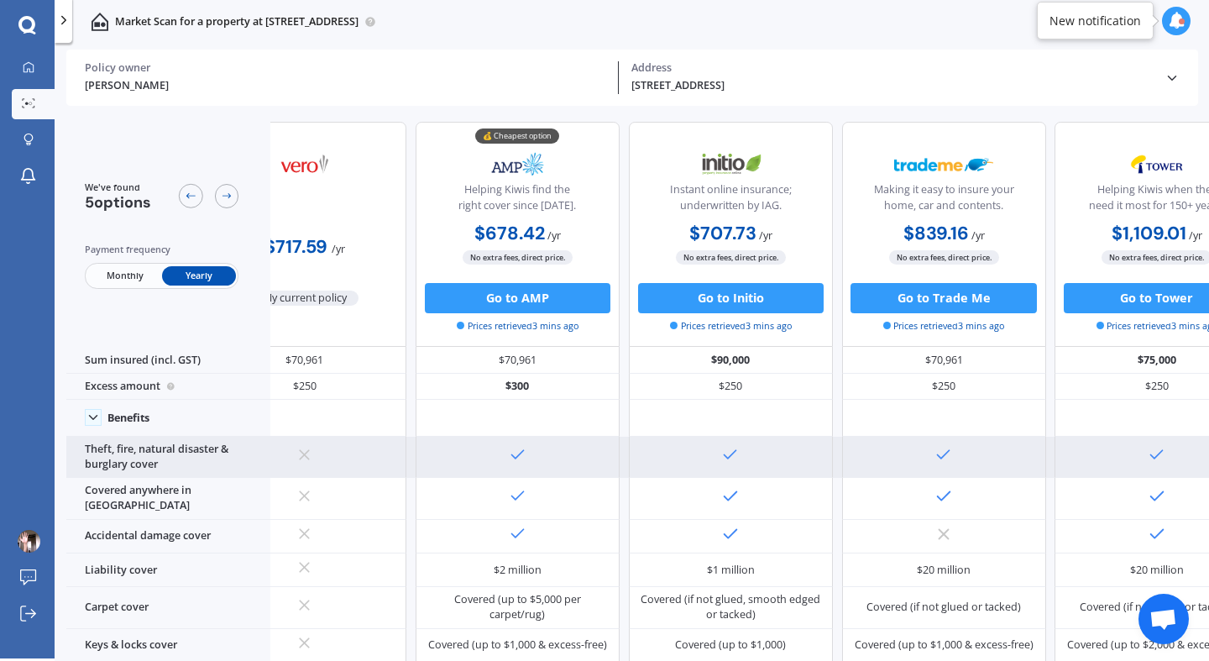
scroll to position [0, 0]
